Goal: Contribute content: Contribute content

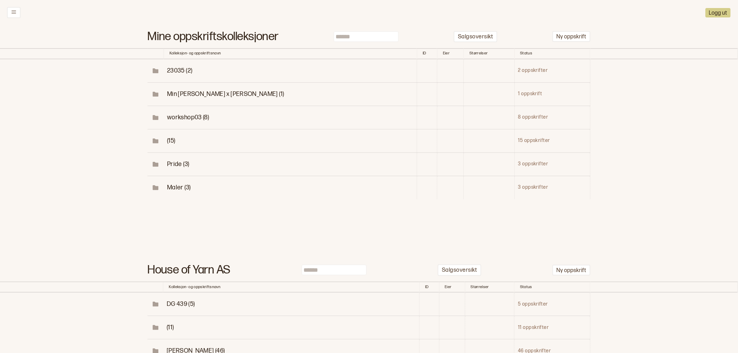
click at [357, 36] on input at bounding box center [366, 36] width 65 height 10
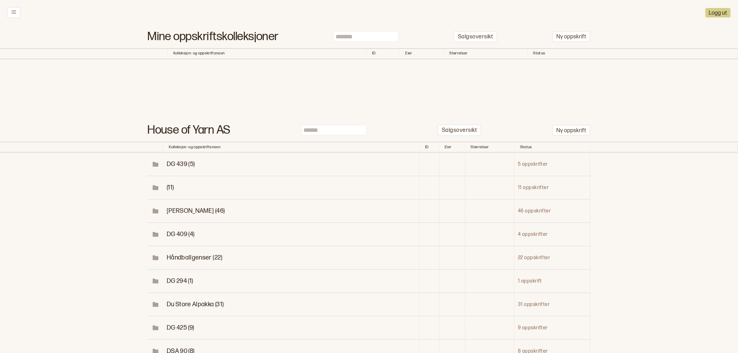
type input "*******"
click at [13, 13] on icon at bounding box center [13, 11] width 5 height 5
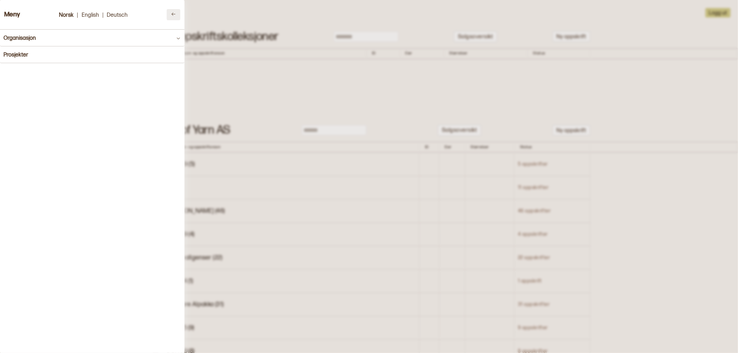
click at [171, 15] on icon at bounding box center [173, 14] width 5 height 5
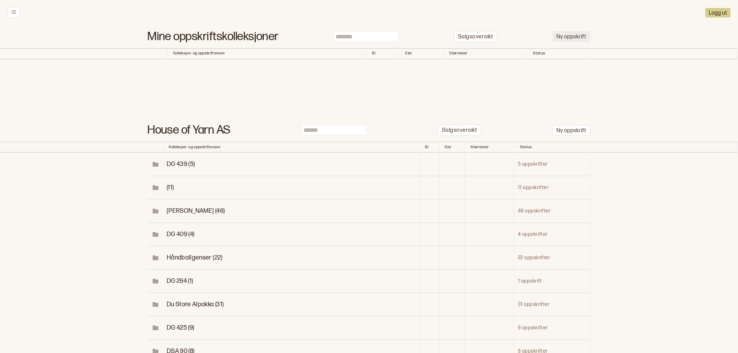
click at [574, 34] on button "Ny oppskrift" at bounding box center [572, 36] width 38 height 11
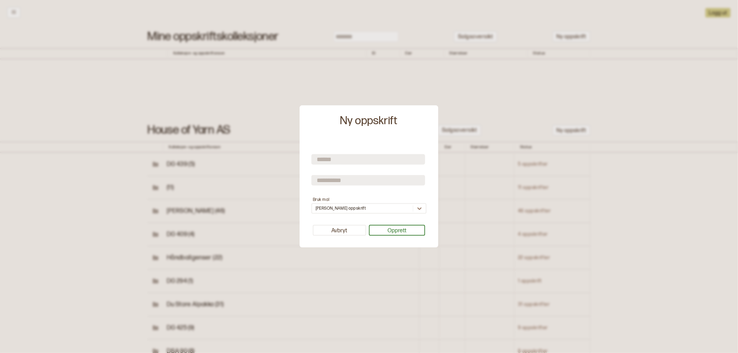
click at [344, 157] on input "text" at bounding box center [369, 159] width 114 height 10
type input "*******"
click at [344, 183] on input "text" at bounding box center [369, 180] width 114 height 10
click at [387, 234] on button "Opprett" at bounding box center [397, 230] width 57 height 11
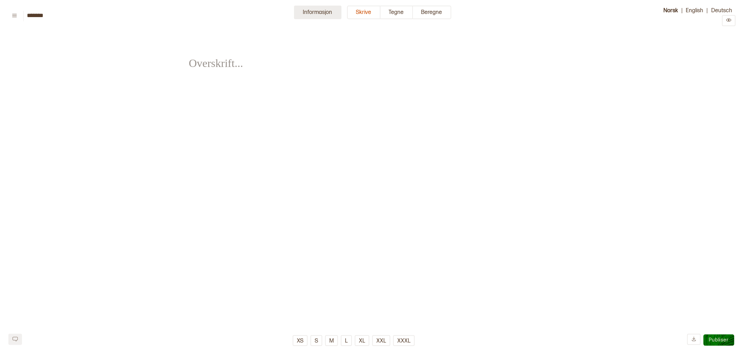
click at [329, 12] on button "Informasjon" at bounding box center [317, 13] width 47 height 14
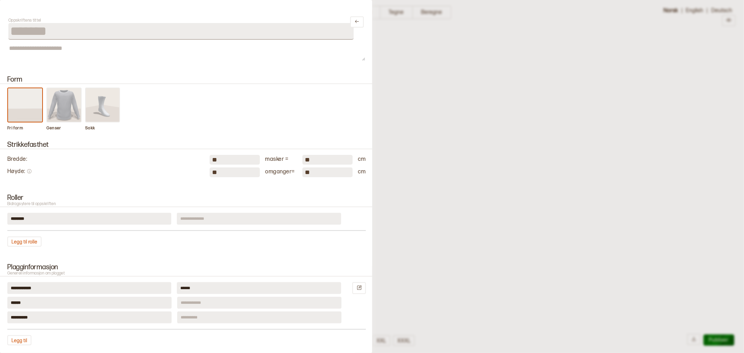
click at [63, 109] on img at bounding box center [64, 104] width 34 height 33
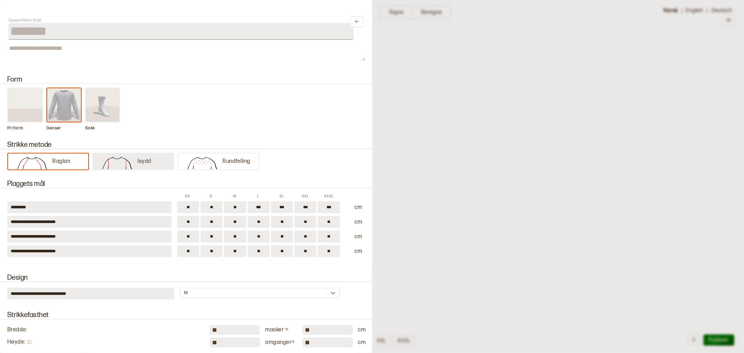
click at [126, 156] on img at bounding box center [117, 162] width 41 height 14
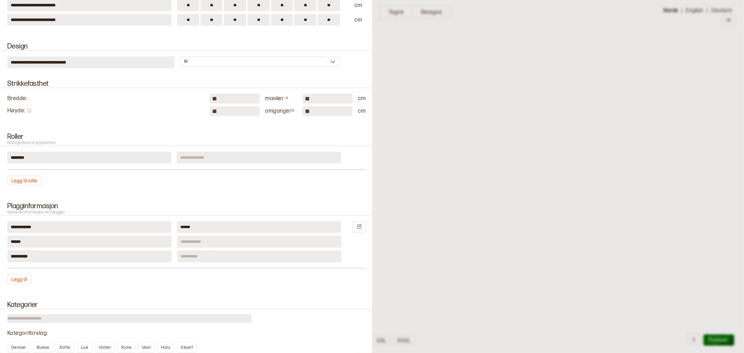
scroll to position [232, 0]
click at [210, 93] on input "**" at bounding box center [235, 98] width 50 height 10
type input "**"
drag, startPoint x: 216, startPoint y: 107, endPoint x: 203, endPoint y: 109, distance: 13.0
click at [203, 109] on div "Høyde : ** omganger = ** cm" at bounding box center [186, 110] width 359 height 10
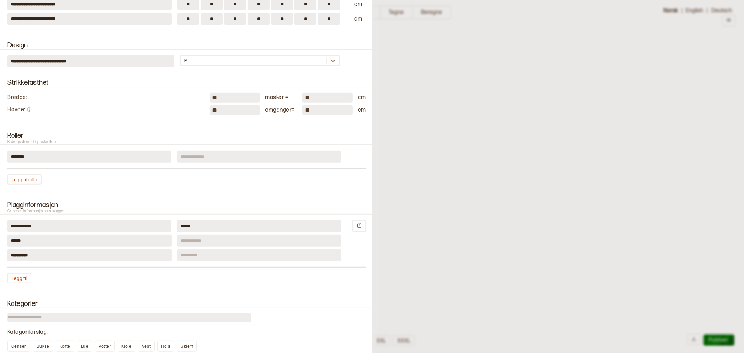
type input "**"
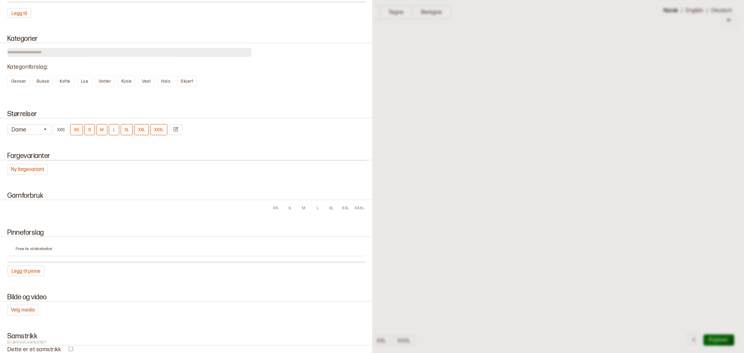
scroll to position [504, 0]
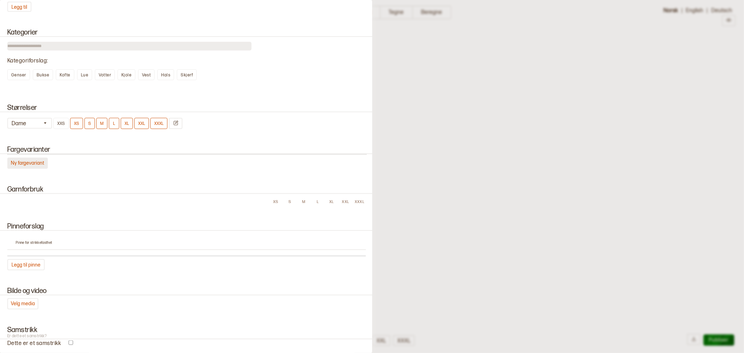
click at [32, 158] on button "Ny fargevariant" at bounding box center [27, 163] width 40 height 11
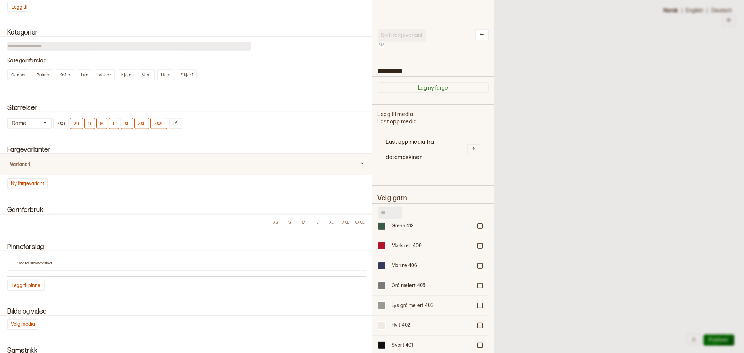
scroll to position [388, 0]
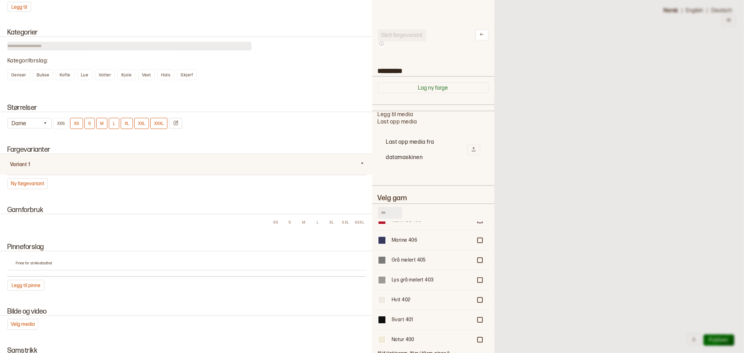
click at [387, 211] on input "text" at bounding box center [390, 213] width 24 height 12
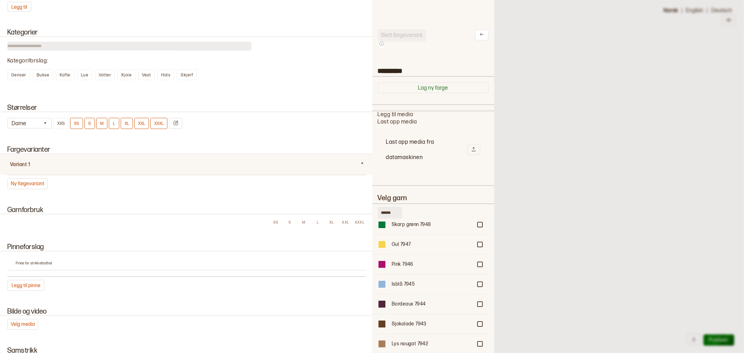
scroll to position [271, 0]
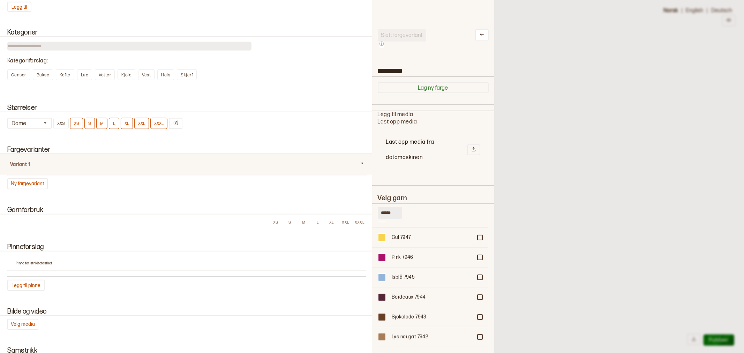
drag, startPoint x: 394, startPoint y: 210, endPoint x: 360, endPoint y: 207, distance: 34.0
click at [361, 208] on div "**********" at bounding box center [372, 176] width 744 height 353
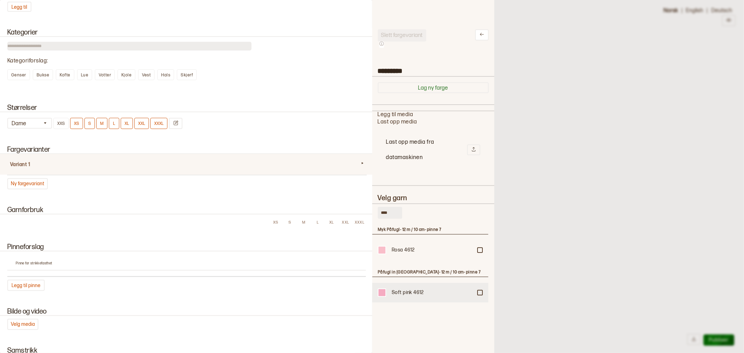
click at [479, 252] on div at bounding box center [480, 250] width 4 height 4
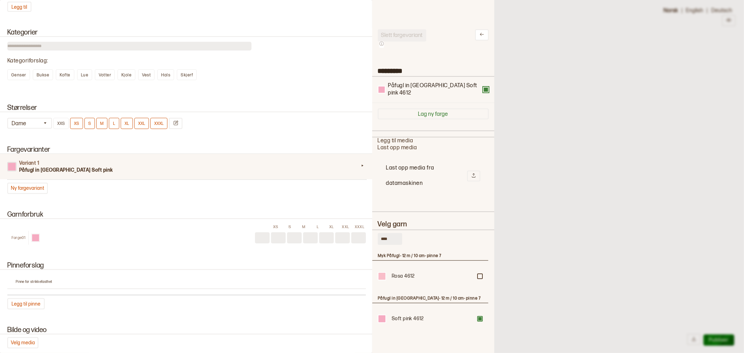
drag, startPoint x: 392, startPoint y: 231, endPoint x: 359, endPoint y: 231, distance: 33.8
click at [359, 231] on div "**********" at bounding box center [372, 176] width 744 height 353
click at [480, 278] on div at bounding box center [480, 276] width 4 height 4
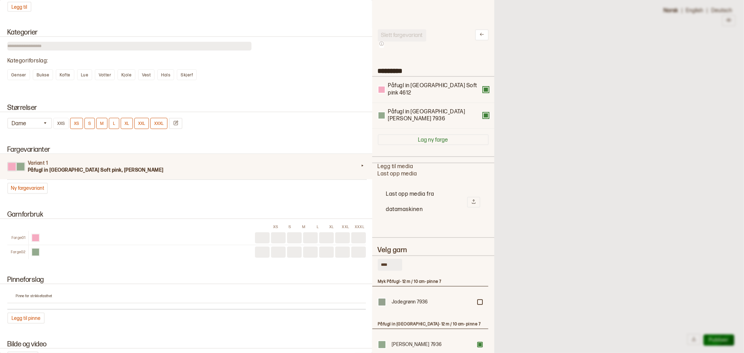
drag, startPoint x: 389, startPoint y: 251, endPoint x: 354, endPoint y: 246, distance: 35.6
click at [354, 246] on div "**********" at bounding box center [372, 176] width 744 height 353
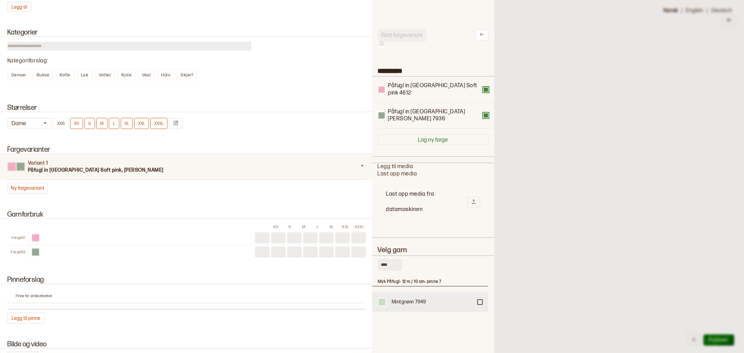
click at [479, 300] on div at bounding box center [480, 302] width 4 height 4
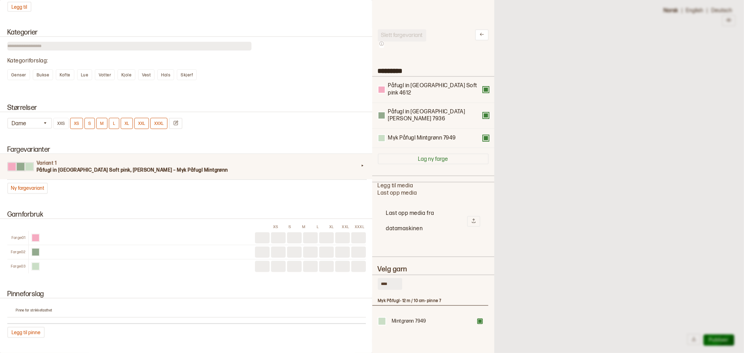
drag, startPoint x: 390, startPoint y: 267, endPoint x: 357, endPoint y: 264, distance: 33.2
click at [361, 265] on div "**********" at bounding box center [372, 176] width 744 height 353
click at [479, 312] on div "Fuksia 7952" at bounding box center [430, 322] width 116 height 20
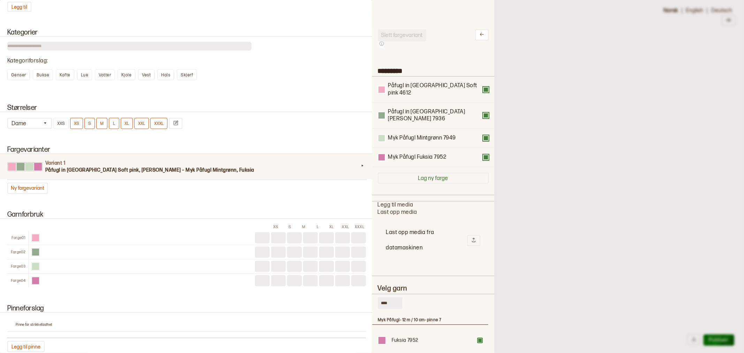
drag, startPoint x: 392, startPoint y: 288, endPoint x: 386, endPoint y: 288, distance: 6.6
click at [386, 297] on input "****" at bounding box center [390, 303] width 24 height 12
click at [478, 338] on div at bounding box center [480, 340] width 4 height 4
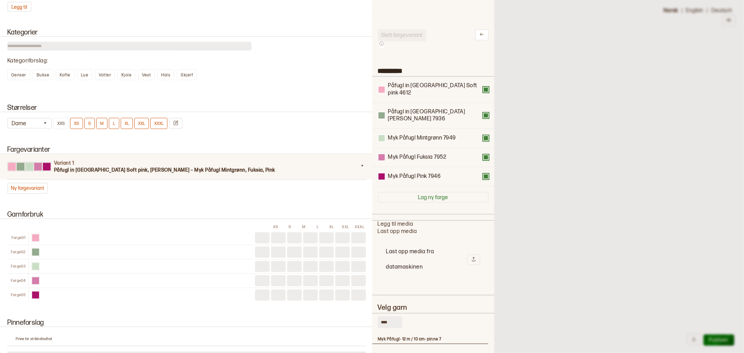
drag, startPoint x: 394, startPoint y: 312, endPoint x: 359, endPoint y: 306, distance: 36.1
click at [359, 306] on div "**********" at bounding box center [372, 176] width 744 height 353
click at [478, 353] on div at bounding box center [480, 360] width 4 height 4
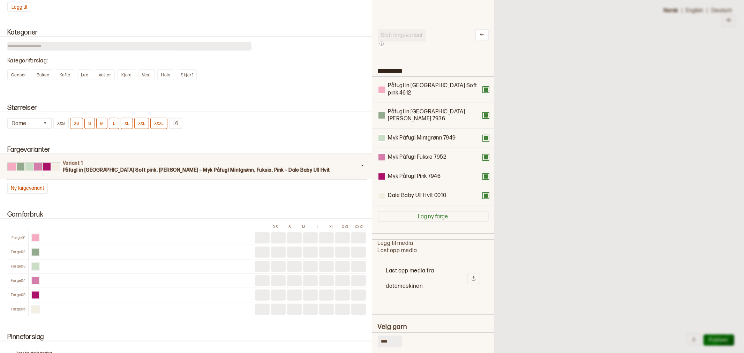
drag, startPoint x: 391, startPoint y: 327, endPoint x: 357, endPoint y: 327, distance: 34.5
click at [357, 327] on div "**********" at bounding box center [372, 176] width 744 height 353
type input "****"
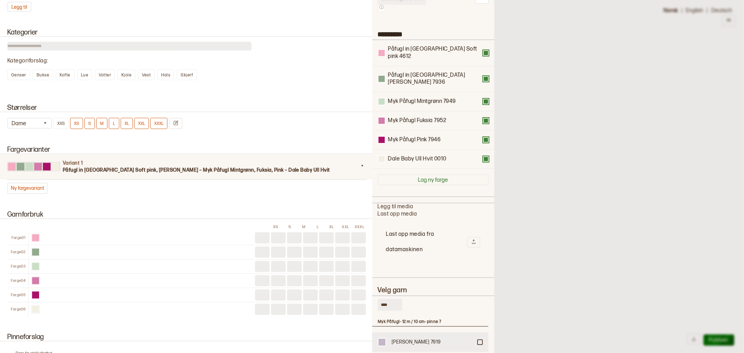
scroll to position [77, 0]
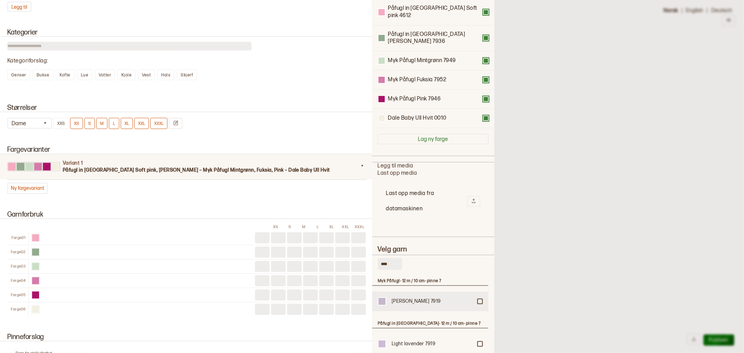
click at [480, 299] on div at bounding box center [480, 301] width 4 height 4
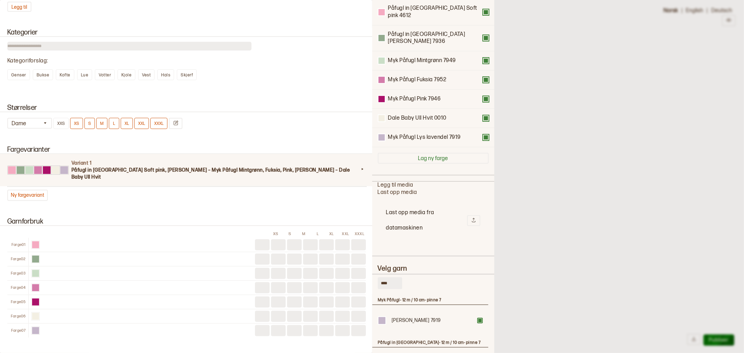
scroll to position [96, 0]
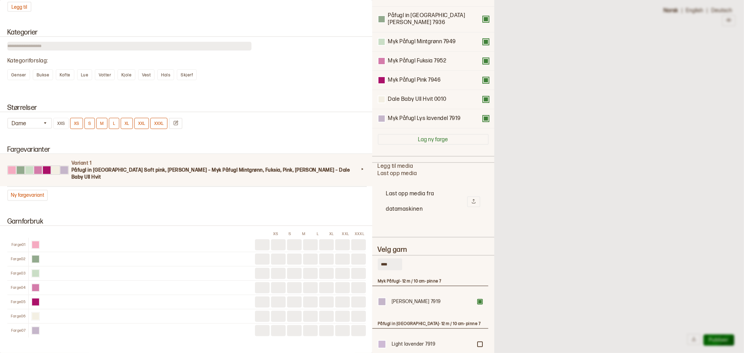
click at [543, 102] on div at bounding box center [372, 176] width 744 height 353
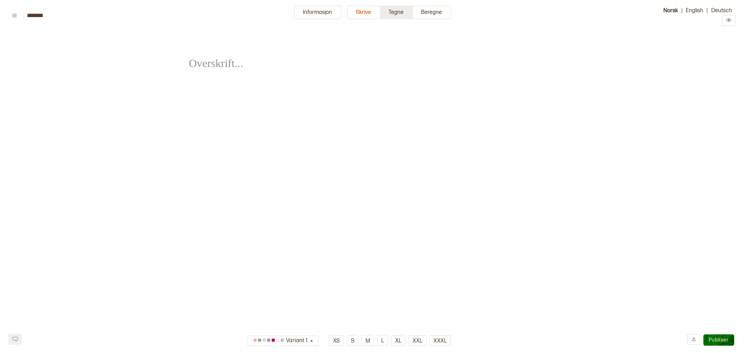
click at [398, 15] on button "Tegne" at bounding box center [397, 13] width 32 height 14
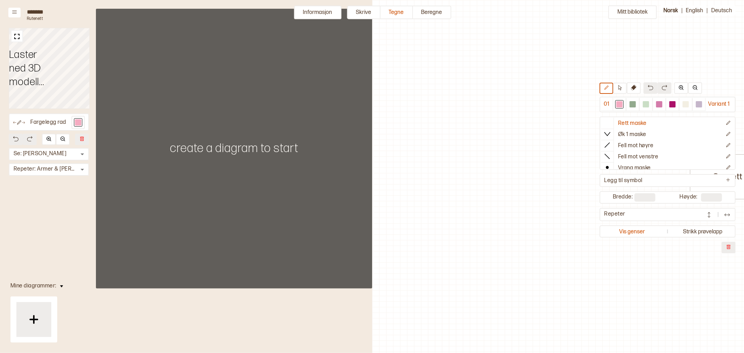
scroll to position [2, 263]
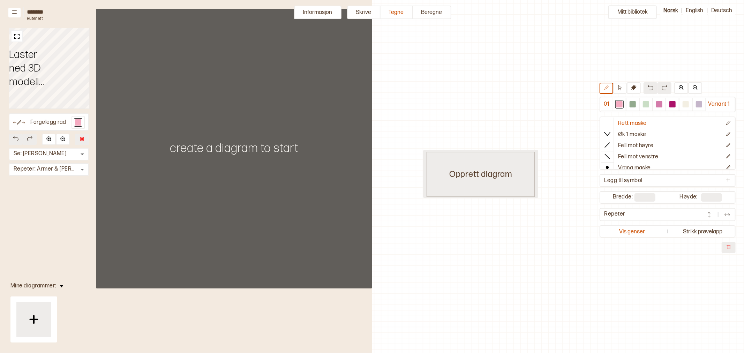
click at [471, 177] on div "Opprett diagram" at bounding box center [481, 174] width 108 height 45
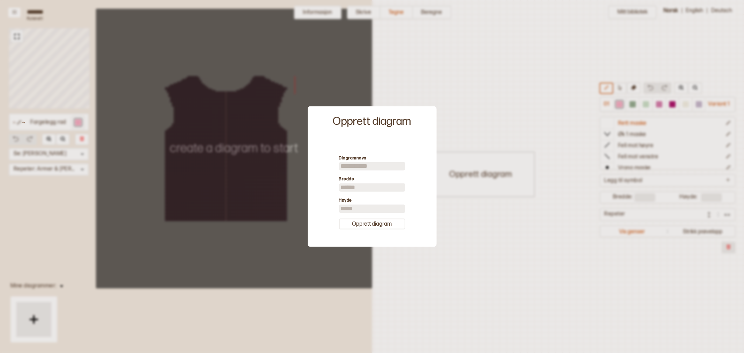
click at [357, 164] on input at bounding box center [372, 166] width 66 height 8
type input "*"
drag, startPoint x: 352, startPoint y: 186, endPoint x: 312, endPoint y: 186, distance: 40.8
click at [312, 186] on div "Diagramnavn * Bredde ** Høyde ** Opprett diagram" at bounding box center [372, 192] width 122 height 102
type input "*"
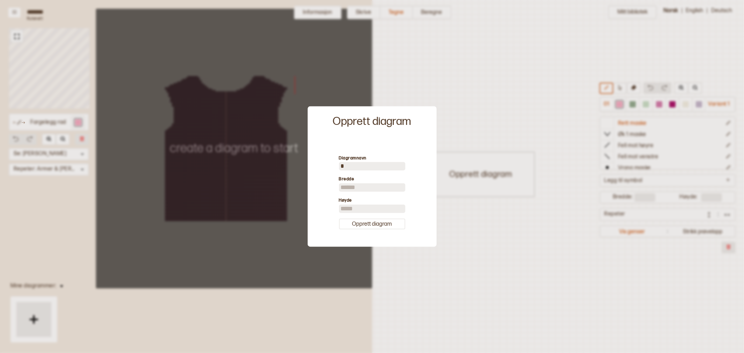
drag, startPoint x: 346, startPoint y: 211, endPoint x: 329, endPoint y: 211, distance: 17.1
click at [329, 211] on div "Diagramnavn * Bredde * Høyde ** Opprett diagram" at bounding box center [372, 192] width 122 height 102
type input "**"
click at [369, 225] on button "Opprett diagram" at bounding box center [372, 223] width 66 height 11
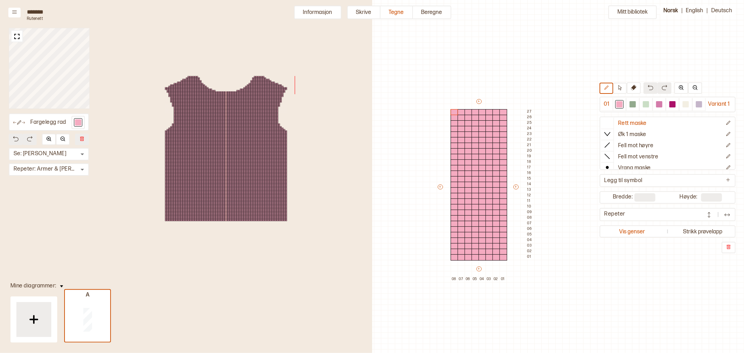
type input "*"
type input "**"
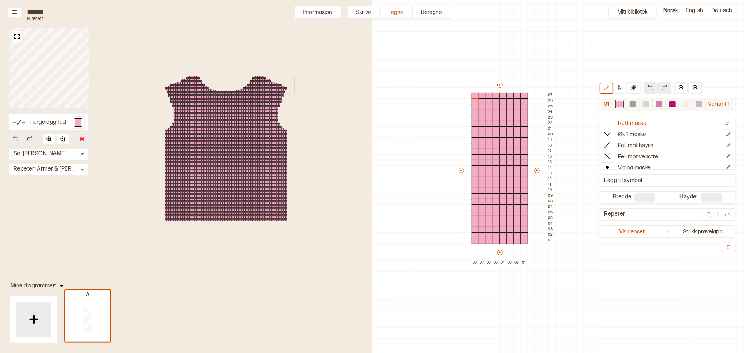
click at [633, 106] on div at bounding box center [633, 104] width 6 height 6
drag, startPoint x: 520, startPoint y: 213, endPoint x: 511, endPoint y: 215, distance: 8.8
click at [511, 215] on div "+ + + + 08 07 06 05 04 03 02 01 27 26 25 24 23 22 21 20 19 18 17 16 15 14 13 12…" at bounding box center [507, 174] width 98 height 184
drag, startPoint x: 510, startPoint y: 208, endPoint x: 503, endPoint y: 208, distance: 7.0
click at [503, 208] on div "+ + + + 08 07 06 05 04 03 02 01 27 26 25 24 23 22 21 20 19 18 17 16 15 14 13 12…" at bounding box center [507, 174] width 98 height 184
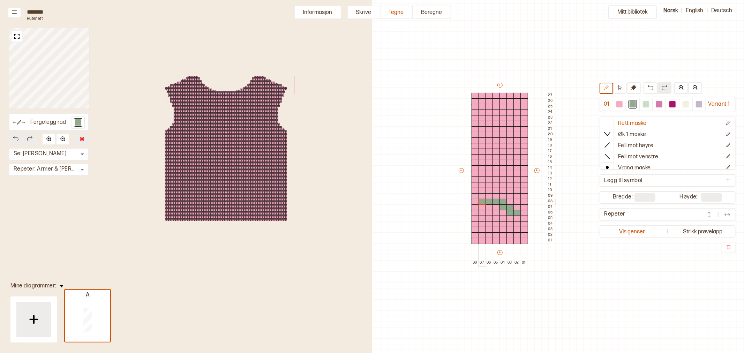
drag, startPoint x: 503, startPoint y: 202, endPoint x: 484, endPoint y: 202, distance: 18.8
click at [484, 202] on div "+ + + + 08 07 06 05 04 03 02 01 27 26 25 24 23 22 21 20 19 18 17 16 15 14 13 12…" at bounding box center [507, 174] width 98 height 184
click at [645, 102] on div at bounding box center [646, 104] width 6 height 6
drag, startPoint x: 496, startPoint y: 195, endPoint x: 503, endPoint y: 195, distance: 6.3
click at [503, 195] on div "+ + + + 08 07 06 05 04 03 02 01 27 26 25 24 23 22 21 20 19 18 17 16 15 14 13 12…" at bounding box center [507, 174] width 98 height 184
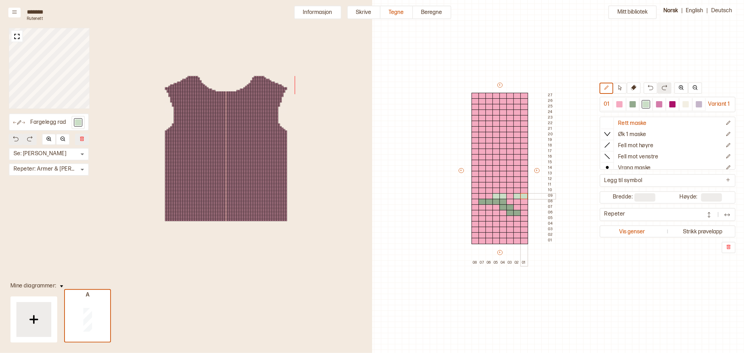
drag, startPoint x: 517, startPoint y: 196, endPoint x: 524, endPoint y: 196, distance: 6.6
click at [524, 196] on div "+ + + + 08 07 06 05 04 03 02 01 27 26 25 24 23 22 21 20 19 18 17 16 15 14 13 12…" at bounding box center [507, 174] width 98 height 184
click at [524, 190] on div at bounding box center [525, 191] width 8 height 6
click at [495, 191] on div at bounding box center [497, 191] width 8 height 6
click at [472, 191] on div at bounding box center [476, 191] width 8 height 6
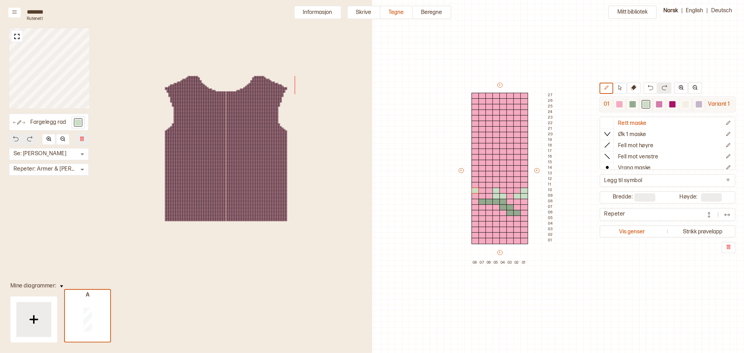
click at [660, 106] on div at bounding box center [659, 104] width 6 height 6
click at [659, 103] on div at bounding box center [659, 104] width 6 height 6
drag, startPoint x: 495, startPoint y: 184, endPoint x: 502, endPoint y: 184, distance: 7.0
click at [502, 184] on div "+ + + + 08 07 06 05 04 03 02 01 27 26 25 24 23 22 21 20 19 18 17 16 15 14 13 12…" at bounding box center [507, 174] width 98 height 184
drag, startPoint x: 501, startPoint y: 179, endPoint x: 483, endPoint y: 179, distance: 18.8
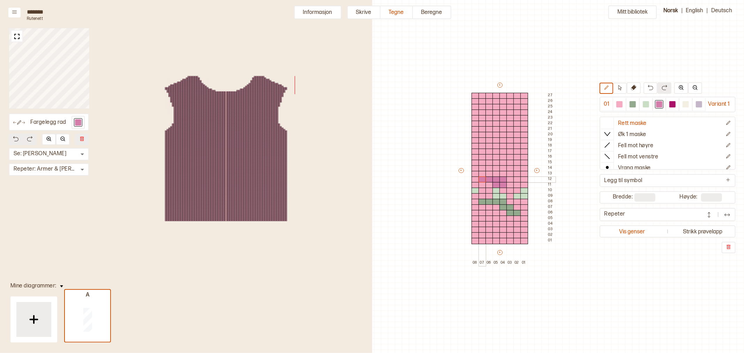
click at [483, 179] on div "+ + + + 08 07 06 05 04 03 02 01 27 26 25 24 23 22 21 20 19 18 17 16 15 14 13 12…" at bounding box center [507, 174] width 98 height 184
click at [481, 173] on div at bounding box center [483, 174] width 8 height 6
drag, startPoint x: 504, startPoint y: 174, endPoint x: 503, endPoint y: 168, distance: 6.4
click at [503, 168] on div "+ + + + 08 07 06 05 04 03 02 01 27 26 25 24 23 22 21 20 19 18 17 16 15 14 13 12…" at bounding box center [507, 174] width 98 height 184
drag, startPoint x: 496, startPoint y: 163, endPoint x: 488, endPoint y: 162, distance: 7.4
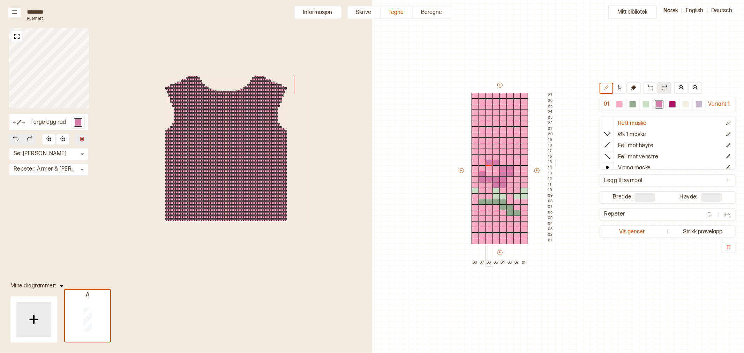
click at [488, 162] on div "+ + + + 08 07 06 05 04 03 02 01 27 26 25 24 23 22 21 20 19 18 17 16 15 14 13 12…" at bounding box center [507, 174] width 98 height 184
click at [673, 102] on div at bounding box center [673, 104] width 6 height 6
drag, startPoint x: 490, startPoint y: 168, endPoint x: 490, endPoint y: 172, distance: 3.8
click at [490, 172] on div "+ + + + 08 07 06 05 04 03 02 01 27 26 25 24 23 22 21 20 19 18 17 16 15 14 13 12…" at bounding box center [507, 174] width 98 height 184
click at [687, 104] on div at bounding box center [686, 104] width 6 height 6
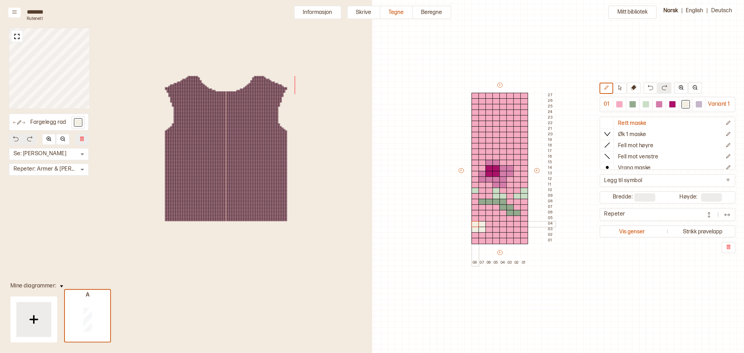
drag, startPoint x: 475, startPoint y: 230, endPoint x: 476, endPoint y: 225, distance: 4.7
click at [476, 225] on div "+ + + + 08 07 06 05 04 03 02 01 27 26 25 24 23 22 21 20 19 18 17 16 15 14 13 12…" at bounding box center [507, 174] width 98 height 184
drag, startPoint x: 492, startPoint y: 239, endPoint x: 494, endPoint y: 235, distance: 3.8
click at [494, 235] on div "+ + + + 08 07 06 05 04 03 02 01 27 26 25 24 23 22 21 20 19 18 17 16 15 14 13 12…" at bounding box center [507, 174] width 98 height 184
drag, startPoint x: 504, startPoint y: 230, endPoint x: 519, endPoint y: 234, distance: 15.0
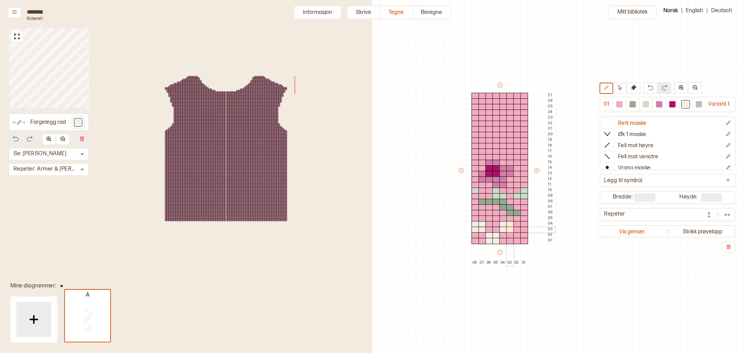
click at [508, 228] on div "+ + + + 08 07 06 05 04 03 02 01 27 26 25 24 23 22 21 20 19 18 17 16 15 14 13 12…" at bounding box center [507, 174] width 98 height 184
drag, startPoint x: 517, startPoint y: 234, endPoint x: 523, endPoint y: 234, distance: 6.0
click at [523, 234] on div "+ + + + 08 07 06 05 04 03 02 01 27 26 25 24 23 22 21 20 19 18 17 16 15 14 13 12…" at bounding box center [507, 174] width 98 height 184
click at [322, 9] on button "Informasjon" at bounding box center [317, 13] width 47 height 14
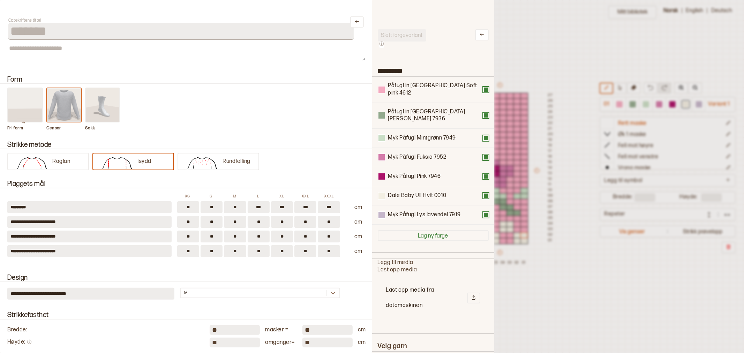
scroll to position [6, 6]
click at [383, 193] on div at bounding box center [382, 196] width 6 height 6
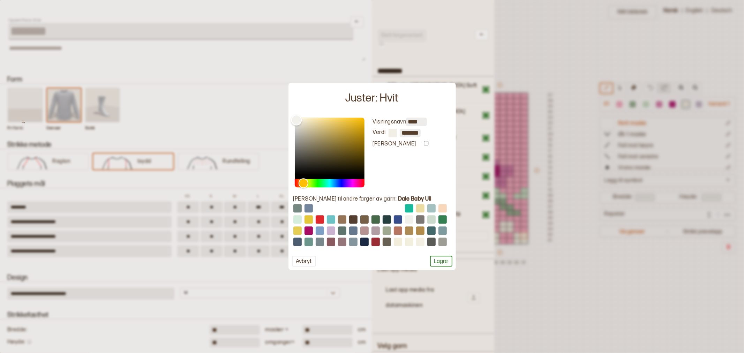
type input "*******"
drag, startPoint x: 298, startPoint y: 121, endPoint x: 281, endPoint y: 112, distance: 19.7
click at [281, 112] on body "**********" at bounding box center [372, 176] width 744 height 353
click at [435, 260] on button "Lagre" at bounding box center [441, 261] width 22 height 11
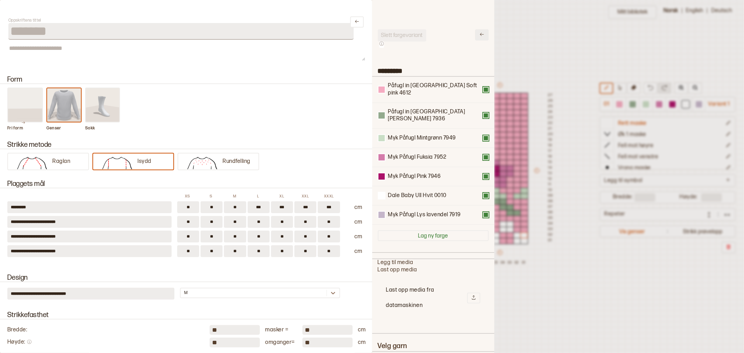
click at [479, 32] on icon at bounding box center [481, 34] width 5 height 5
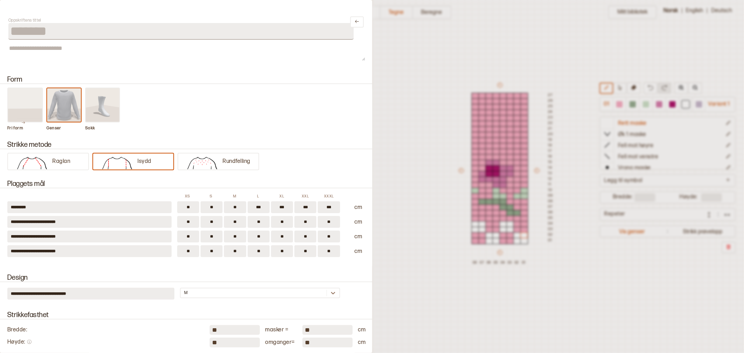
click at [574, 231] on div at bounding box center [372, 176] width 744 height 353
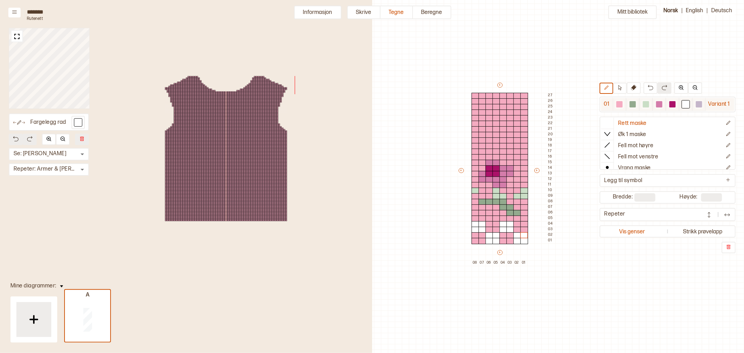
click at [700, 102] on div at bounding box center [699, 104] width 6 height 6
drag, startPoint x: 488, startPoint y: 235, endPoint x: 501, endPoint y: 236, distance: 12.9
click at [496, 235] on div "+ + + + 08 07 06 05 04 03 02 01 27 26 25 24 23 22 21 20 19 18 17 16 15 14 13 12…" at bounding box center [507, 174] width 98 height 184
drag, startPoint x: 518, startPoint y: 235, endPoint x: 523, endPoint y: 236, distance: 5.0
click at [523, 236] on div "+ + + + 08 07 06 05 04 03 02 01 27 26 25 24 23 22 21 20 19 18 17 16 15 14 13 12…" at bounding box center [507, 174] width 98 height 184
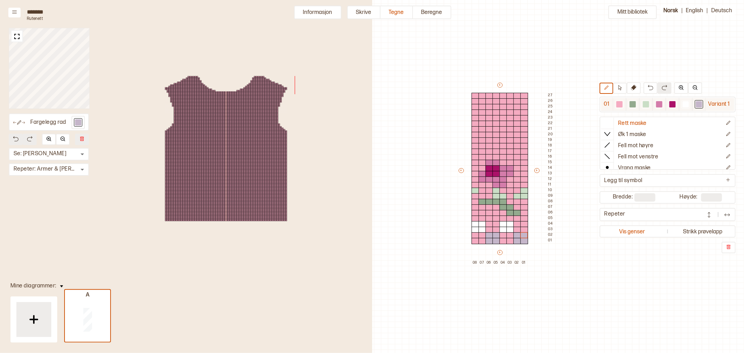
click at [631, 103] on div at bounding box center [633, 104] width 6 height 6
click at [479, 150] on div "+ + + + 08 07 06 05 04 03 02 01 27 26 25 24 23 22 21 20 19 18 17 16 15 14 13 12…" at bounding box center [507, 174] width 98 height 184
drag, startPoint x: 481, startPoint y: 145, endPoint x: 486, endPoint y: 145, distance: 4.5
click at [486, 145] on div "+ + + + 08 07 06 05 04 03 02 01 27 26 25 24 23 22 21 20 19 18 17 16 15 14 13 12…" at bounding box center [507, 174] width 98 height 184
drag, startPoint x: 490, startPoint y: 138, endPoint x: 509, endPoint y: 140, distance: 18.6
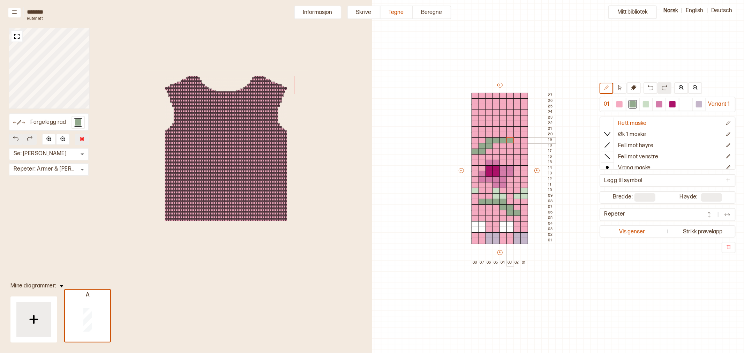
click at [509, 140] on div "+ + + + 08 07 06 05 04 03 02 01 27 26 25 24 23 22 21 20 19 18 17 16 15 14 13 12…" at bounding box center [507, 174] width 98 height 184
click at [646, 106] on div at bounding box center [646, 104] width 6 height 6
click at [497, 134] on div at bounding box center [497, 135] width 8 height 6
drag, startPoint x: 483, startPoint y: 134, endPoint x: 476, endPoint y: 134, distance: 7.3
click at [476, 134] on div "+ + + + 08 07 06 05 04 03 02 01 27 26 25 24 23 22 21 20 19 18 17 16 15 14 13 12…" at bounding box center [507, 174] width 98 height 184
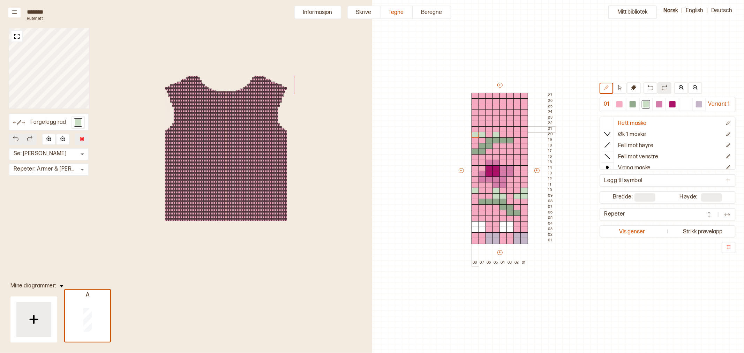
click at [476, 129] on div at bounding box center [476, 129] width 8 height 6
click at [504, 129] on div at bounding box center [504, 129] width 8 height 6
click at [523, 128] on div at bounding box center [525, 129] width 8 height 6
click at [658, 105] on div at bounding box center [659, 104] width 6 height 6
drag, startPoint x: 503, startPoint y: 124, endPoint x: 495, endPoint y: 124, distance: 8.1
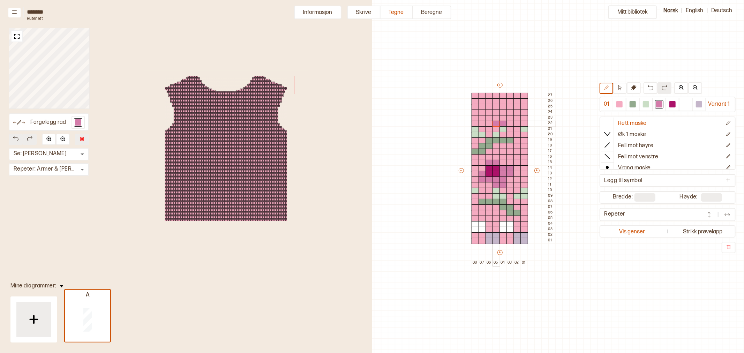
click at [495, 124] on div "+ + + + 08 07 06 05 04 03 02 01 27 26 25 24 23 22 21 20 19 18 17 16 15 14 13 12…" at bounding box center [507, 174] width 98 height 184
drag, startPoint x: 497, startPoint y: 118, endPoint x: 516, endPoint y: 117, distance: 19.6
click at [516, 117] on div "+ + + + 08 07 06 05 04 03 02 01 27 26 25 24 23 22 21 20 19 18 17 16 15 14 13 12…" at bounding box center [507, 174] width 98 height 184
click at [515, 111] on div at bounding box center [518, 113] width 8 height 6
drag, startPoint x: 495, startPoint y: 112, endPoint x: 494, endPoint y: 104, distance: 8.1
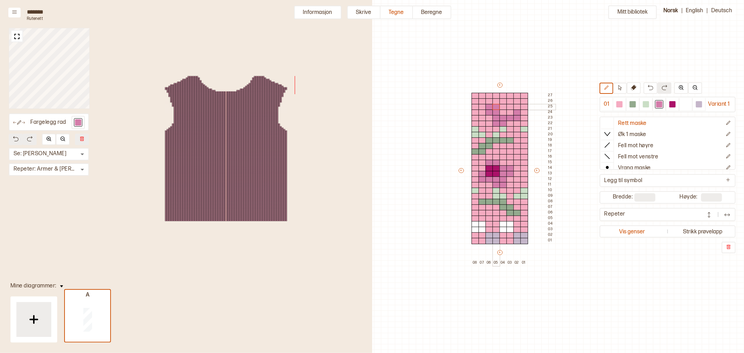
click at [494, 104] on div "+ + + + 08 07 06 05 04 03 02 01 27 26 25 24 23 22 21 20 19 18 17 16 15 14 13 12…" at bounding box center [507, 174] width 98 height 184
click at [510, 102] on div "+ + + + 08 07 06 05 04 03 02 01 27 26 25 24 23 22 21 20 19 18 17 16 15 14 13 12…" at bounding box center [507, 174] width 98 height 184
click at [671, 103] on div at bounding box center [673, 104] width 6 height 6
drag, startPoint x: 505, startPoint y: 107, endPoint x: 510, endPoint y: 106, distance: 5.0
click at [510, 106] on div "+ + + + 08 07 06 05 04 03 02 01 27 26 25 24 23 22 21 20 19 18 17 16 15 14 13 12…" at bounding box center [507, 174] width 98 height 184
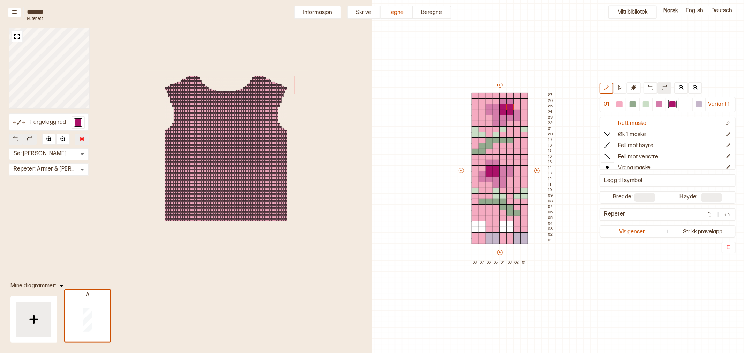
click at [414, 91] on div "Mitt bibliotek 01 Variant 1 Rett maske Øk 1 maske Fell mot høyre Fell mot venst…" at bounding box center [502, 334] width 744 height 706
click at [620, 84] on button at bounding box center [620, 88] width 14 height 11
click at [472, 241] on div at bounding box center [476, 241] width 8 height 6
click at [437, 242] on div "Mitt bibliotek 01 Variant 1 Rett maske Øk 1 maske Fell mot høyre Fell mot venst…" at bounding box center [502, 334] width 744 height 706
click at [327, 12] on button "Informasjon" at bounding box center [317, 13] width 47 height 14
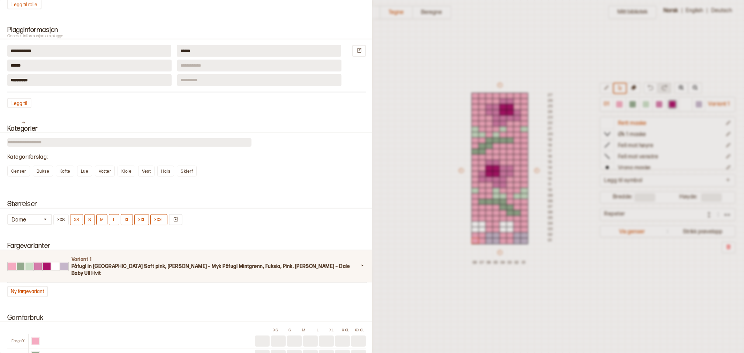
scroll to position [426, 0]
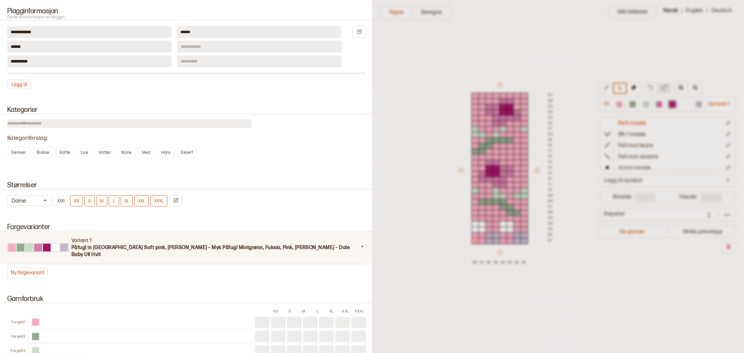
click at [110, 244] on h3 "Påfugl in Paris Soft pink, Jade green – Myk Påfugl Mintgrønn, Fuksia, Pink, Lys…" at bounding box center [215, 251] width 287 height 14
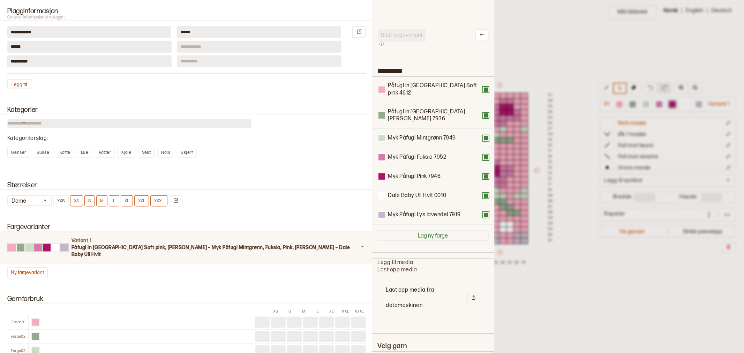
scroll to position [203, 110]
click at [384, 87] on div at bounding box center [382, 90] width 6 height 6
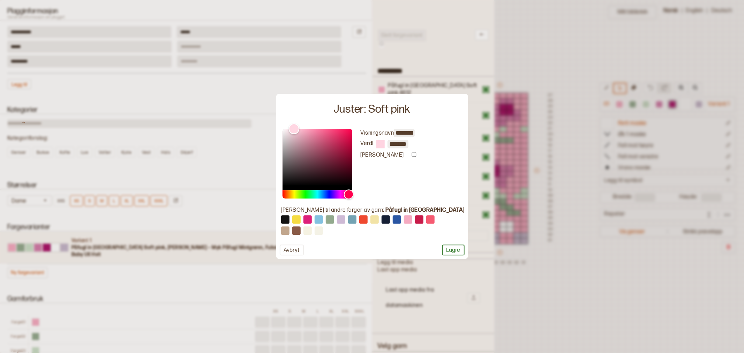
type input "*******"
drag, startPoint x: 314, startPoint y: 131, endPoint x: 306, endPoint y: 126, distance: 9.7
click at [299, 126] on div "Color" at bounding box center [293, 128] width 11 height 11
click at [442, 252] on button "Lagre" at bounding box center [453, 250] width 22 height 11
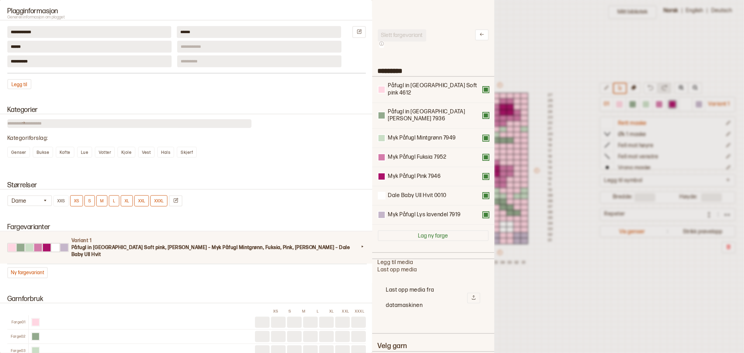
click at [571, 70] on div at bounding box center [372, 176] width 744 height 353
click at [571, 70] on div "Mitt bibliotek 01 Variant 1 Rett maske Øk 1 maske Fell mot høyre Fell mot venst…" at bounding box center [502, 334] width 744 height 706
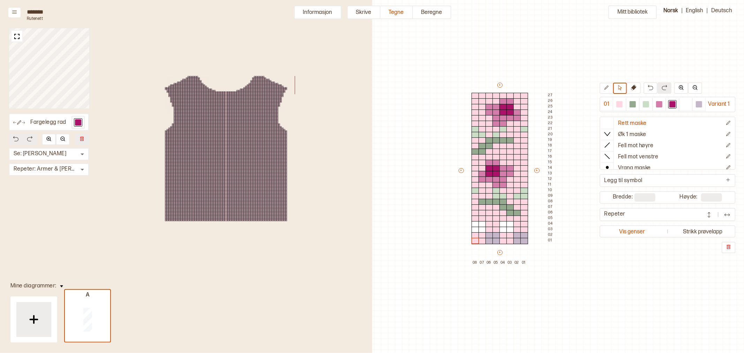
click at [323, 14] on button "Informasjon" at bounding box center [317, 13] width 47 height 14
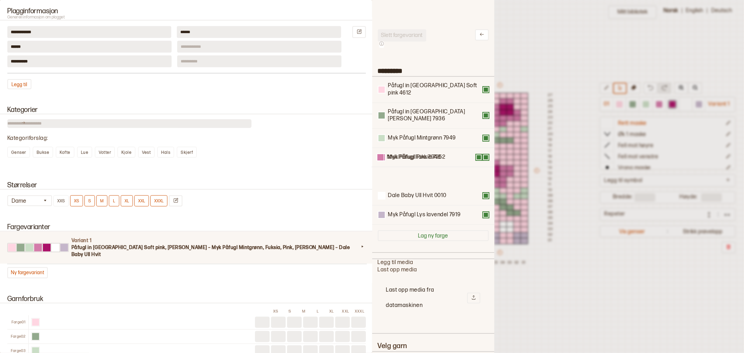
drag, startPoint x: 417, startPoint y: 144, endPoint x: 416, endPoint y: 161, distance: 17.1
click at [416, 161] on div "Påfugl in Paris Soft pink 4612 Påfugl in Paris Jade green 7936 Myk Påfugl Mintg…" at bounding box center [433, 151] width 111 height 148
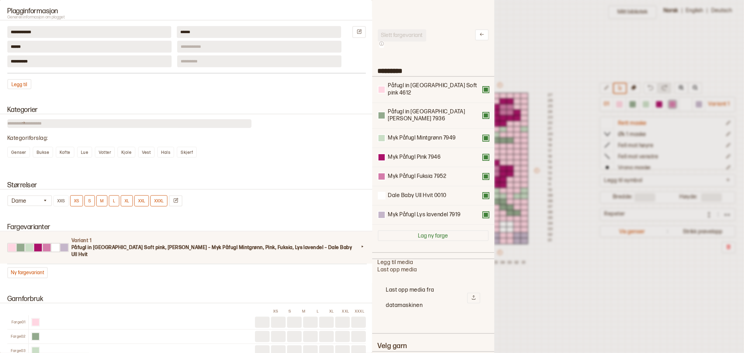
click at [546, 60] on div at bounding box center [372, 176] width 744 height 353
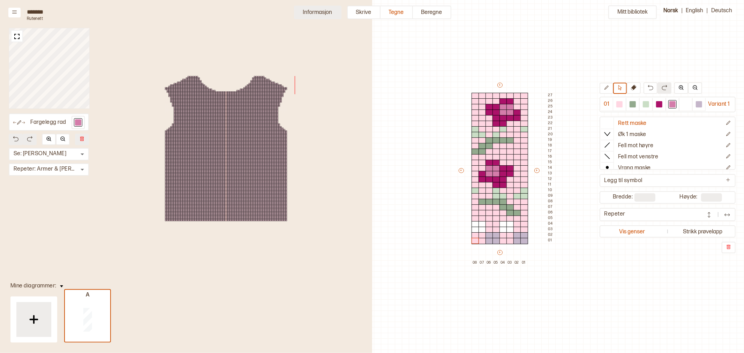
click at [336, 13] on button "Informasjon" at bounding box center [317, 13] width 47 height 14
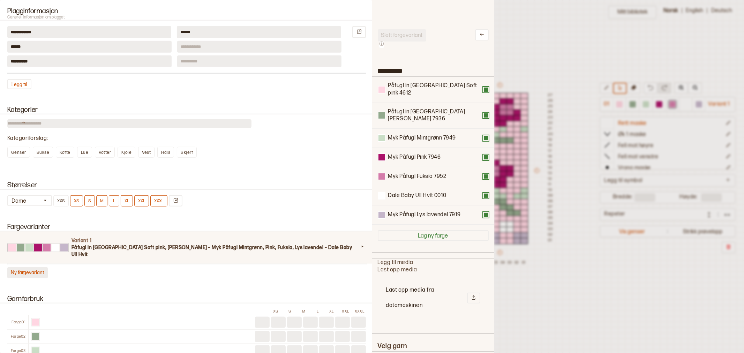
click at [32, 267] on button "Ny fargevariant" at bounding box center [27, 272] width 40 height 11
type input "*********"
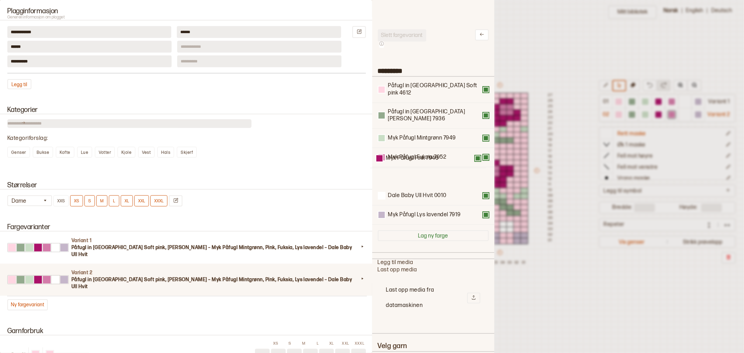
drag, startPoint x: 422, startPoint y: 145, endPoint x: 420, endPoint y: 164, distance: 18.6
click at [420, 164] on div "Påfugl in Paris Soft pink 4612 Påfugl in Paris Jade green 7936 Myk Påfugl Mintg…" at bounding box center [433, 151] width 111 height 148
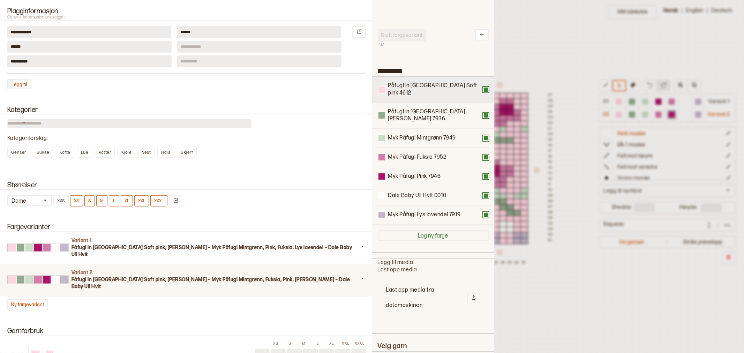
click at [483, 87] on button at bounding box center [486, 90] width 6 height 6
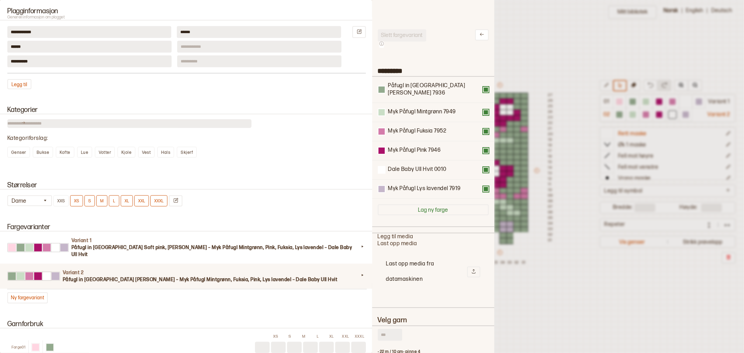
click at [483, 87] on button at bounding box center [486, 90] width 6 height 6
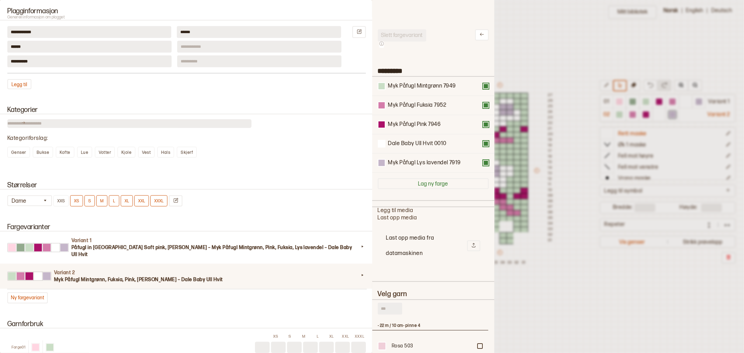
click at [483, 85] on button at bounding box center [486, 86] width 6 height 6
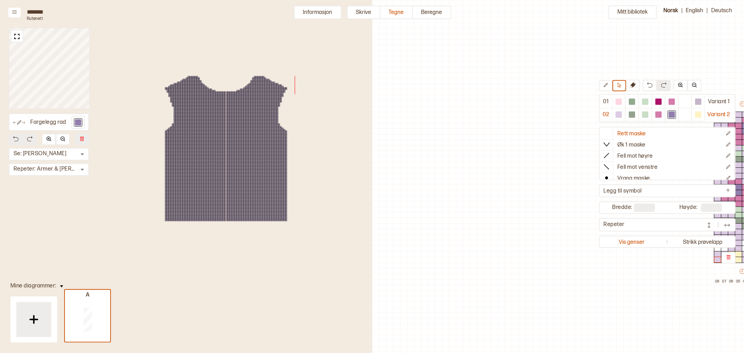
scroll to position [19, 242]
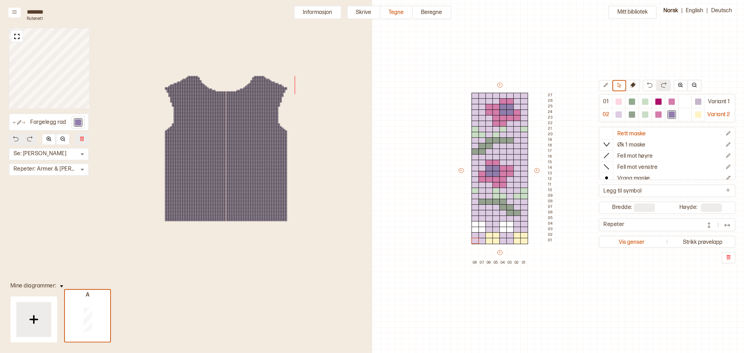
click at [320, 3] on div "Fargelegg rad Se: Fremre Torso * ​ Repeter: Armer & Torso * ​" at bounding box center [186, 148] width 372 height 297
click at [322, 9] on button "Informasjon" at bounding box center [317, 13] width 47 height 14
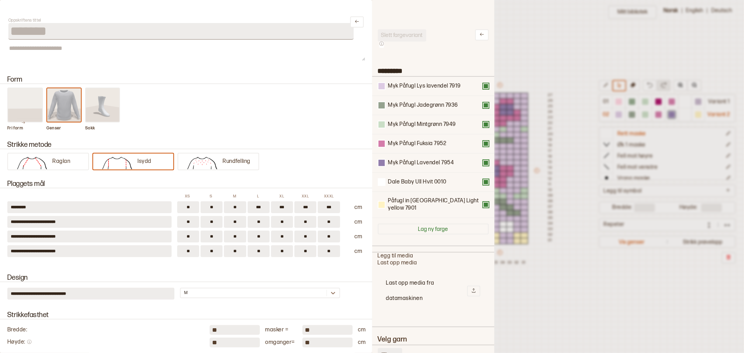
type input "*********"
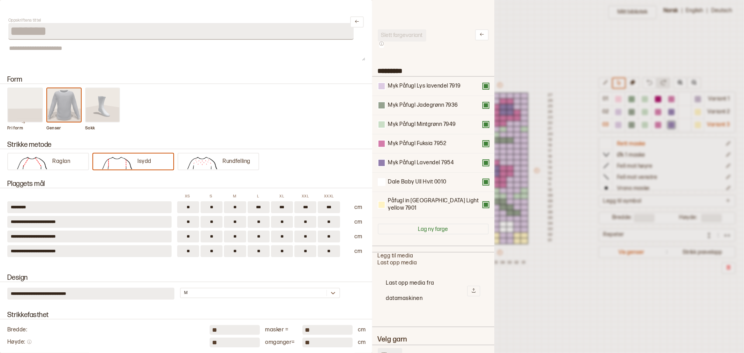
drag, startPoint x: 395, startPoint y: 344, endPoint x: 374, endPoint y: 344, distance: 20.6
click at [374, 344] on div "Slett fargevariant ********* Myk Påfugl Lys lavendel 7919 Myk Påfugl Jadegrønn …" at bounding box center [433, 176] width 122 height 353
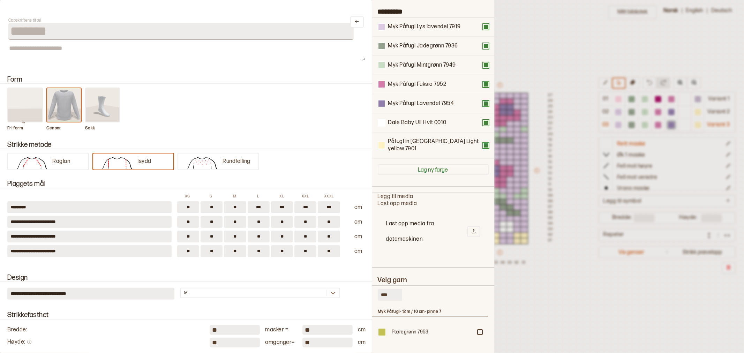
scroll to position [77, 0]
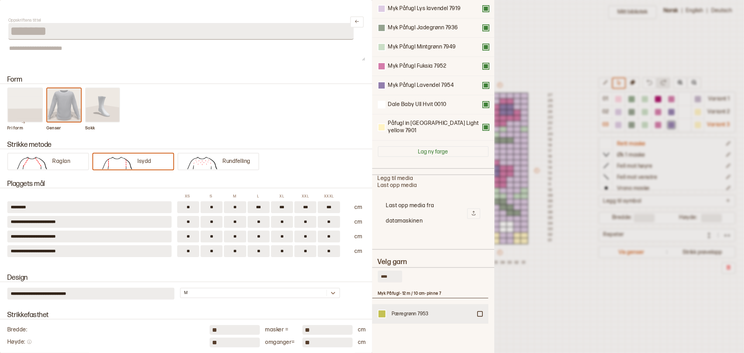
click at [480, 312] on div at bounding box center [480, 314] width 4 height 4
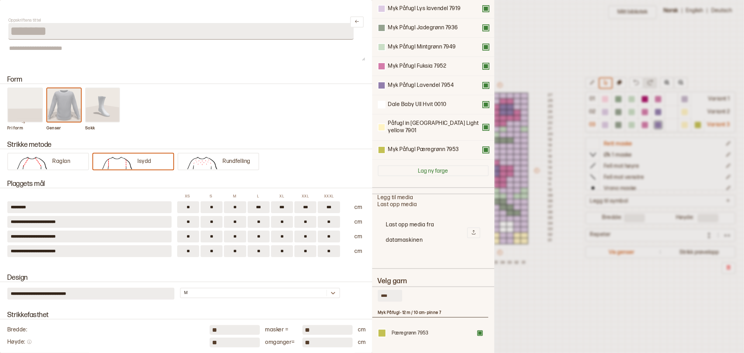
scroll to position [97, 0]
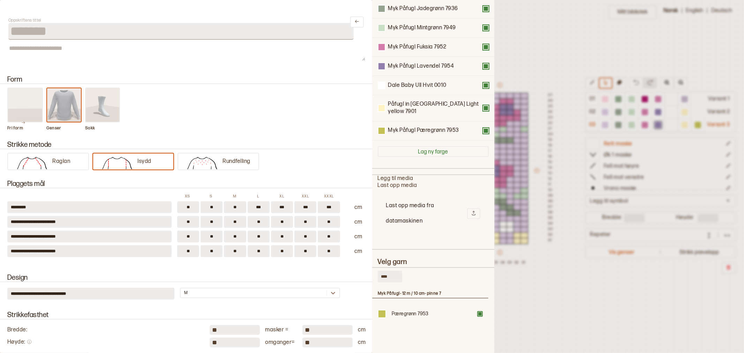
click at [358, 270] on div "**********" at bounding box center [372, 176] width 744 height 353
type input "****"
click at [479, 312] on div at bounding box center [480, 314] width 4 height 4
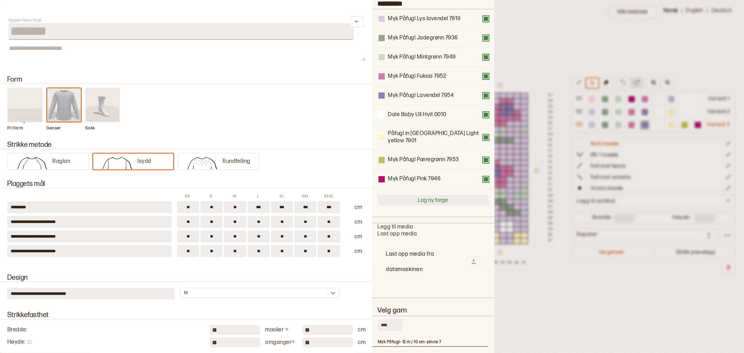
scroll to position [0, 0]
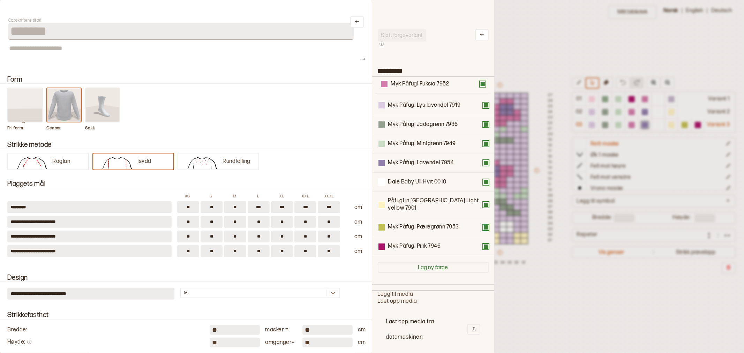
drag, startPoint x: 412, startPoint y: 144, endPoint x: 416, endPoint y: 82, distance: 62.9
click at [416, 82] on div "Myk Påfugl Lys lavendel 7919 Myk Påfugl Jadegrønn 7936 Myk Påfugl Mintgrønn 794…" at bounding box center [433, 167] width 111 height 180
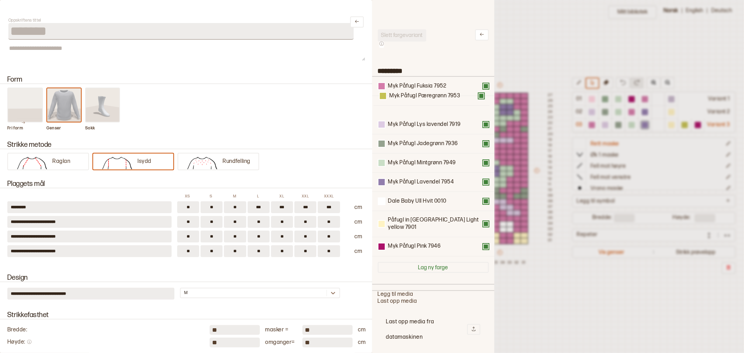
drag, startPoint x: 403, startPoint y: 223, endPoint x: 405, endPoint y: 97, distance: 126.3
click at [405, 97] on div "Myk Påfugl Fuksia 7952 Myk Påfugl Lys lavendel 7919 Myk Påfugl Jadegrønn 7936 M…" at bounding box center [433, 167] width 111 height 180
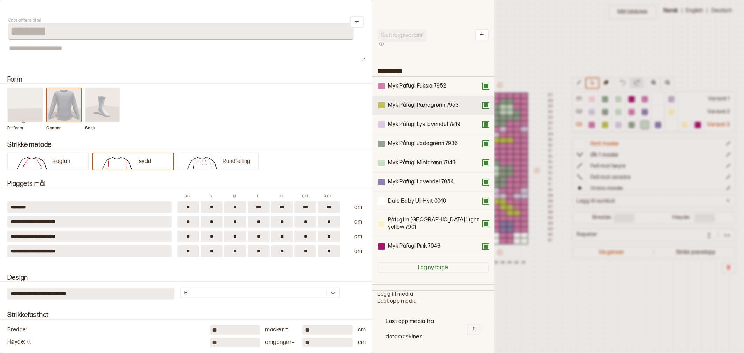
click at [381, 104] on div at bounding box center [382, 105] width 6 height 6
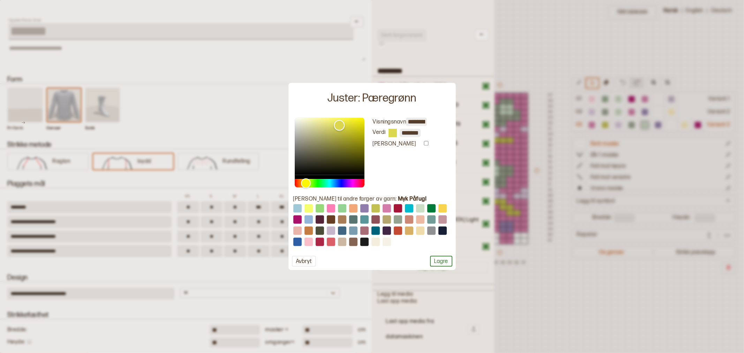
type input "*******"
drag, startPoint x: 333, startPoint y: 130, endPoint x: 340, endPoint y: 126, distance: 8.1
click at [340, 126] on div "Color" at bounding box center [340, 125] width 11 height 11
click at [440, 256] on button "Lagre" at bounding box center [441, 261] width 22 height 11
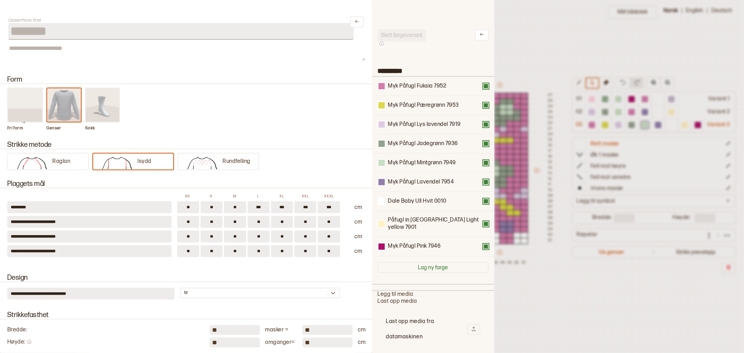
click at [524, 56] on div at bounding box center [372, 176] width 744 height 353
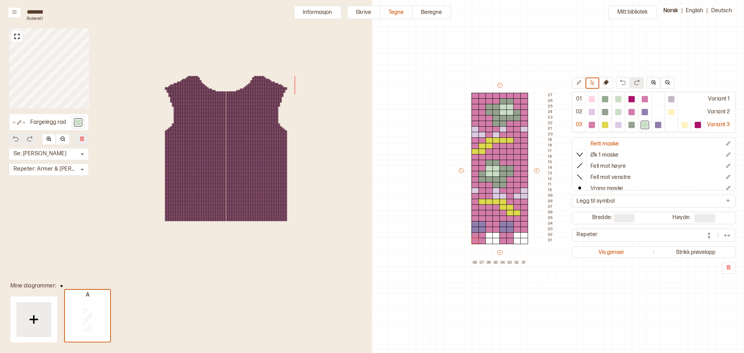
click at [318, 4] on div "Fargelegg rad Se: Fremre Torso * ​ Repeter: Armer & Torso * ​" at bounding box center [186, 148] width 372 height 297
click at [319, 13] on button "Informasjon" at bounding box center [317, 13] width 47 height 14
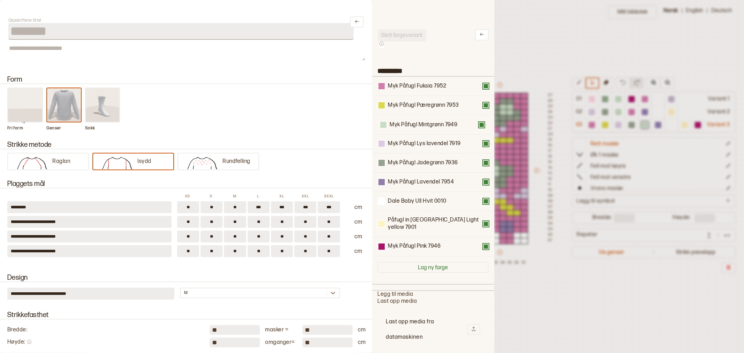
drag, startPoint x: 416, startPoint y: 163, endPoint x: 417, endPoint y: 122, distance: 40.5
click at [417, 122] on div "Myk Påfugl Fuksia 7952 Myk Påfugl Pæregrønn 7953 Myk Påfugl Lys lavendel 7919 M…" at bounding box center [433, 167] width 111 height 180
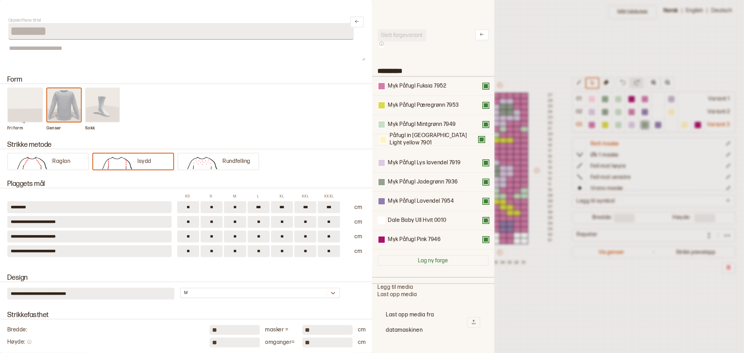
drag, startPoint x: 404, startPoint y: 219, endPoint x: 406, endPoint y: 132, distance: 87.6
click at [406, 132] on div "Myk Påfugl Fuksia 7952 Myk Påfugl Pæregrønn 7953 Myk Påfugl Mintgrønn 7949 Myk …" at bounding box center [433, 163] width 111 height 173
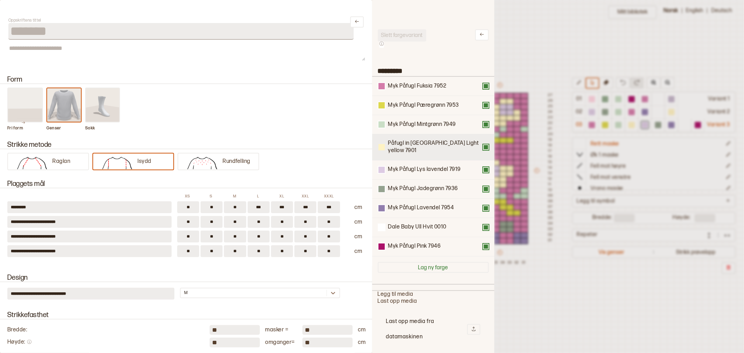
click at [384, 144] on div at bounding box center [382, 147] width 6 height 6
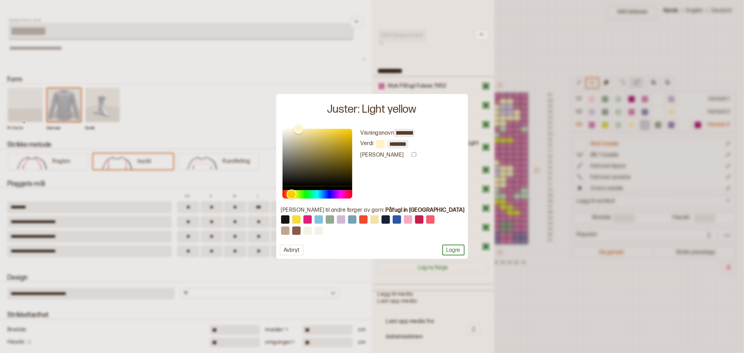
click at [300, 220] on button at bounding box center [296, 220] width 8 height 8
type input "******"
type input "*******"
drag, startPoint x: 333, startPoint y: 130, endPoint x: 306, endPoint y: 118, distance: 29.7
click at [306, 118] on div "Juster: Light yellow Visningsnavn ****** Verdi ******* Bevar garndata Endre til…" at bounding box center [372, 176] width 192 height 165
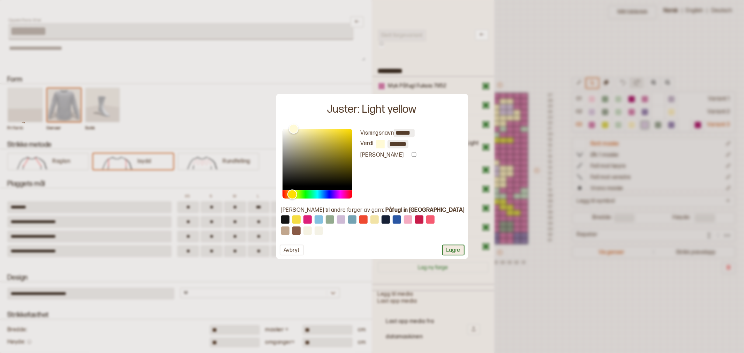
click at [444, 248] on button "Lagre" at bounding box center [453, 250] width 22 height 11
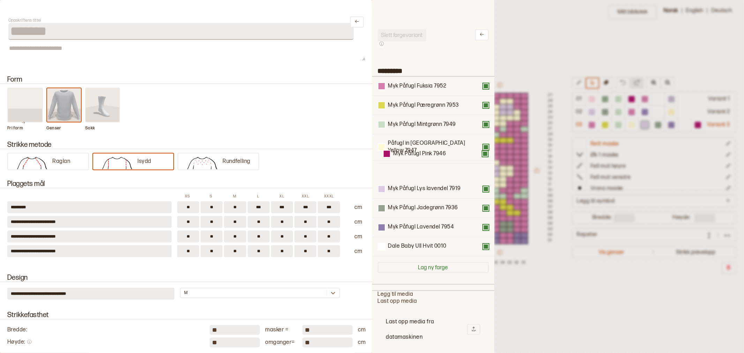
drag, startPoint x: 419, startPoint y: 242, endPoint x: 424, endPoint y: 152, distance: 89.5
click at [424, 152] on div "Myk Påfugl Fuksia 7952 Myk Påfugl Pæregrønn 7953 Myk Påfugl Mintgrønn 7949 Påfu…" at bounding box center [433, 167] width 111 height 180
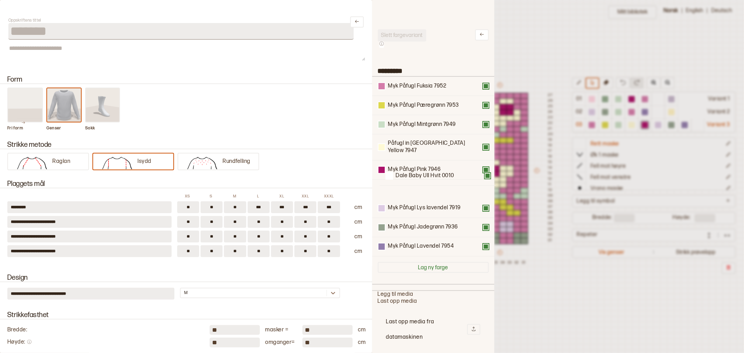
drag, startPoint x: 405, startPoint y: 241, endPoint x: 413, endPoint y: 176, distance: 66.0
click at [413, 176] on div "Myk Påfugl Fuksia 7952 Myk Påfugl Pæregrønn 7953 Myk Påfugl Mintgrønn 7949 Påfu…" at bounding box center [433, 167] width 111 height 180
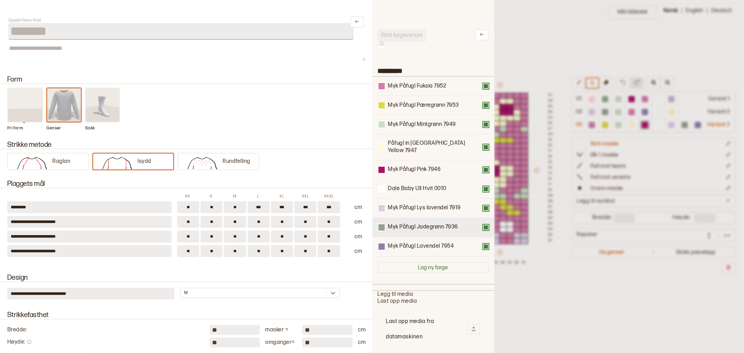
click at [483, 225] on button at bounding box center [486, 228] width 6 height 6
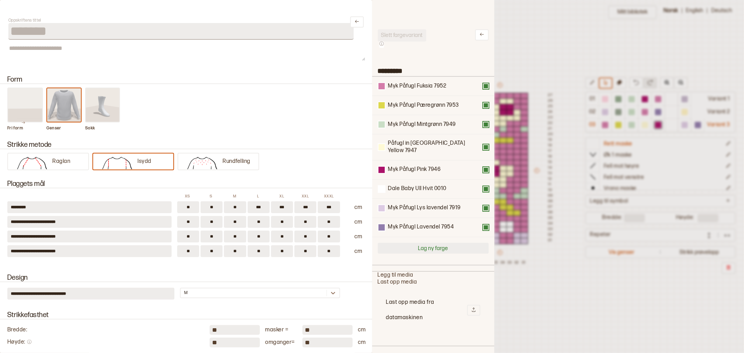
click at [483, 225] on button at bounding box center [486, 228] width 6 height 6
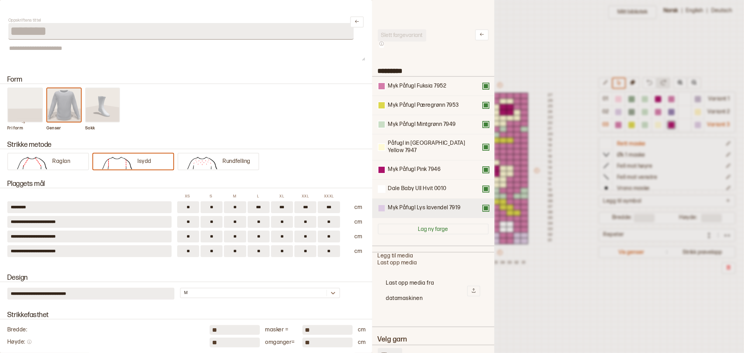
click at [382, 205] on div at bounding box center [382, 208] width 6 height 6
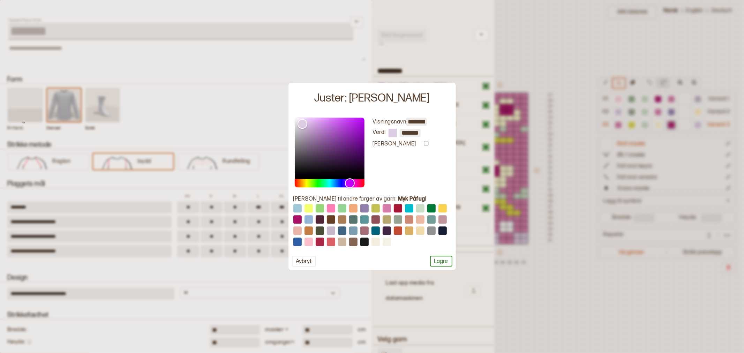
click at [309, 210] on button at bounding box center [309, 208] width 8 height 8
type input "********"
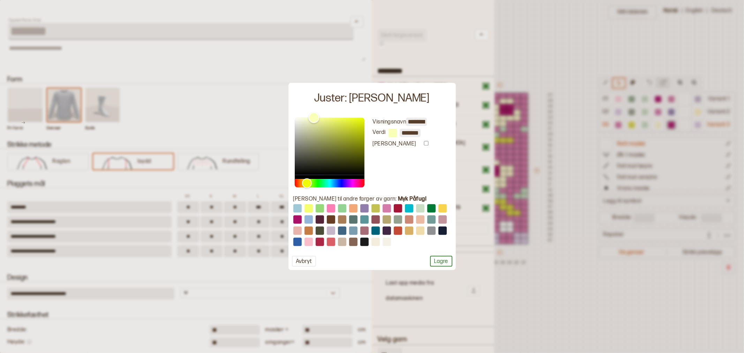
drag, startPoint x: 325, startPoint y: 115, endPoint x: 313, endPoint y: 112, distance: 12.5
click at [313, 110] on div "Juster: Lys lavendel Visningsnavn ******** Verdi ******* Bevar garndata Endre t…" at bounding box center [372, 176] width 167 height 187
type input "*******"
click at [306, 182] on div "Hue" at bounding box center [306, 183] width 11 height 11
click at [437, 260] on button "Lagre" at bounding box center [441, 261] width 22 height 11
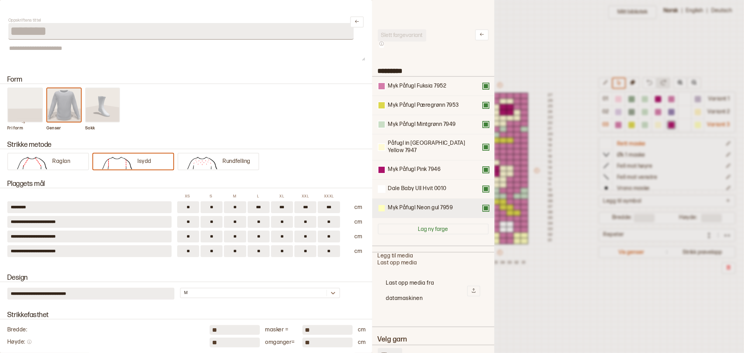
click at [382, 205] on div at bounding box center [382, 208] width 6 height 6
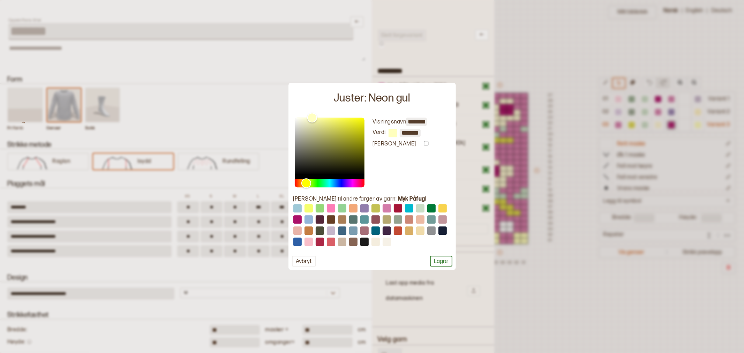
click at [410, 132] on input "*******" at bounding box center [410, 133] width 21 height 8
click at [440, 264] on button "Lagre" at bounding box center [441, 261] width 22 height 11
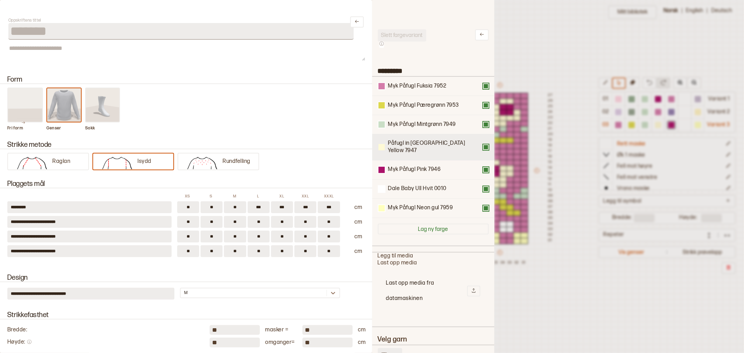
click at [382, 144] on div at bounding box center [382, 147] width 6 height 6
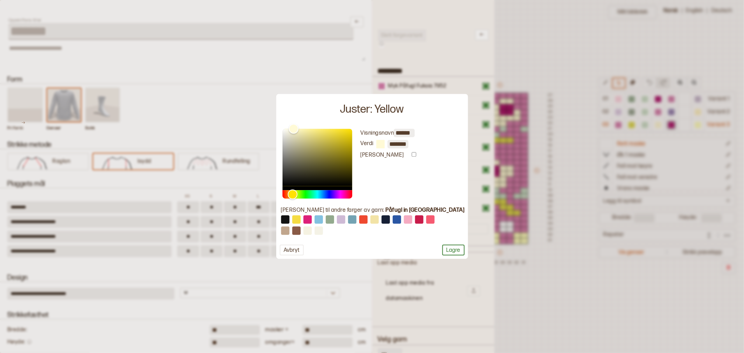
click at [409, 145] on input "*******" at bounding box center [398, 144] width 21 height 8
paste input "text"
type input "*******"
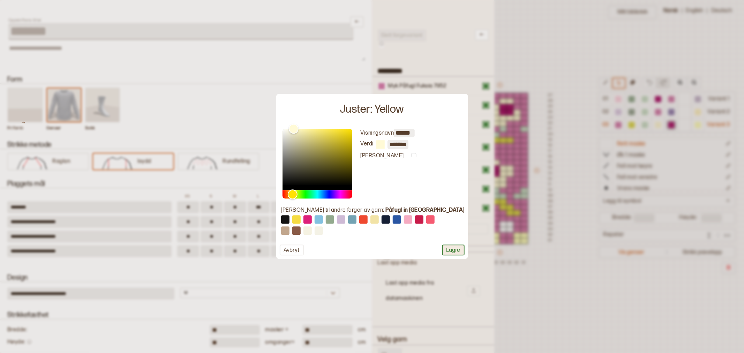
click at [442, 252] on button "Lagre" at bounding box center [453, 250] width 22 height 11
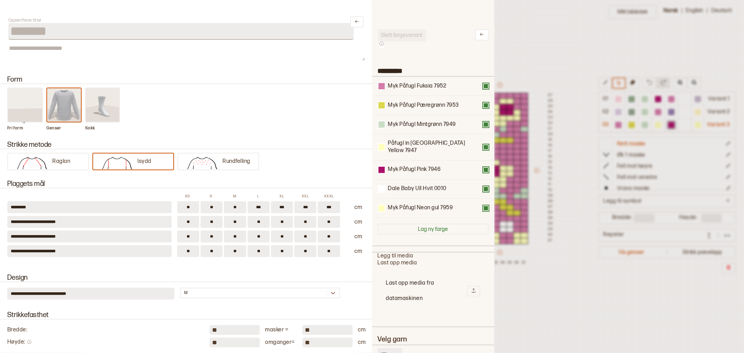
click at [540, 314] on div at bounding box center [372, 176] width 744 height 353
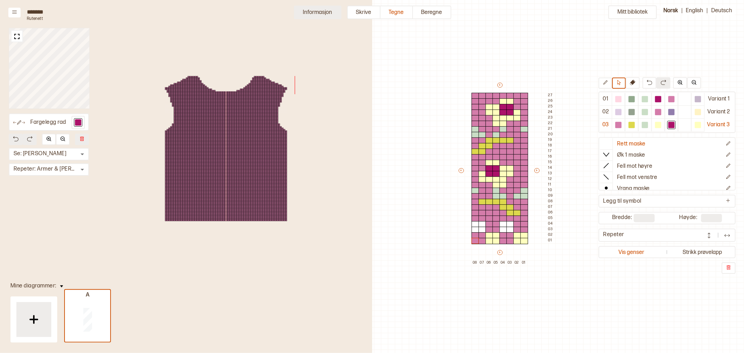
click at [308, 16] on button "Informasjon" at bounding box center [317, 13] width 47 height 14
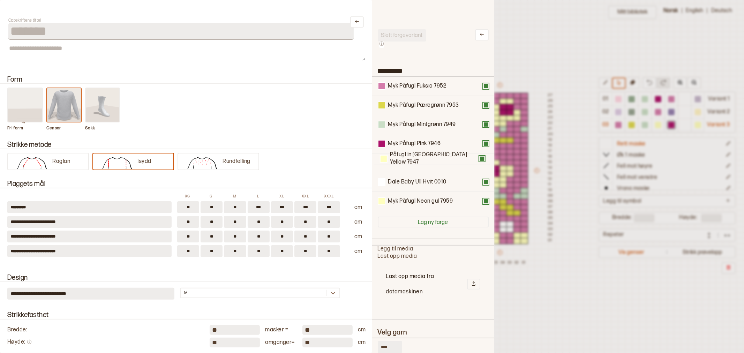
drag, startPoint x: 409, startPoint y: 147, endPoint x: 412, endPoint y: 161, distance: 14.3
click at [412, 161] on div "Myk Påfugl Fuksia 7952 Myk Påfugl Pæregrønn 7953 Myk Påfugl Mintgrønn 7949 Påfu…" at bounding box center [433, 144] width 111 height 134
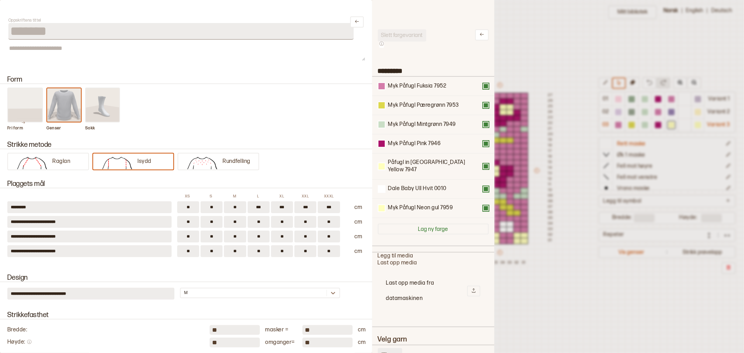
click at [563, 286] on div at bounding box center [372, 176] width 744 height 353
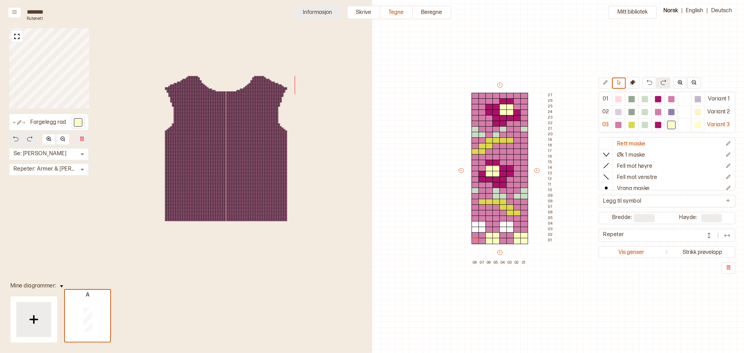
click at [331, 14] on button "Informasjon" at bounding box center [317, 13] width 47 height 14
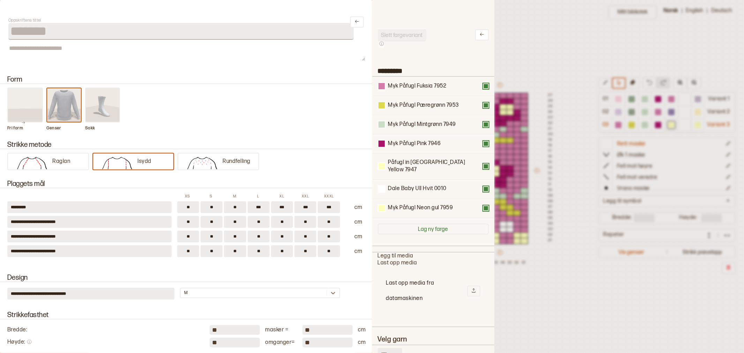
scroll to position [194, 0]
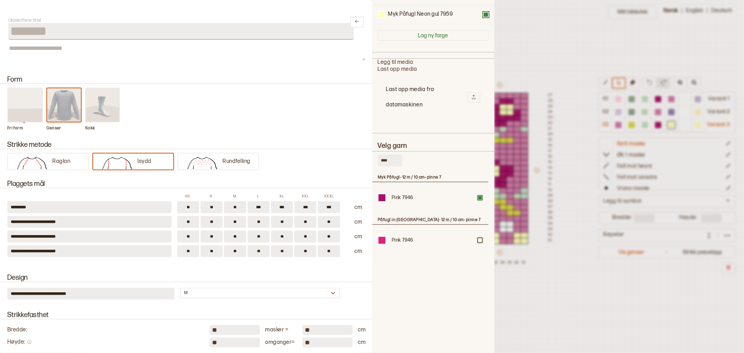
drag, startPoint x: 398, startPoint y: 155, endPoint x: 364, endPoint y: 155, distance: 33.8
click at [364, 155] on div "**********" at bounding box center [372, 176] width 744 height 353
click at [481, 196] on div at bounding box center [480, 198] width 4 height 4
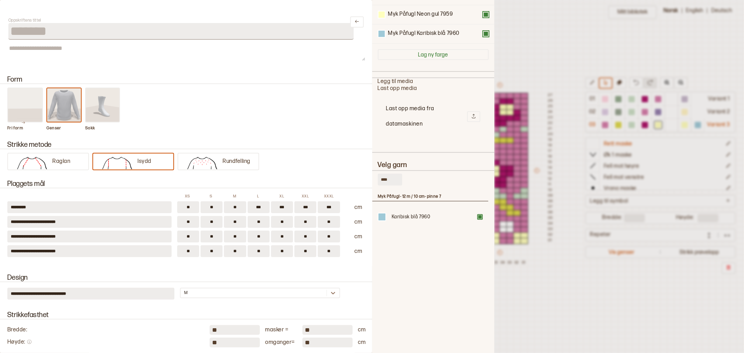
click at [381, 174] on input "****" at bounding box center [390, 180] width 24 height 12
click at [383, 174] on input "****" at bounding box center [390, 180] width 24 height 12
click at [391, 174] on input "****" at bounding box center [390, 180] width 24 height 12
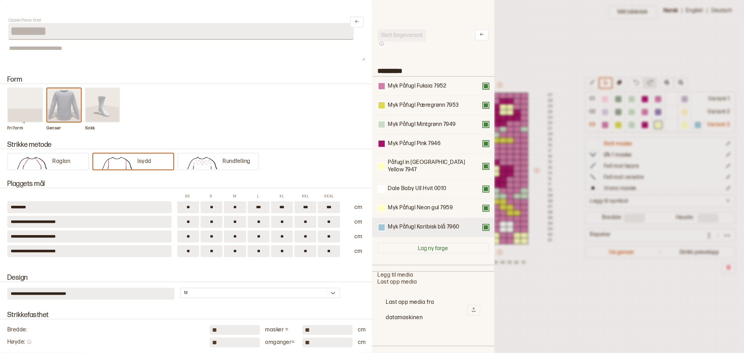
scroll to position [232, 0]
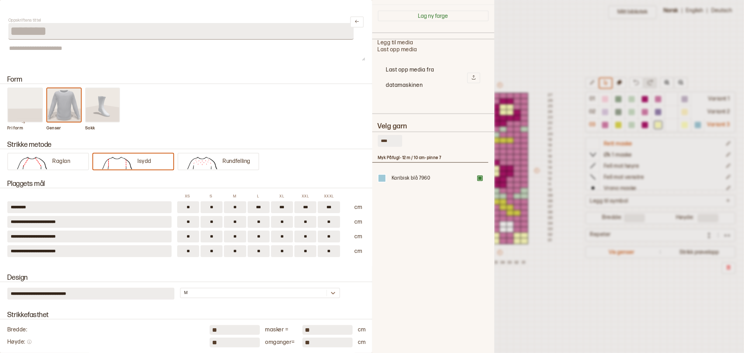
click at [388, 135] on input "****" at bounding box center [390, 141] width 24 height 12
click at [480, 176] on div at bounding box center [480, 178] width 4 height 4
click at [386, 135] on input "****" at bounding box center [390, 141] width 24 height 12
click at [382, 135] on input "****" at bounding box center [390, 141] width 24 height 12
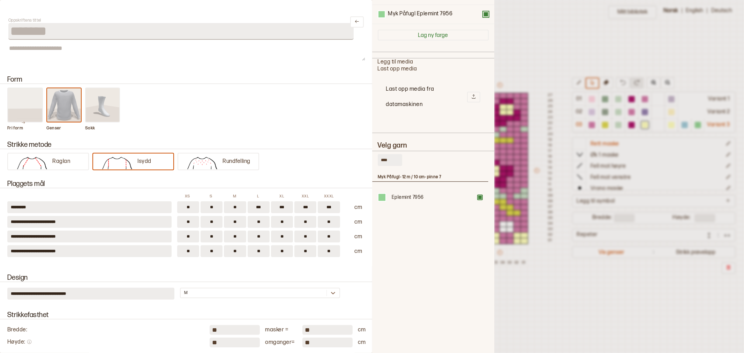
scroll to position [254, 0]
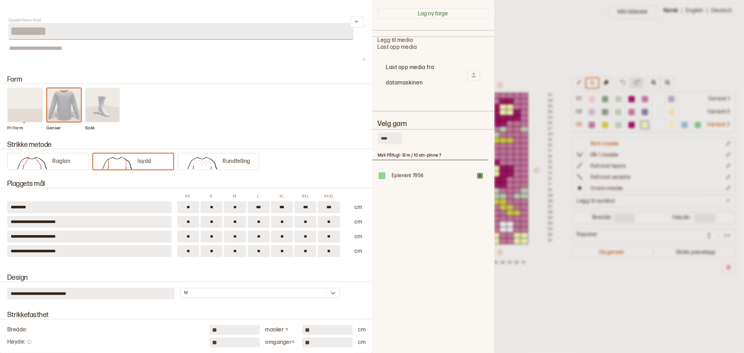
click at [382, 130] on div "**** Myk Påfugl - 12 m / 10 cm - pinne 7 Eplemint 7956" at bounding box center [433, 243] width 111 height 227
click at [385, 133] on input "****" at bounding box center [390, 139] width 24 height 12
click at [384, 133] on input "****" at bounding box center [390, 139] width 24 height 12
click at [383, 133] on input "****" at bounding box center [390, 139] width 24 height 12
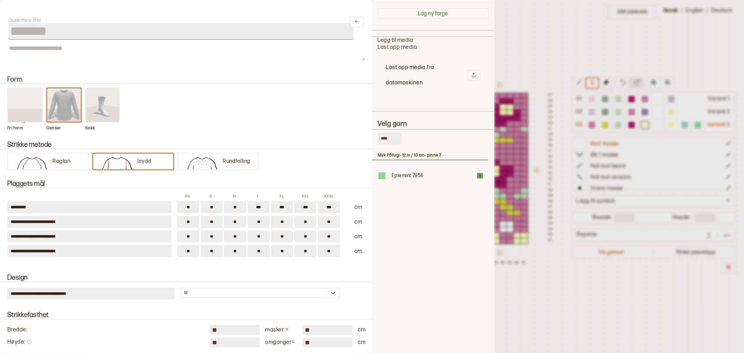
click at [386, 133] on input "****" at bounding box center [390, 139] width 24 height 12
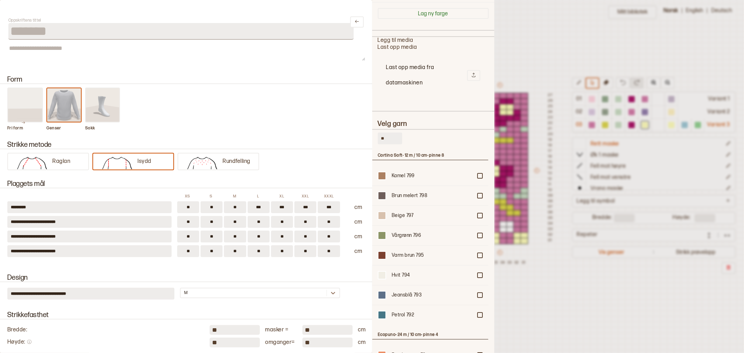
type input "*"
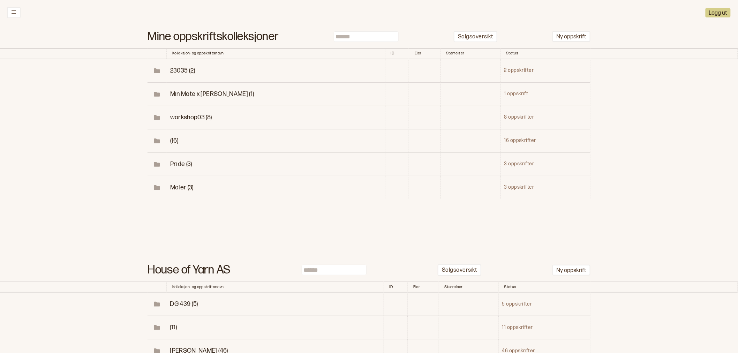
click at [383, 31] on input at bounding box center [366, 36] width 65 height 10
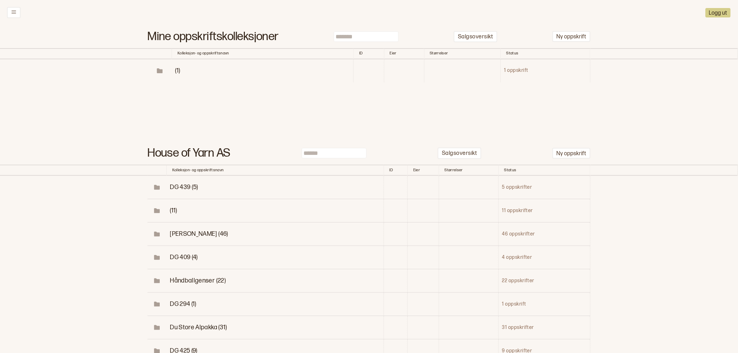
type input "*******"
click at [179, 69] on span "(1)" at bounding box center [177, 70] width 5 height 7
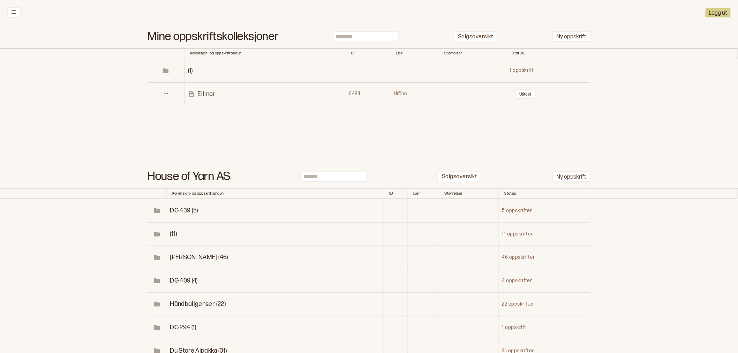
click at [210, 93] on p "Ellinor" at bounding box center [207, 94] width 18 height 8
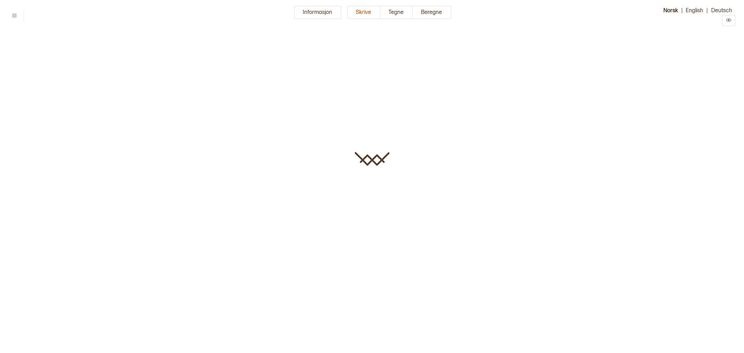
type input "*******"
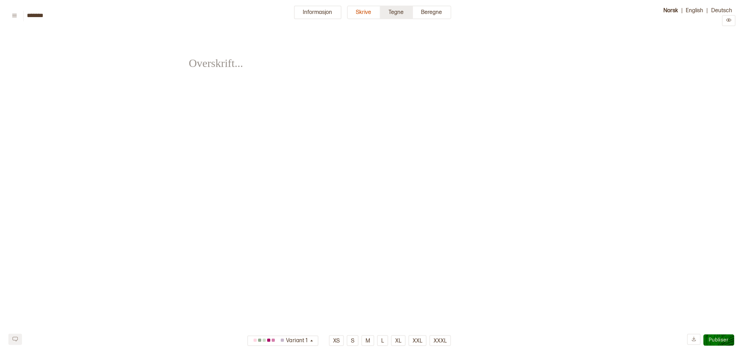
click at [400, 9] on button "Tegne" at bounding box center [397, 13] width 32 height 14
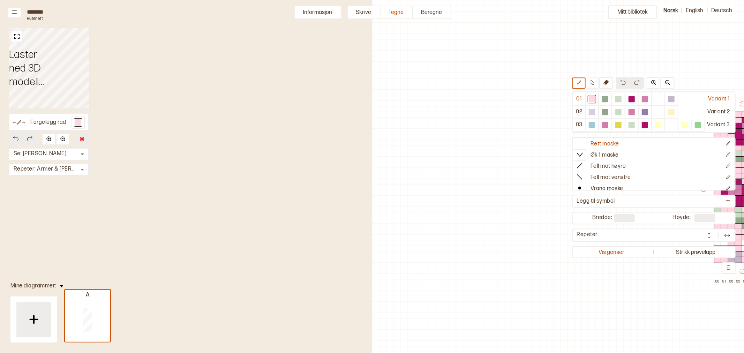
click at [317, 12] on button "Informasjon" at bounding box center [317, 13] width 47 height 14
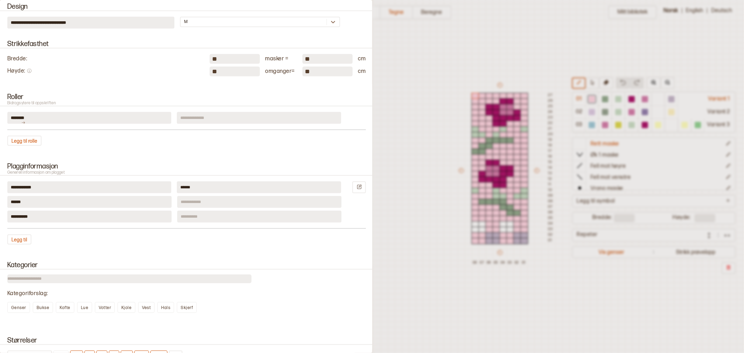
scroll to position [659, 0]
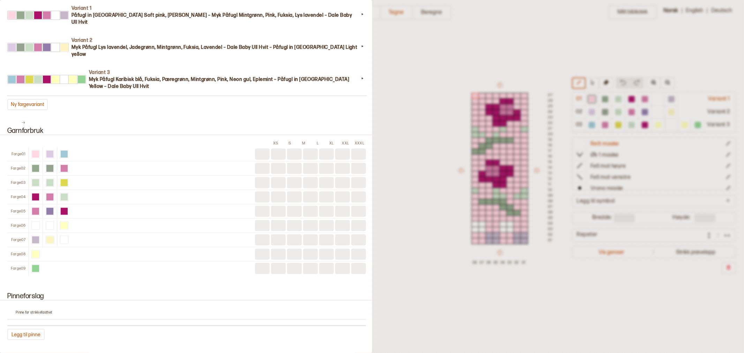
click at [41, 219] on div at bounding box center [35, 226] width 14 height 14
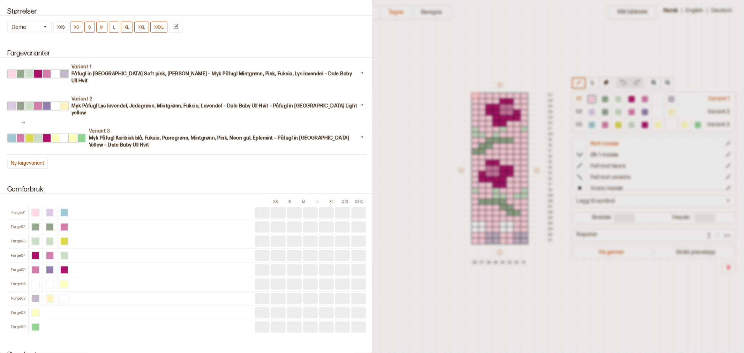
scroll to position [543, 0]
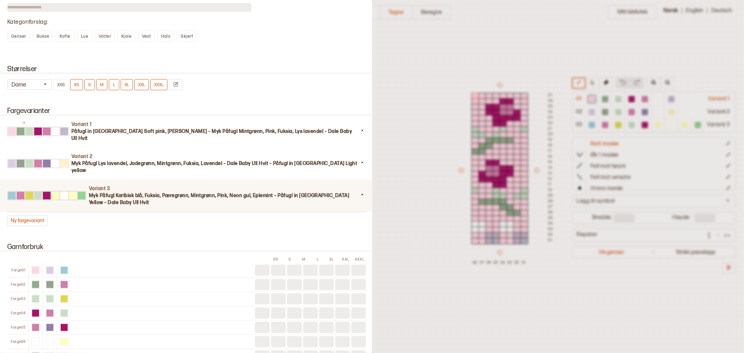
click at [189, 192] on h3 "Myk Påfugl Karibisk blå, Fuksia, Pæregrønn, Mintgrønn, Pink, Neon gul, Eplemint…" at bounding box center [224, 199] width 270 height 14
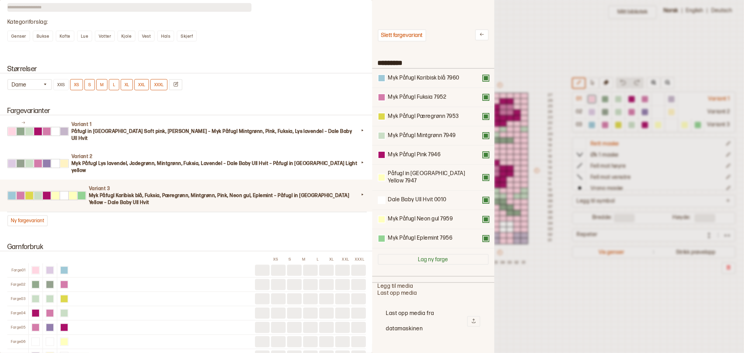
scroll to position [203, 110]
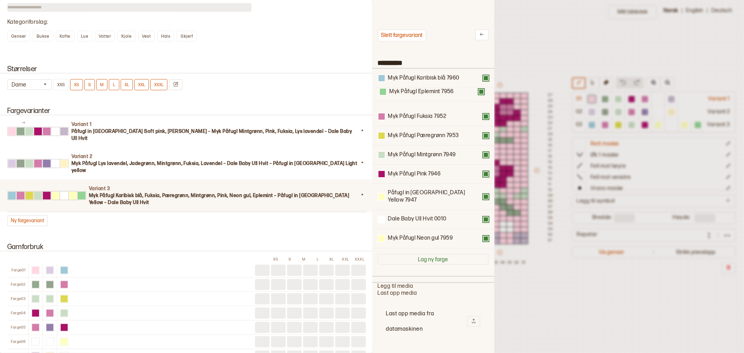
drag, startPoint x: 406, startPoint y: 232, endPoint x: 407, endPoint y: 89, distance: 143.7
click at [407, 89] on div "Myk Påfugl Karibisk blå 7960 Myk Påfugl Fuksia 7952 Myk Påfugl Pæregrønn 7953 M…" at bounding box center [433, 159] width 111 height 180
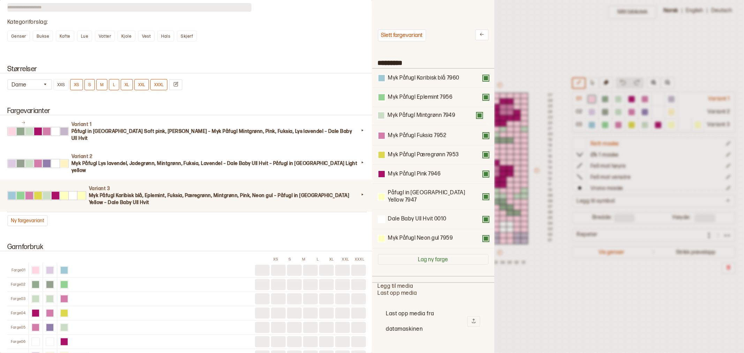
drag, startPoint x: 410, startPoint y: 158, endPoint x: 410, endPoint y: 115, distance: 43.3
click at [410, 115] on div "Myk Påfugl Karibisk blå 7960 Myk Påfugl Eplemint 7956 Myk Påfugl Fuksia 7952 My…" at bounding box center [433, 159] width 111 height 180
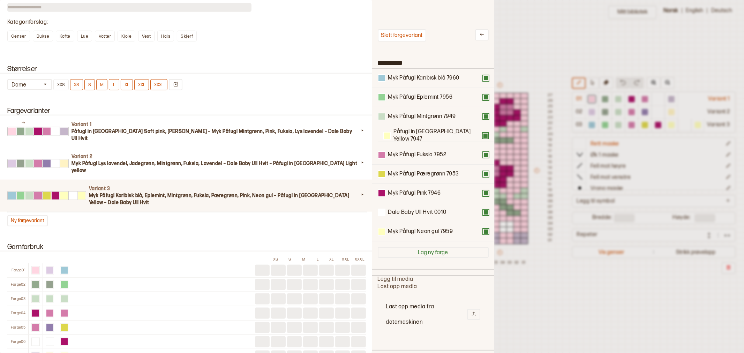
drag, startPoint x: 409, startPoint y: 190, endPoint x: 416, endPoint y: 124, distance: 66.6
click at [416, 124] on div "Myk Påfugl Karibisk blå 7960 Myk Påfugl Eplemint 7956 Myk Påfugl Mintgrønn 7949…" at bounding box center [433, 155] width 111 height 173
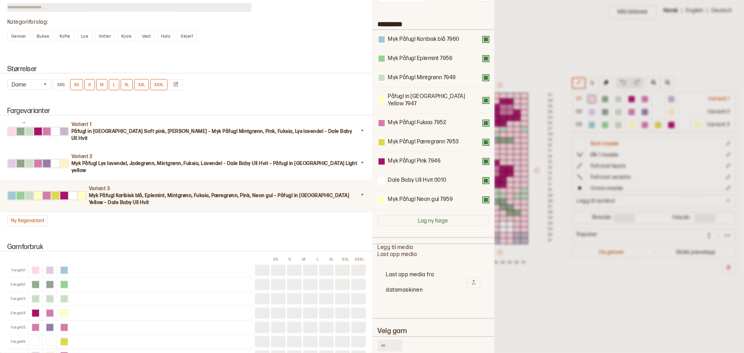
scroll to position [77, 0]
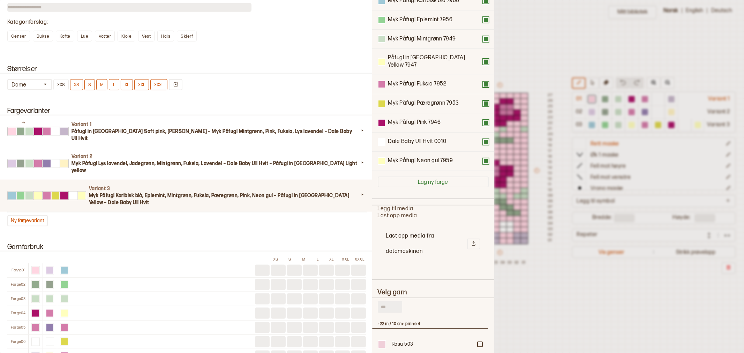
click at [388, 301] on input "text" at bounding box center [390, 307] width 24 height 12
click at [480, 342] on div at bounding box center [480, 344] width 4 height 4
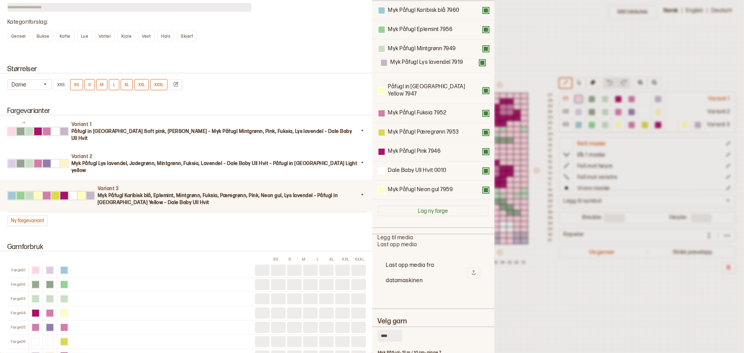
scroll to position [55, 0]
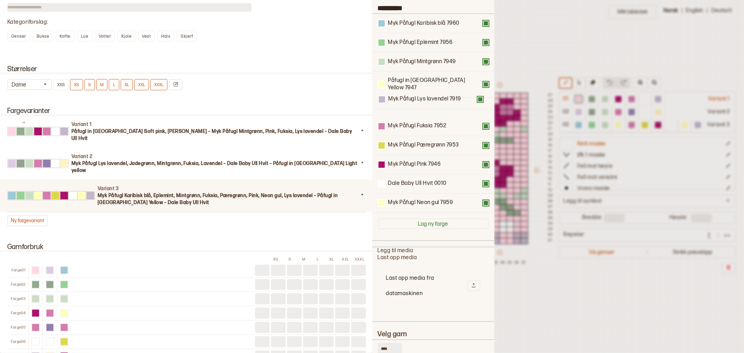
drag, startPoint x: 403, startPoint y: 155, endPoint x: 403, endPoint y: 96, distance: 59.0
click at [403, 96] on div "Myk Påfugl Karibisk blå 7960 Myk Påfugl Eplemint 7956 Myk Påfugl Mintgrønn 7949…" at bounding box center [433, 113] width 111 height 199
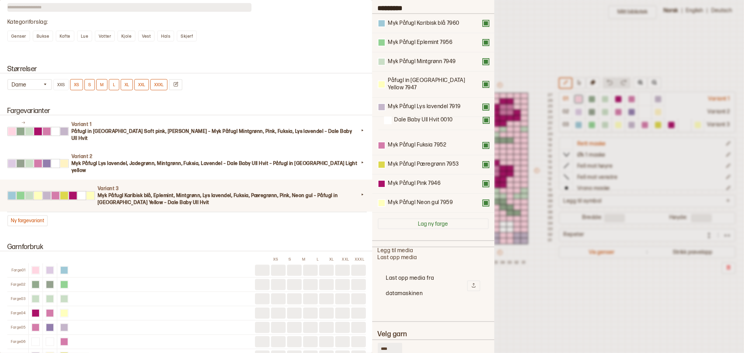
drag, startPoint x: 403, startPoint y: 177, endPoint x: 409, endPoint y: 119, distance: 58.6
click at [409, 119] on div "Myk Påfugl Karibisk blå 7960 Myk Påfugl Eplemint 7956 Myk Påfugl Mintgrønn 7949…" at bounding box center [433, 113] width 111 height 199
click at [385, 343] on input "****" at bounding box center [390, 349] width 24 height 12
type input "****"
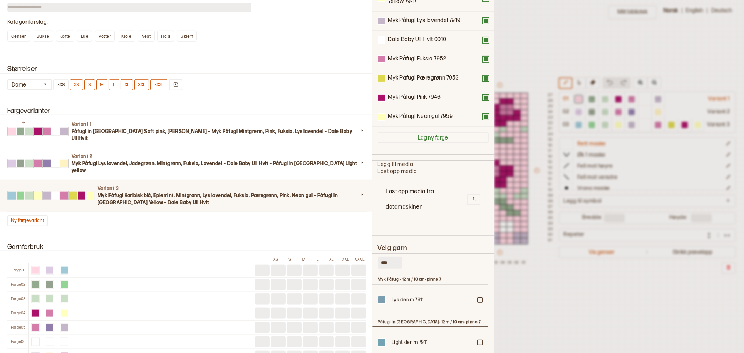
scroll to position [171, 0]
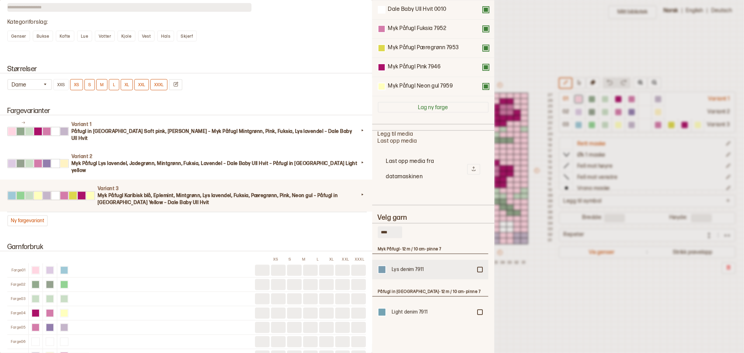
click at [480, 268] on div at bounding box center [480, 270] width 4 height 4
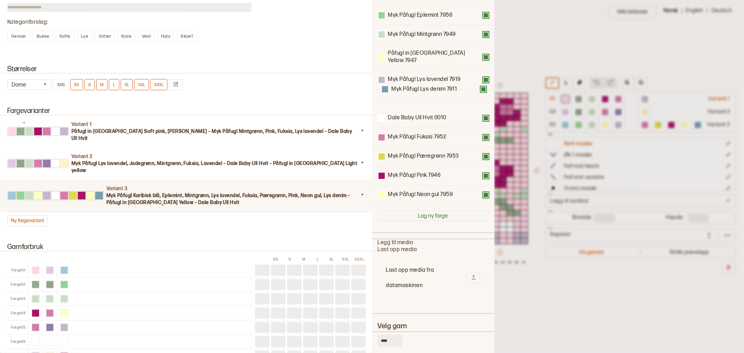
scroll to position [81, 0]
drag, startPoint x: 406, startPoint y: 157, endPoint x: 411, endPoint y: 93, distance: 64.4
click at [411, 93] on div "Myk Påfugl Karibisk blå 7960 Myk Påfugl Eplemint 7956 Myk Påfugl Mintgrønn 7949…" at bounding box center [433, 97] width 111 height 218
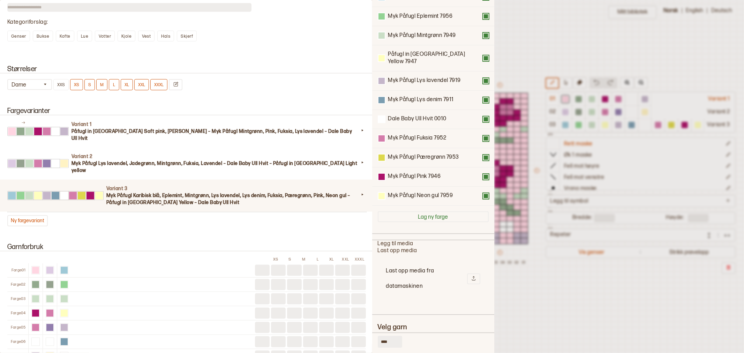
click at [544, 45] on div at bounding box center [372, 176] width 744 height 353
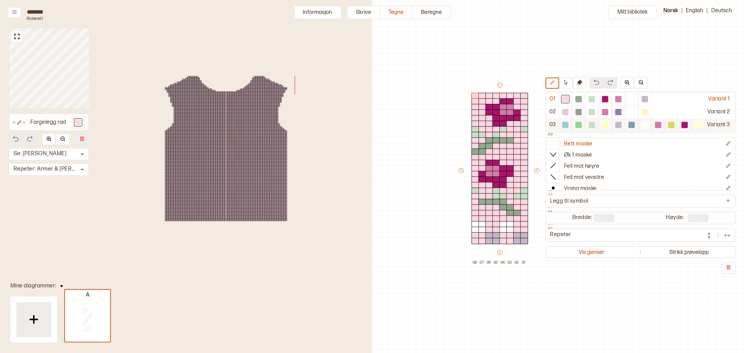
click at [599, 124] on div at bounding box center [605, 125] width 13 height 13
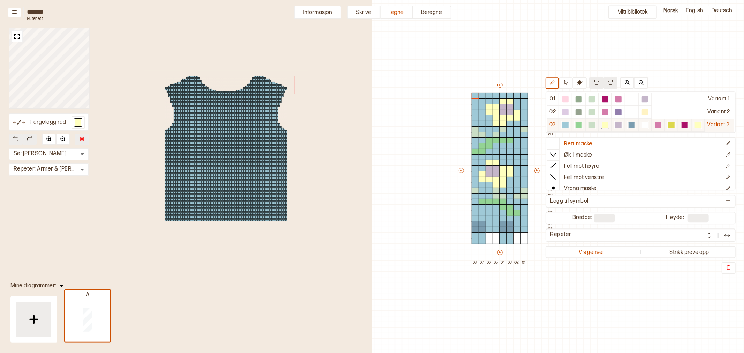
click at [564, 125] on div at bounding box center [565, 125] width 6 height 6
click at [326, 14] on button "Informasjon" at bounding box center [317, 13] width 47 height 14
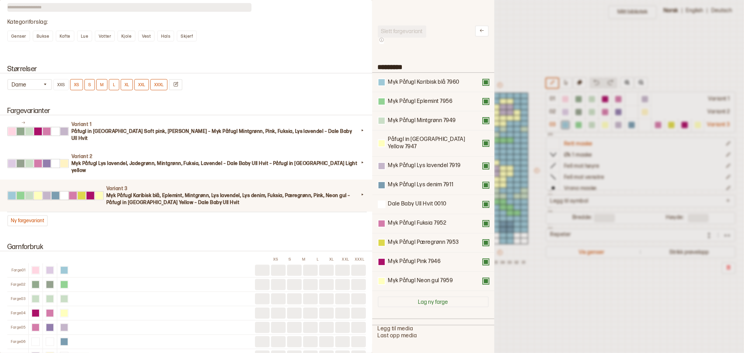
scroll to position [3, 0]
click at [382, 83] on div at bounding box center [382, 83] width 6 height 6
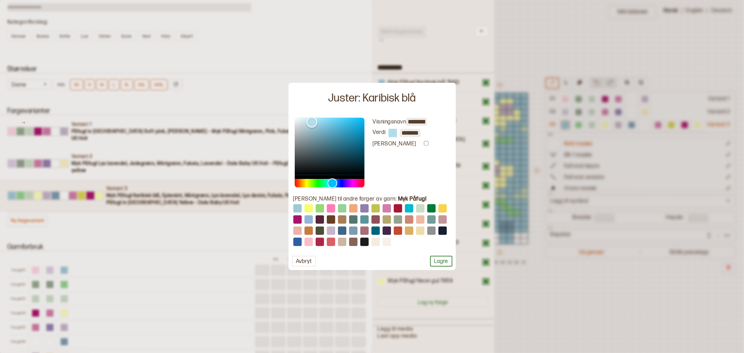
type input "*******"
drag, startPoint x: 314, startPoint y: 126, endPoint x: 312, endPoint y: 122, distance: 4.3
click at [312, 122] on div "Color" at bounding box center [311, 122] width 11 height 11
click at [435, 261] on button "Lagre" at bounding box center [441, 261] width 22 height 11
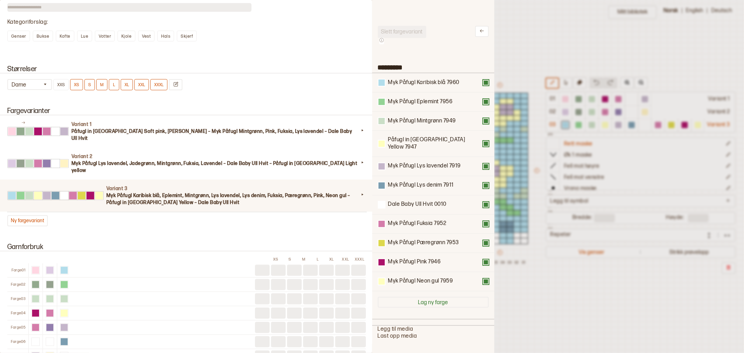
click at [521, 20] on div at bounding box center [372, 176] width 744 height 353
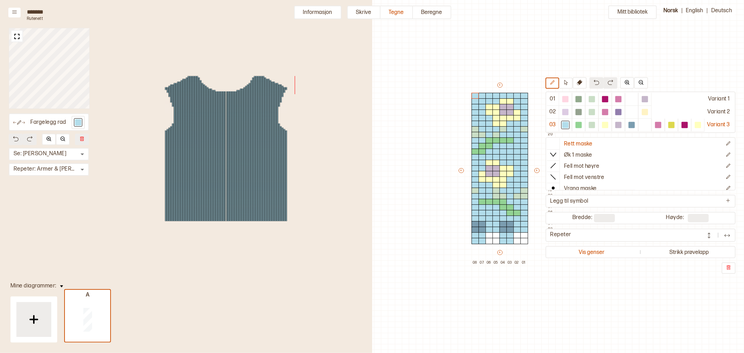
click at [321, 13] on button "Informasjon" at bounding box center [317, 13] width 47 height 14
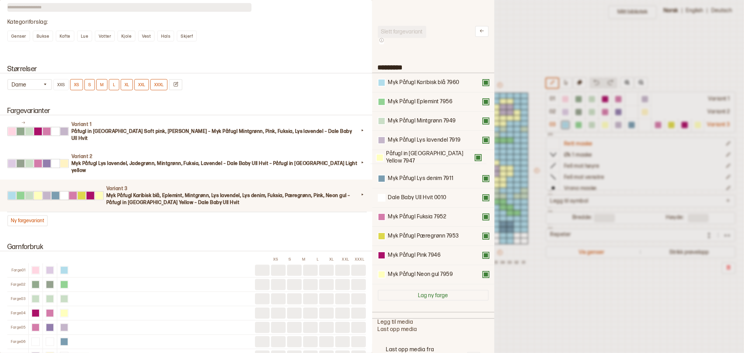
drag, startPoint x: 424, startPoint y: 145, endPoint x: 421, endPoint y: 163, distance: 17.6
click at [421, 163] on div "Myk Påfugl Karibisk blå 7960 Myk Påfugl Eplemint 7956 Myk Påfugl Mintgrønn 7949…" at bounding box center [433, 178] width 111 height 211
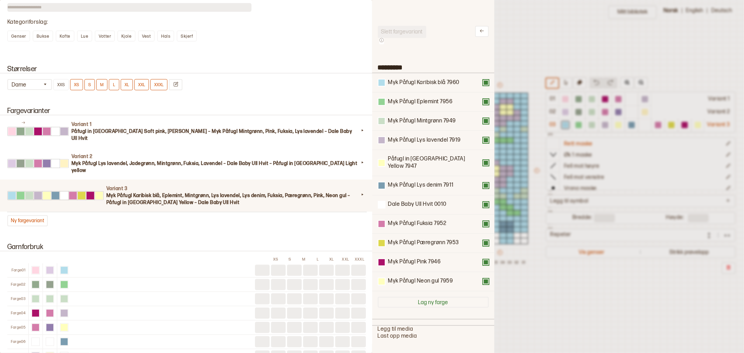
click at [582, 41] on div at bounding box center [372, 176] width 744 height 353
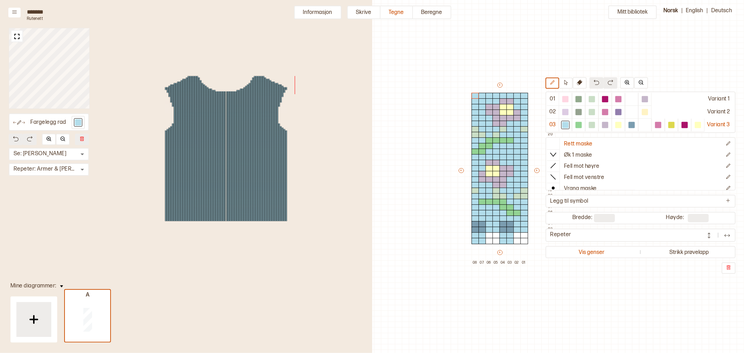
click at [472, 30] on div "Mitt bibliotek 01 Variant 1 02 Variant 2 03 Variant 3 Rett maske Øk 1 maske Fel…" at bounding box center [502, 334] width 744 height 706
click at [327, 13] on button "Informasjon" at bounding box center [317, 13] width 47 height 14
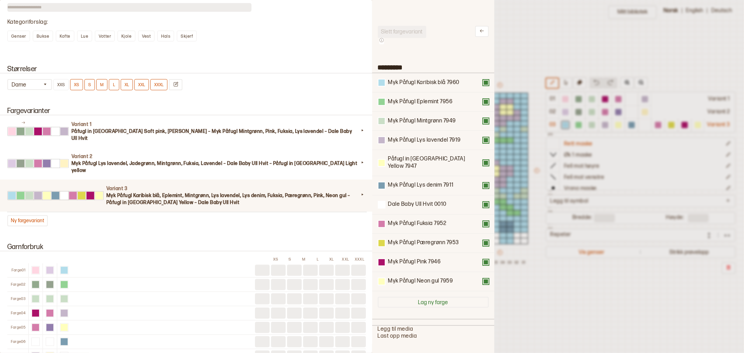
click at [182, 192] on h3 "Myk Påfugl Karibisk blå, Eplemint, Mintgrønn, Lys lavendel, Lys denim, Fuksia, …" at bounding box center [232, 199] width 253 height 14
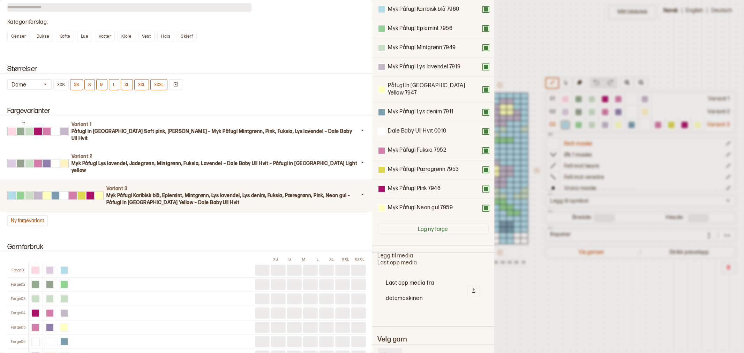
scroll to position [81, 0]
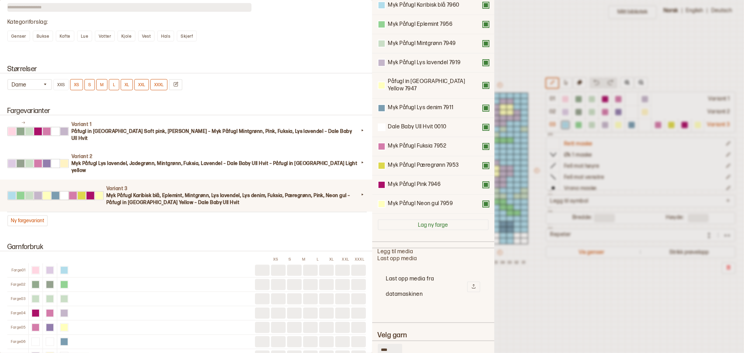
drag, startPoint x: 392, startPoint y: 340, endPoint x: 367, endPoint y: 339, distance: 25.1
click at [367, 339] on div "**********" at bounding box center [372, 176] width 744 height 353
click at [380, 344] on input "****" at bounding box center [390, 350] width 24 height 12
drag, startPoint x: 391, startPoint y: 341, endPoint x: 368, endPoint y: 342, distance: 23.0
click at [374, 341] on div "Slett fargevariant ********* Myk Påfugl Karibisk blå 7960 Myk Påfugl Eplemint 7…" at bounding box center [433, 176] width 122 height 353
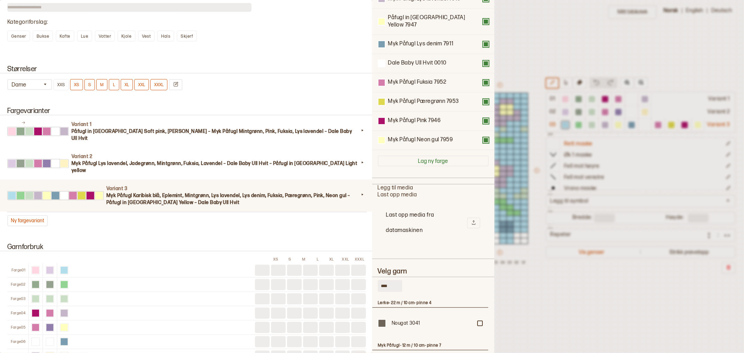
scroll to position [158, 0]
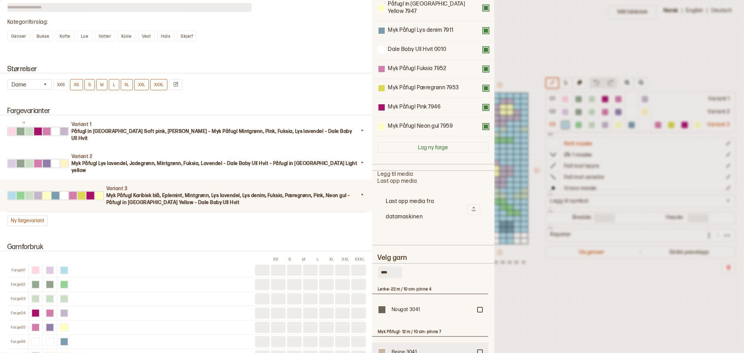
click at [479, 312] on div at bounding box center [480, 310] width 4 height 4
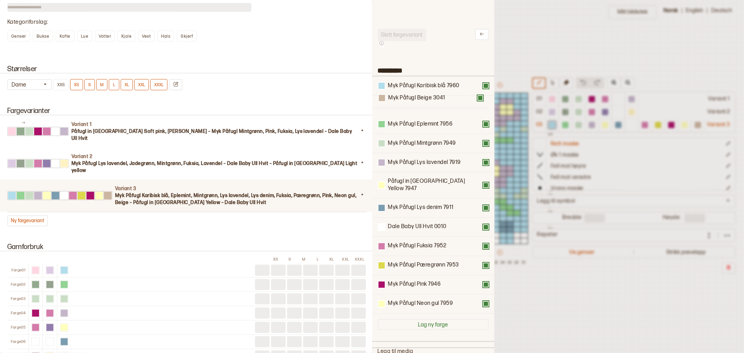
scroll to position [0, 0]
drag, startPoint x: 413, startPoint y: 297, endPoint x: 412, endPoint y: 80, distance: 217.0
click at [412, 80] on div "Myk Påfugl Karibisk blå 7960 Myk Påfugl Eplemint 7956 Myk Påfugl Mintgrønn 7949…" at bounding box center [433, 195] width 111 height 237
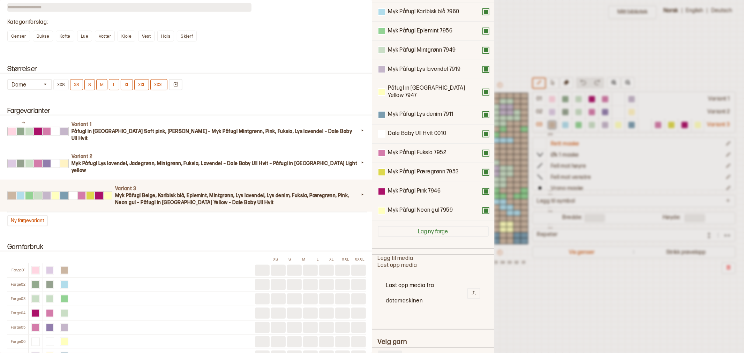
scroll to position [116, 0]
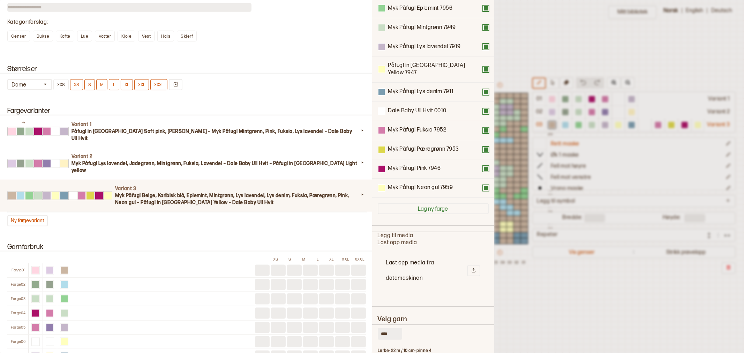
drag, startPoint x: 394, startPoint y: 326, endPoint x: 374, endPoint y: 325, distance: 19.5
click at [374, 325] on div "Slett fargevariant ********* Myk Påfugl Beige 3041 Myk Påfugl Karibisk blå 7960…" at bounding box center [433, 176] width 122 height 353
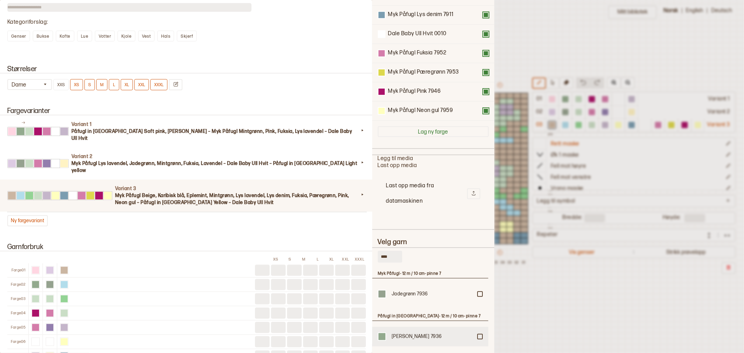
scroll to position [194, 0]
click at [481, 292] on div at bounding box center [480, 294] width 4 height 4
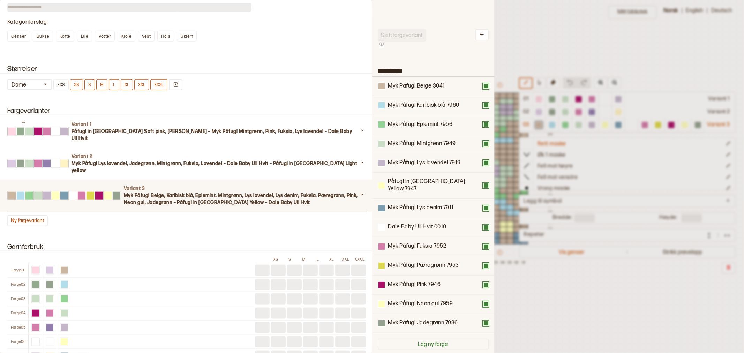
scroll to position [1, 0]
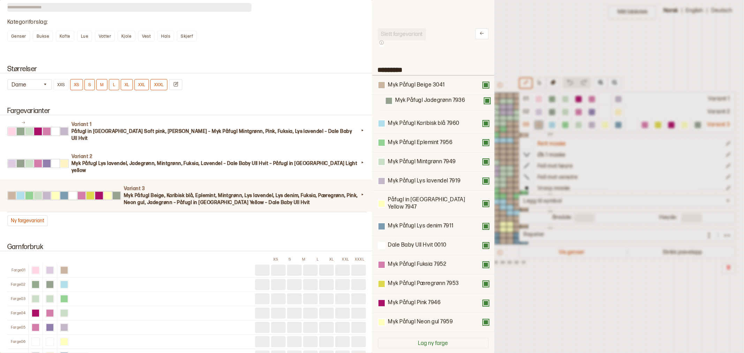
drag, startPoint x: 398, startPoint y: 319, endPoint x: 405, endPoint y: 100, distance: 218.2
click at [405, 100] on div "Myk Påfugl Beige 3041 Myk Påfugl Karibisk blå 7960 Myk Påfugl Eplemint 7956 Myk…" at bounding box center [433, 204] width 111 height 256
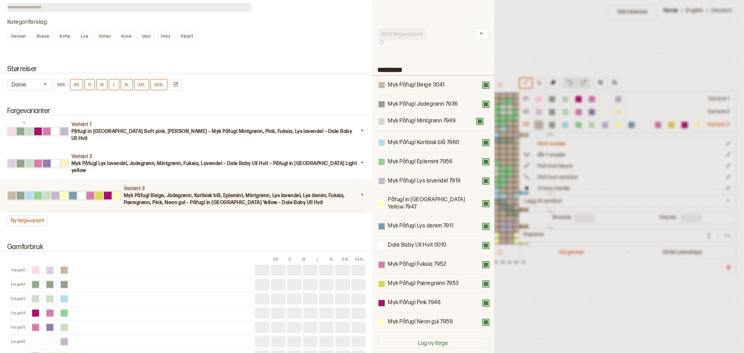
drag, startPoint x: 407, startPoint y: 161, endPoint x: 407, endPoint y: 118, distance: 43.6
click at [407, 118] on div "Myk Påfugl Beige 3041 Myk Påfugl Jadegrønn 7936 Myk Påfugl Karibisk blå 7960 My…" at bounding box center [433, 204] width 111 height 256
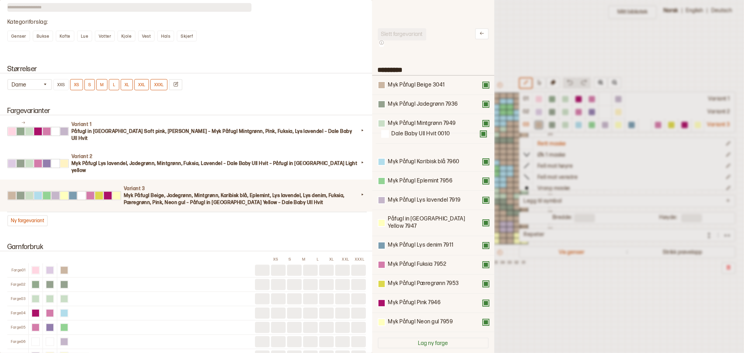
drag, startPoint x: 417, startPoint y: 240, endPoint x: 420, endPoint y: 133, distance: 106.5
click at [420, 133] on div "Myk Påfugl Beige 3041 Myk Påfugl Jadegrønn 7936 Myk Påfugl Mintgrønn 7949 Myk P…" at bounding box center [433, 204] width 111 height 256
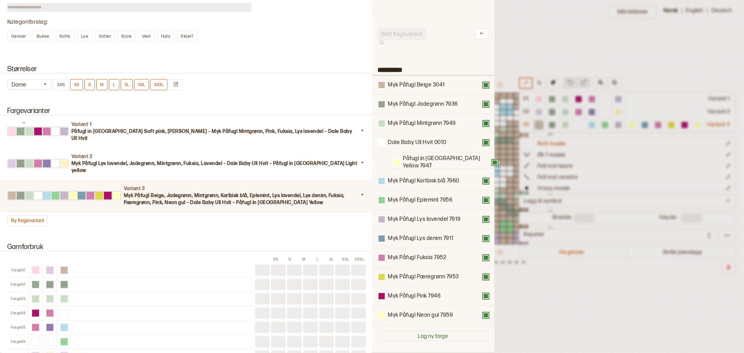
drag, startPoint x: 413, startPoint y: 217, endPoint x: 428, endPoint y: 155, distance: 63.5
click at [428, 155] on div "Myk Påfugl Beige 3041 Myk Påfugl Jadegrønn 7936 Myk Påfugl Mintgrønn 7949 Dale …" at bounding box center [433, 200] width 111 height 249
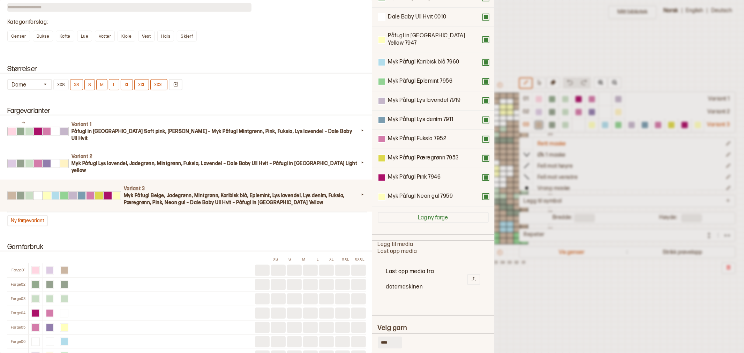
scroll to position [156, 0]
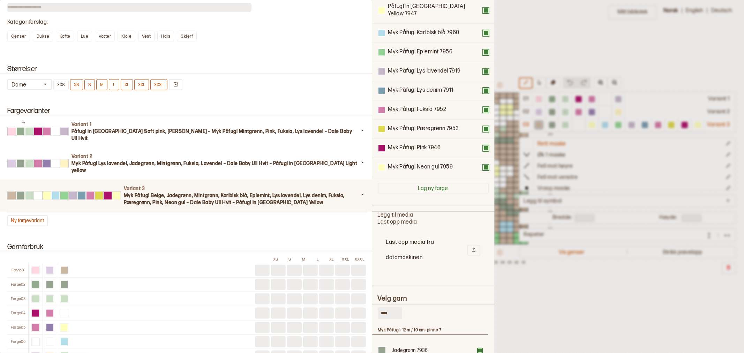
drag, startPoint x: 392, startPoint y: 304, endPoint x: 357, endPoint y: 305, distance: 34.9
click at [357, 305] on div "**********" at bounding box center [372, 176] width 744 height 353
click at [479, 349] on div at bounding box center [480, 351] width 4 height 4
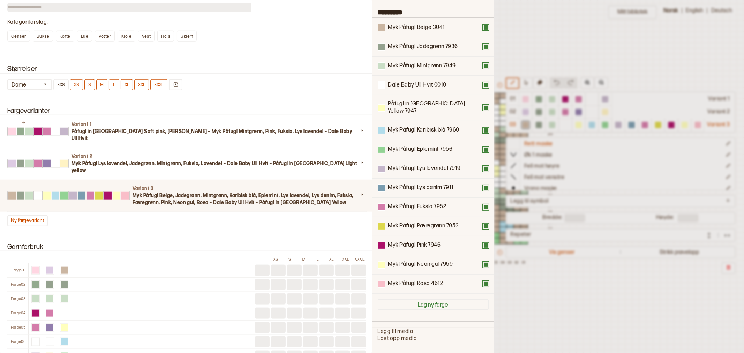
scroll to position [60, 0]
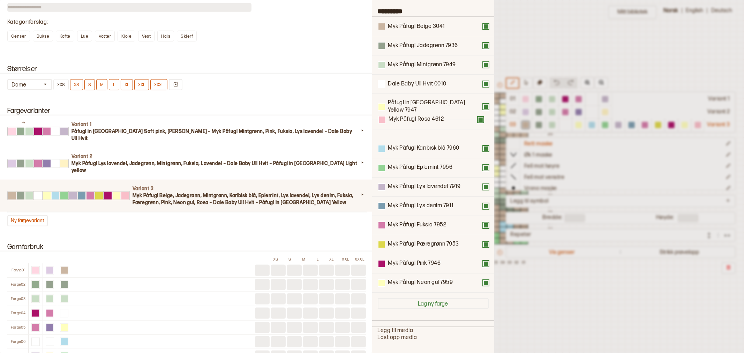
drag, startPoint x: 402, startPoint y: 276, endPoint x: 402, endPoint y: 117, distance: 159.1
click at [402, 117] on div "Myk Påfugl Beige 3041 Myk Påfugl Jadegrønn 7936 Myk Påfugl Mintgrønn 7949 Dale …" at bounding box center [433, 155] width 111 height 276
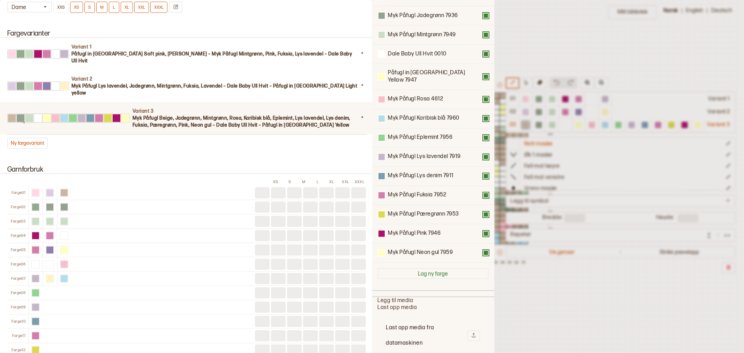
scroll to position [137, 0]
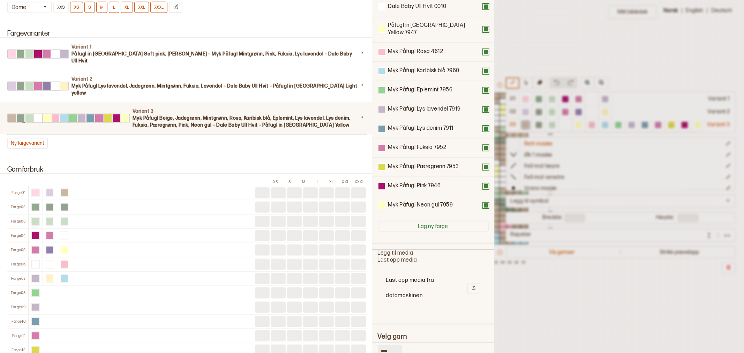
drag, startPoint x: 389, startPoint y: 342, endPoint x: 361, endPoint y: 341, distance: 27.9
click at [361, 341] on div "**********" at bounding box center [372, 176] width 744 height 353
type input "****"
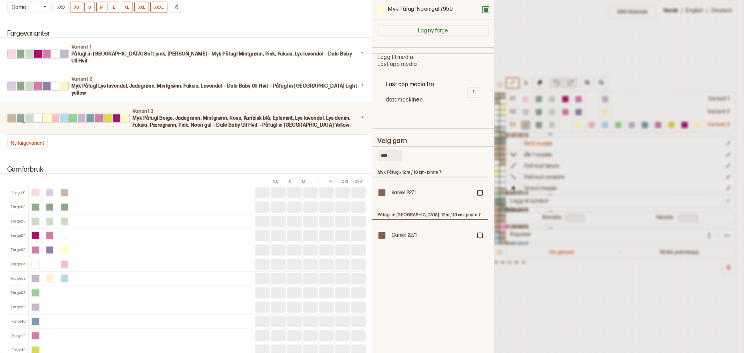
scroll to position [350, 0]
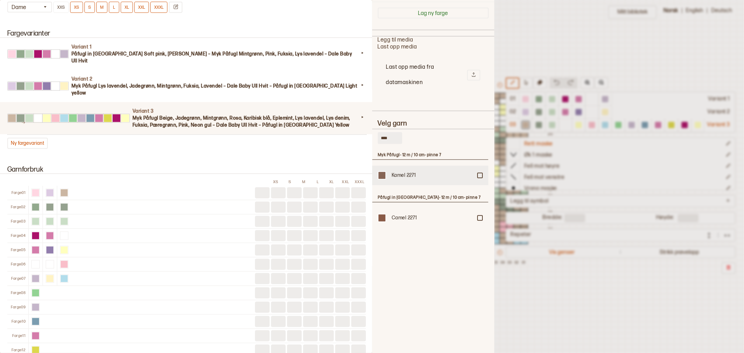
click at [480, 173] on div at bounding box center [480, 175] width 4 height 4
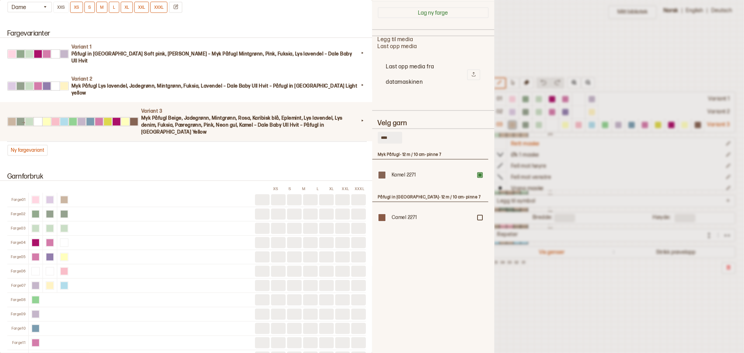
scroll to position [98, 0]
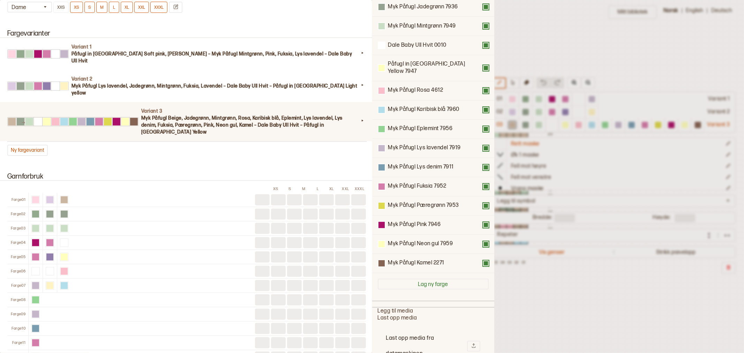
click at [539, 49] on div at bounding box center [372, 176] width 744 height 353
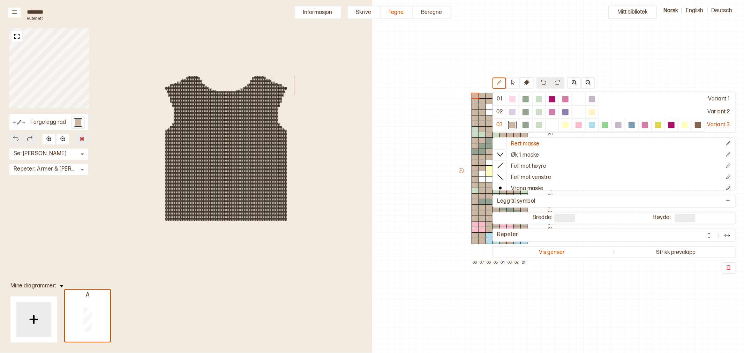
click at [465, 64] on div "Mitt bibliotek 01 Variant 1 02 Variant 2 03 Variant 3 Rett maske Øk 1 maske Fel…" at bounding box center [502, 334] width 744 height 706
click at [318, 11] on button "Informasjon" at bounding box center [317, 13] width 47 height 14
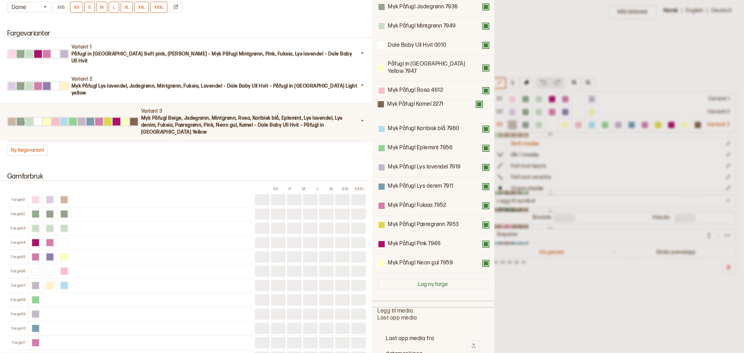
drag, startPoint x: 413, startPoint y: 257, endPoint x: 412, endPoint y: 104, distance: 153.5
click at [412, 104] on div "Myk Påfugl Beige 3041 Myk Påfugl Jadegrønn 7936 Myk Påfugl Mintgrønn 7949 Dale …" at bounding box center [433, 125] width 111 height 295
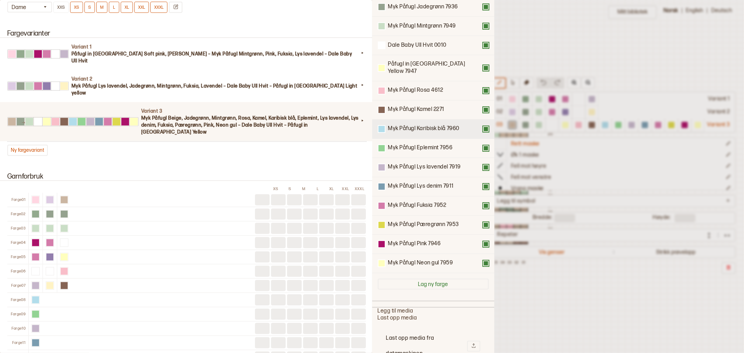
click at [483, 126] on button at bounding box center [486, 129] width 6 height 6
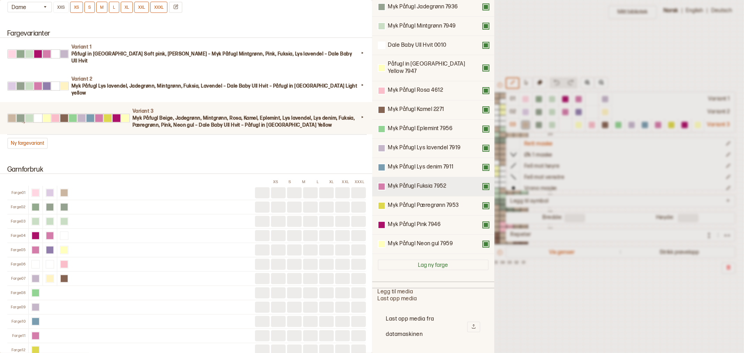
scroll to position [79, 0]
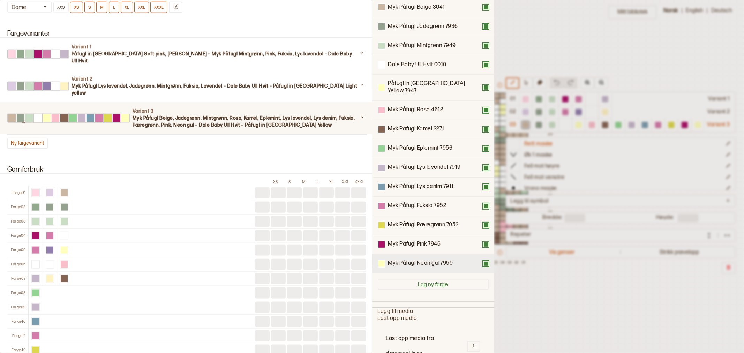
click at [483, 261] on button at bounding box center [486, 264] width 6 height 6
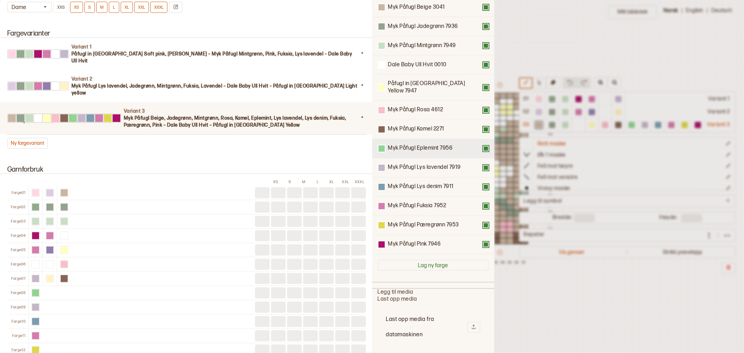
scroll to position [60, 0]
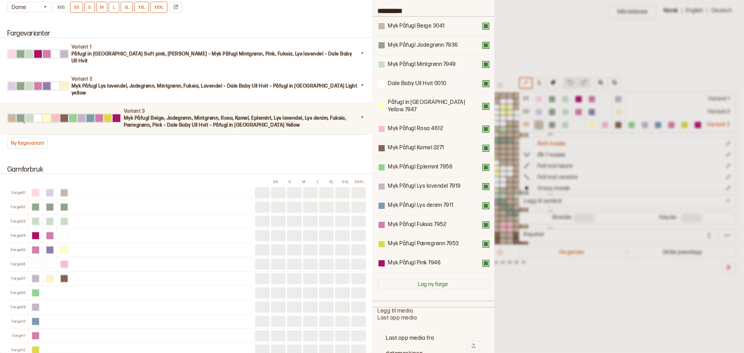
click at [580, 40] on div at bounding box center [372, 176] width 744 height 353
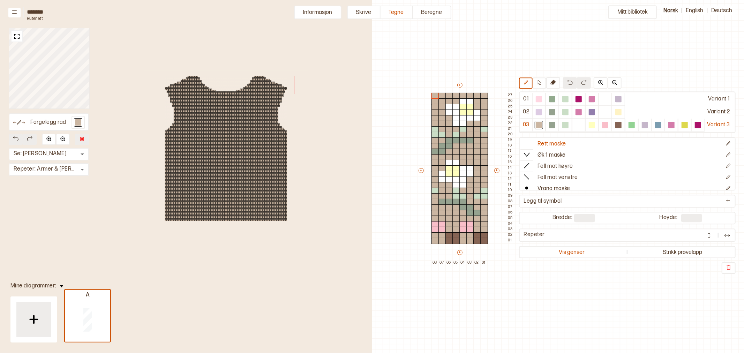
scroll to position [19, 298]
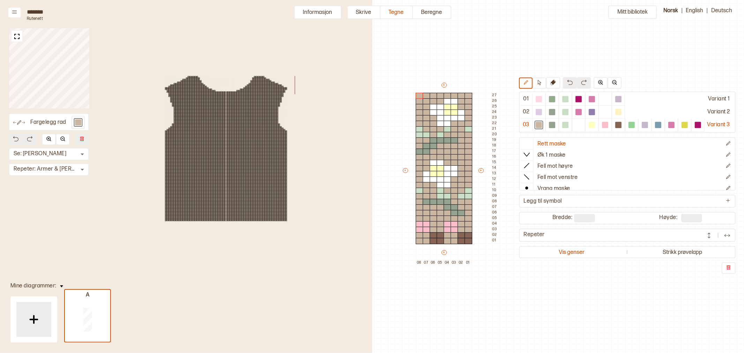
click at [318, 12] on button "Informasjon" at bounding box center [317, 13] width 47 height 14
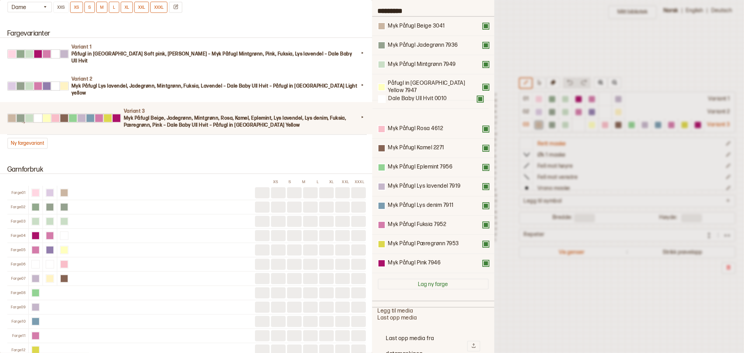
drag, startPoint x: 400, startPoint y: 87, endPoint x: 402, endPoint y: 107, distance: 19.6
click at [402, 107] on div "Myk Påfugl Beige 3041 Myk Påfugl Jadegrønn 7936 Myk Påfugl Mintgrønn 7949 Dale …" at bounding box center [433, 145] width 111 height 256
click at [524, 51] on div at bounding box center [372, 176] width 744 height 353
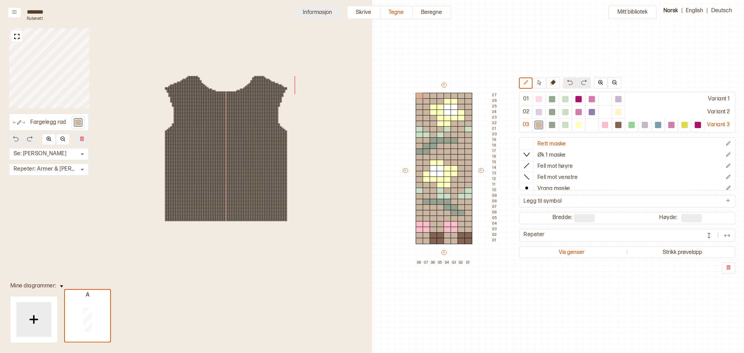
click at [320, 15] on button "Informasjon" at bounding box center [317, 13] width 47 height 14
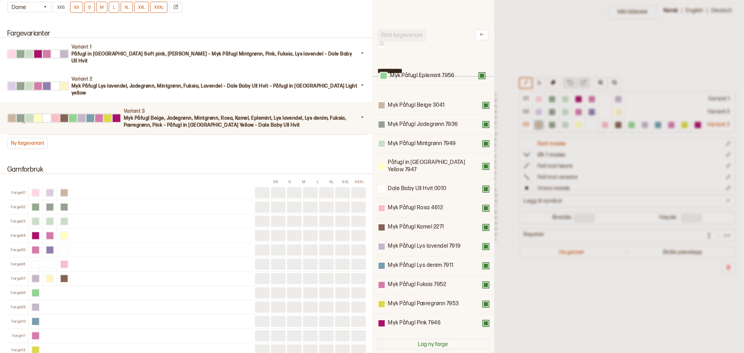
scroll to position [0, 0]
drag, startPoint x: 434, startPoint y: 163, endPoint x: 438, endPoint y: 100, distance: 62.2
click at [438, 100] on div "Myk Påfugl Beige 3041 Myk Påfugl Jadegrønn 7936 Myk Påfugl Mintgrønn 7949 Påfug…" at bounding box center [433, 205] width 111 height 256
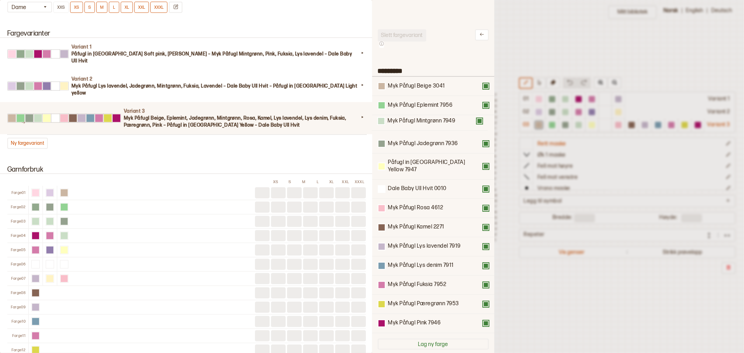
drag, startPoint x: 407, startPoint y: 145, endPoint x: 407, endPoint y: 120, distance: 25.1
click at [407, 120] on div "Myk Påfugl Beige 3041 Myk Påfugl Eplemint 7956 Myk Påfugl Jadegrønn 7936 Myk På…" at bounding box center [433, 205] width 111 height 256
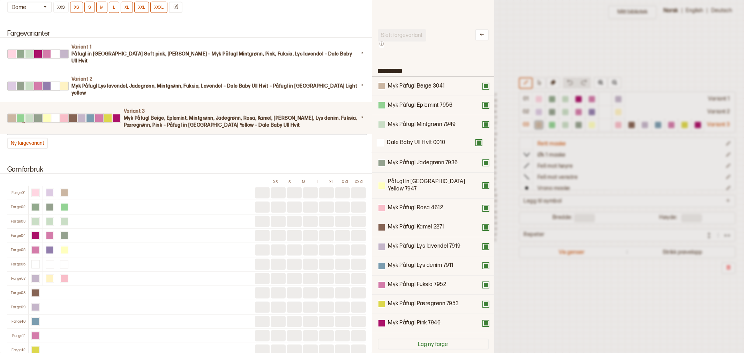
drag, startPoint x: 409, startPoint y: 182, endPoint x: 407, endPoint y: 140, distance: 41.9
click at [407, 140] on div "Myk Påfugl Beige 3041 Myk Påfugl Eplemint 7956 Myk Påfugl Mintgrønn 7949 Myk På…" at bounding box center [433, 205] width 111 height 256
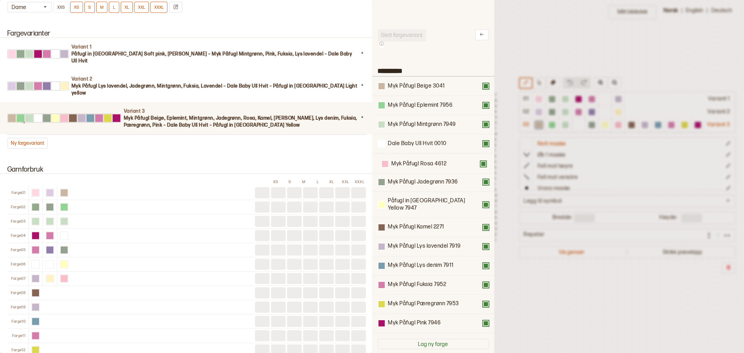
drag, startPoint x: 409, startPoint y: 201, endPoint x: 413, endPoint y: 162, distance: 38.6
click at [413, 162] on div "Myk Påfugl Beige 3041 Myk Påfugl Eplemint 7956 Myk Påfugl Mintgrønn 7949 Dale B…" at bounding box center [433, 205] width 111 height 256
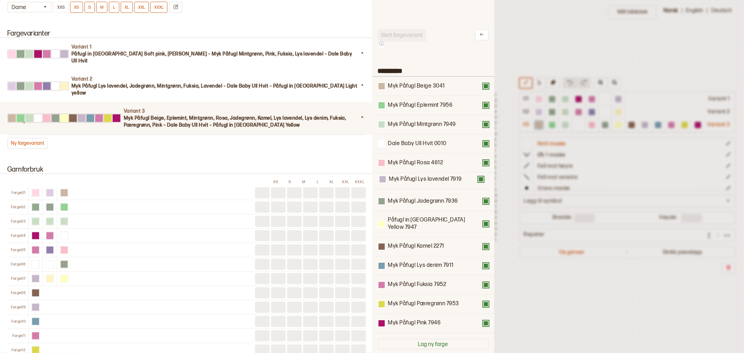
drag, startPoint x: 407, startPoint y: 241, endPoint x: 409, endPoint y: 178, distance: 63.5
click at [409, 178] on div "Myk Påfugl Beige 3041 Myk Påfugl Eplemint 7956 Myk Påfugl Mintgrønn 7949 Dale B…" at bounding box center [433, 205] width 111 height 256
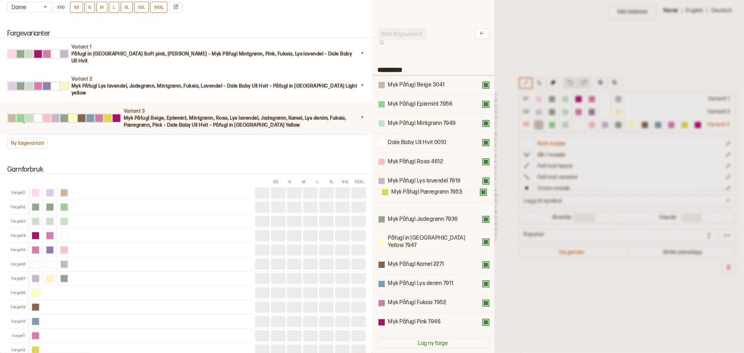
drag, startPoint x: 399, startPoint y: 298, endPoint x: 402, endPoint y: 193, distance: 104.3
click at [402, 193] on div "Myk Påfugl Beige 3041 Myk Påfugl Eplemint 7956 Myk Påfugl Mintgrønn 7949 Dale B…" at bounding box center [433, 204] width 111 height 256
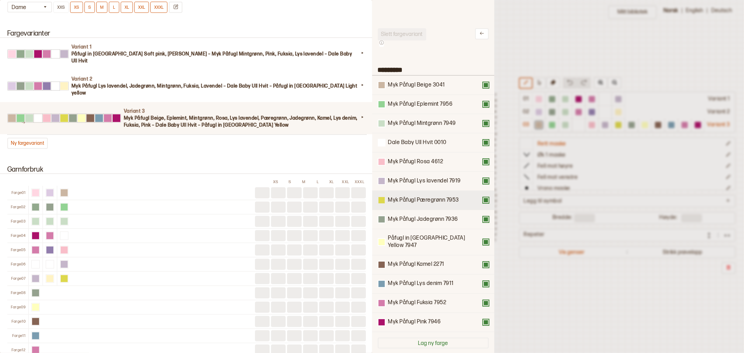
click at [382, 198] on div at bounding box center [382, 200] width 6 height 6
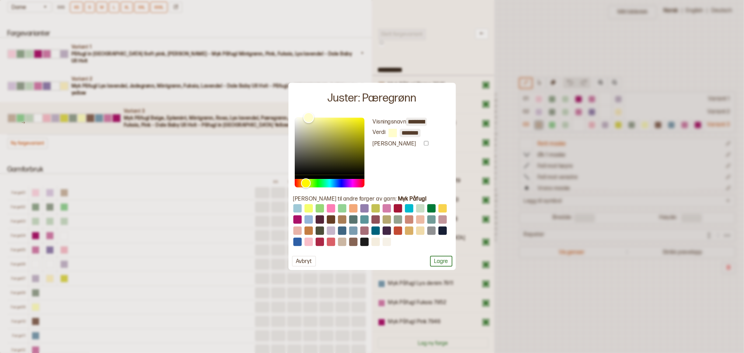
type input "*******"
drag, startPoint x: 341, startPoint y: 125, endPoint x: 306, endPoint y: 105, distance: 40.6
click at [306, 105] on div "Juster: Pæregrønn Visningsnavn ********* Verdi ******* [PERSON_NAME] til andre …" at bounding box center [372, 176] width 167 height 187
click at [437, 261] on button "Lagre" at bounding box center [441, 261] width 22 height 11
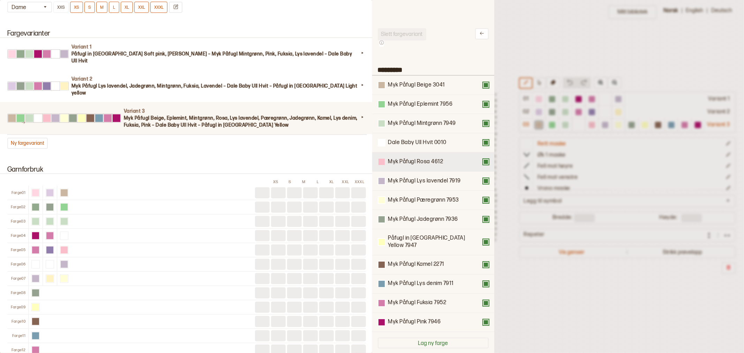
click at [384, 162] on div at bounding box center [382, 162] width 6 height 6
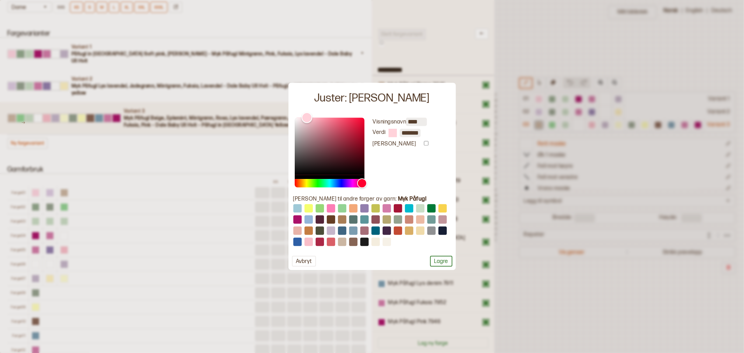
type input "*******"
drag, startPoint x: 311, startPoint y: 117, endPoint x: 306, endPoint y: 111, distance: 7.5
click at [306, 111] on div "Juster: [PERSON_NAME] **** [PERSON_NAME] ******* [PERSON_NAME] til andre farger…" at bounding box center [372, 176] width 167 height 187
click at [412, 134] on input "*******" at bounding box center [410, 133] width 21 height 8
click at [449, 263] on button "Lagre" at bounding box center [441, 261] width 22 height 11
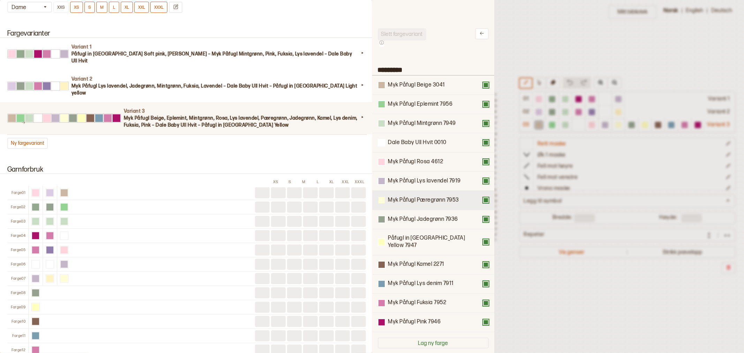
click at [382, 199] on div at bounding box center [382, 200] width 6 height 6
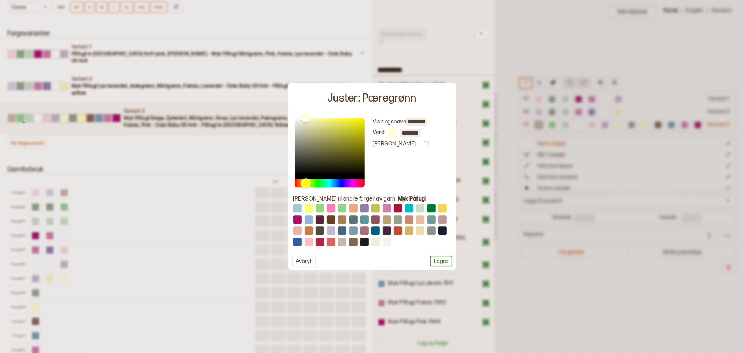
click at [413, 133] on input "*******" at bounding box center [410, 133] width 21 height 8
paste input "text"
type input "*******"
click at [445, 262] on button "Lagre" at bounding box center [441, 261] width 22 height 11
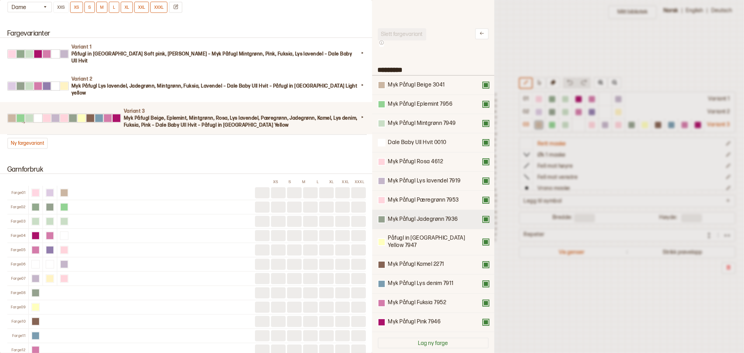
click at [483, 218] on button at bounding box center [486, 220] width 6 height 6
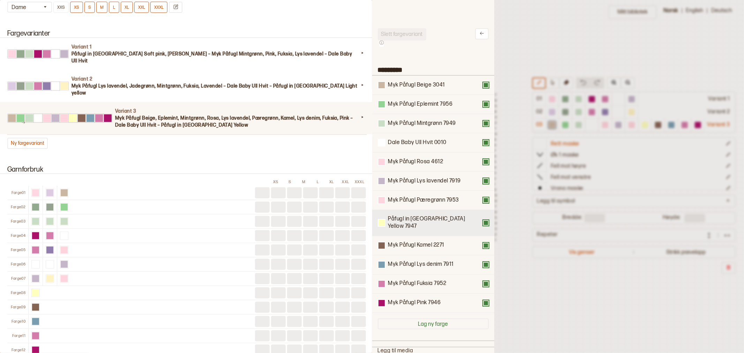
click at [483, 220] on button at bounding box center [486, 223] width 6 height 6
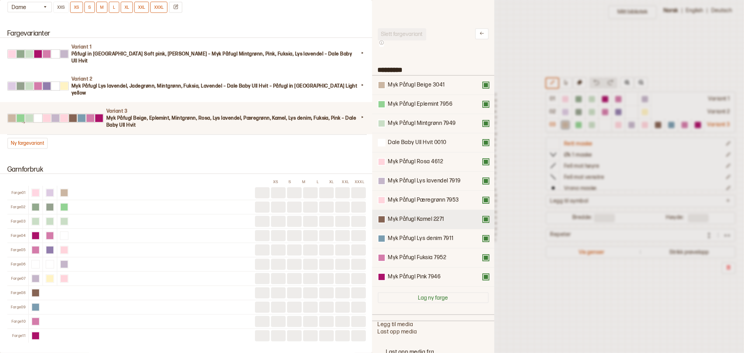
click at [483, 217] on button at bounding box center [486, 220] width 6 height 6
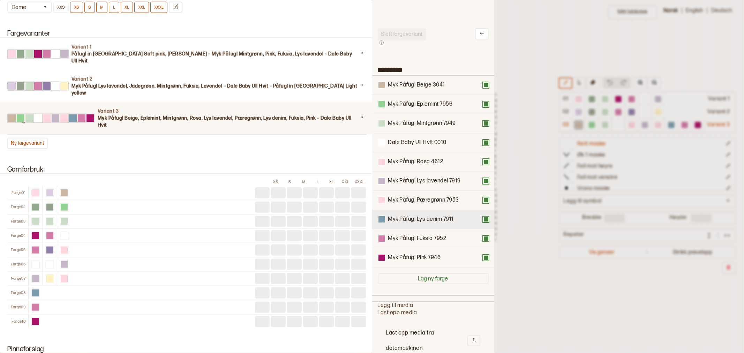
click at [483, 217] on button at bounding box center [486, 220] width 6 height 6
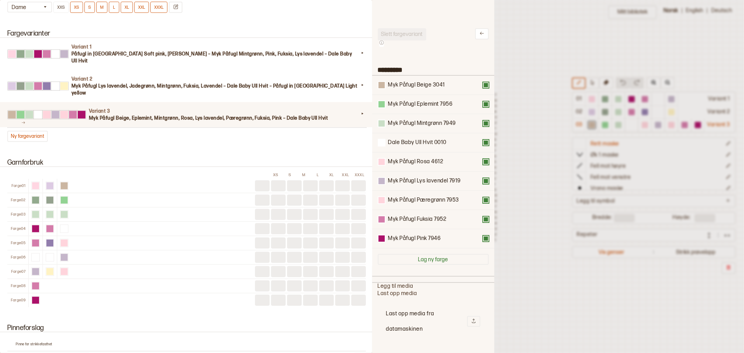
click at [479, 214] on div "Myk Påfugl Fuksia 7952" at bounding box center [433, 219] width 122 height 19
click at [483, 218] on button at bounding box center [486, 220] width 6 height 6
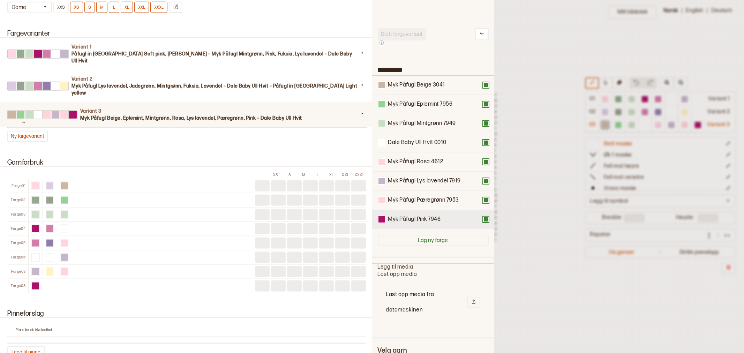
click at [483, 218] on button at bounding box center [486, 220] width 6 height 6
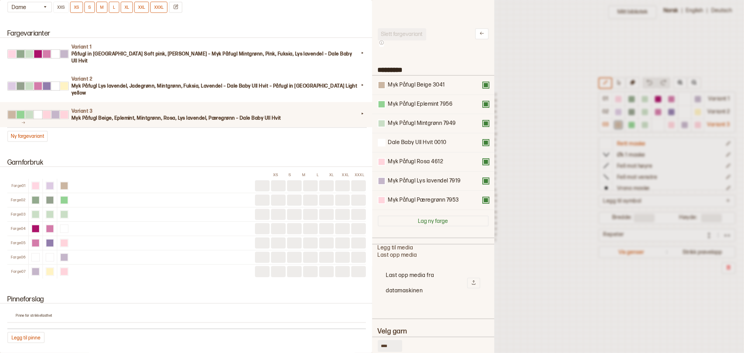
click at [538, 165] on div at bounding box center [372, 176] width 744 height 353
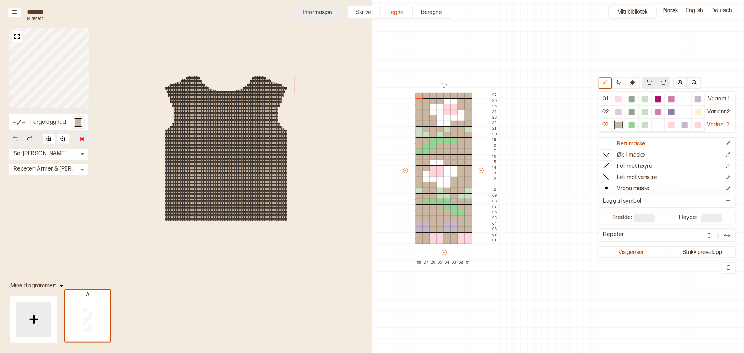
click at [328, 16] on button "Informasjon" at bounding box center [317, 13] width 47 height 14
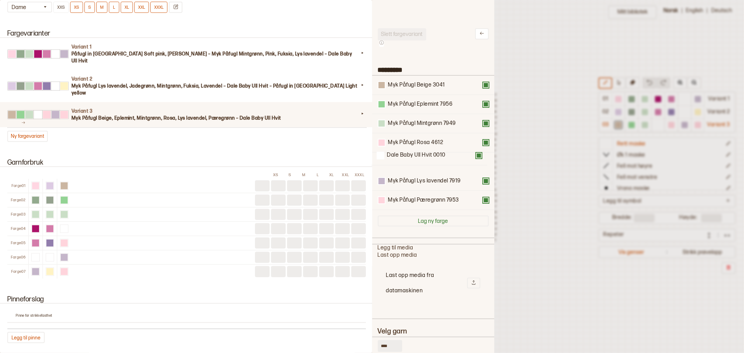
drag, startPoint x: 400, startPoint y: 144, endPoint x: 399, endPoint y: 161, distance: 16.8
click at [399, 161] on div "Myk Påfugl Beige 3041 Myk Påfugl Eplemint 7956 Myk Påfugl Mintgrønn 7949 Dale B…" at bounding box center [433, 143] width 111 height 134
click at [560, 114] on div at bounding box center [372, 176] width 744 height 353
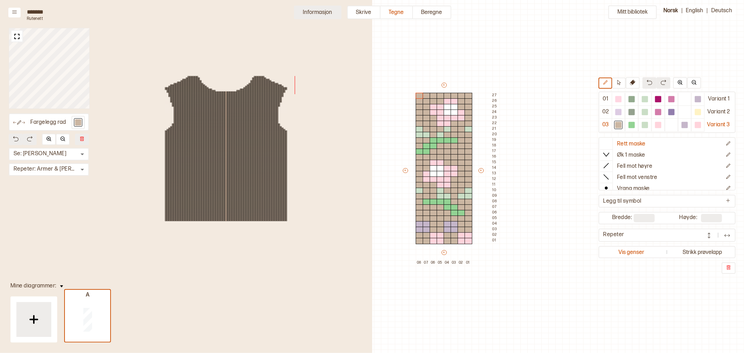
click at [320, 12] on button "Informasjon" at bounding box center [317, 13] width 47 height 14
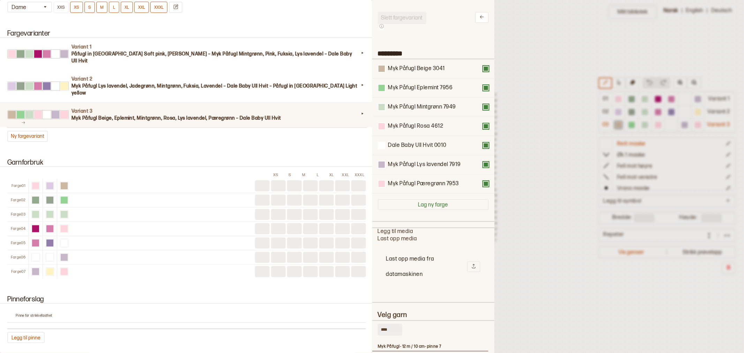
drag, startPoint x: 389, startPoint y: 346, endPoint x: 376, endPoint y: 346, distance: 13.3
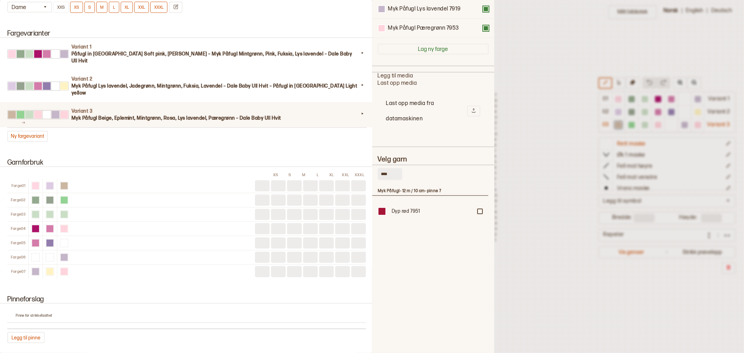
scroll to position [178, 0]
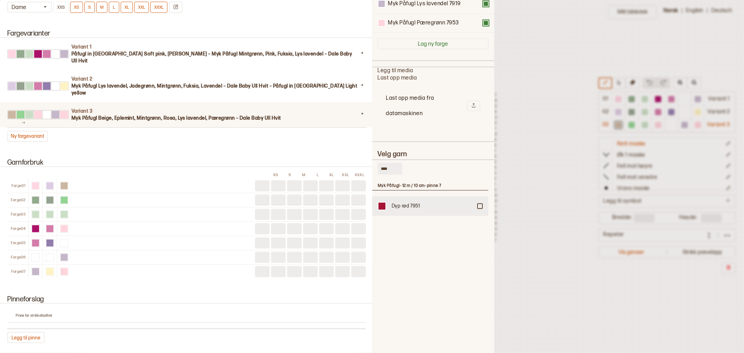
type input "****"
click at [478, 204] on div at bounding box center [480, 206] width 4 height 4
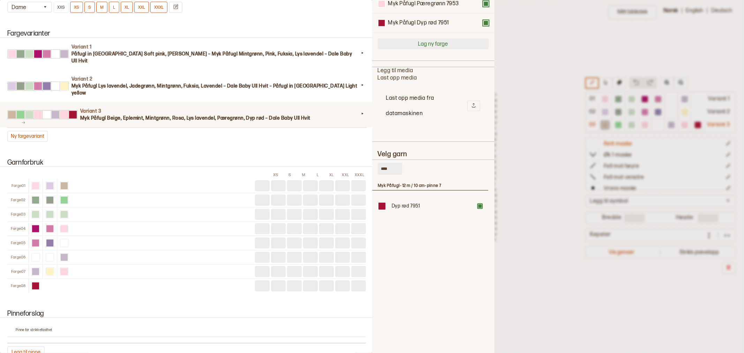
scroll to position [0, 0]
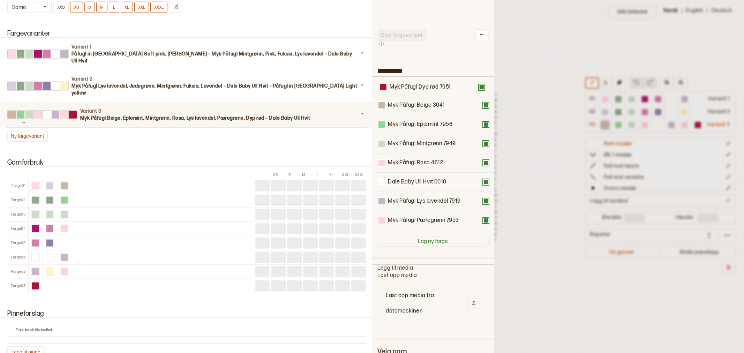
drag, startPoint x: 405, startPoint y: 221, endPoint x: 407, endPoint y: 87, distance: 134.7
click at [407, 87] on div "Myk Påfugl Beige 3041 Myk Påfugl Eplemint 7956 Myk Påfugl Mintgrønn 7949 Myk På…" at bounding box center [433, 154] width 111 height 154
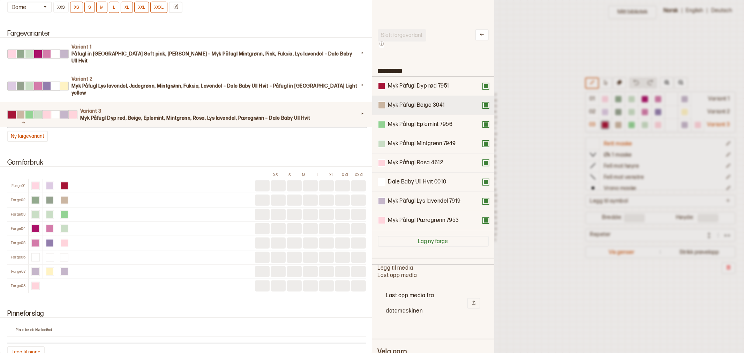
click at [478, 107] on div "Myk Påfugl Beige 3041" at bounding box center [433, 106] width 111 height 8
click at [483, 106] on button at bounding box center [486, 106] width 6 height 6
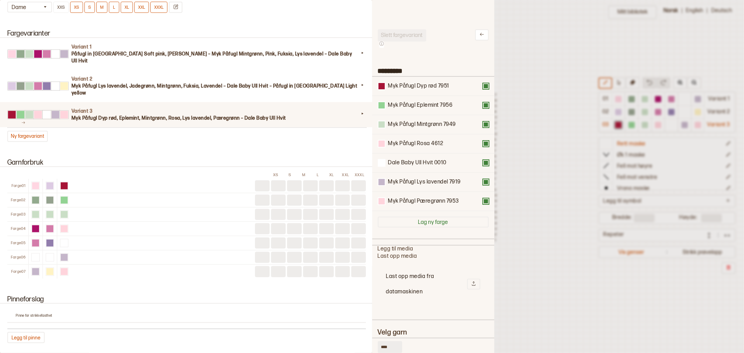
click at [553, 164] on div at bounding box center [372, 176] width 744 height 353
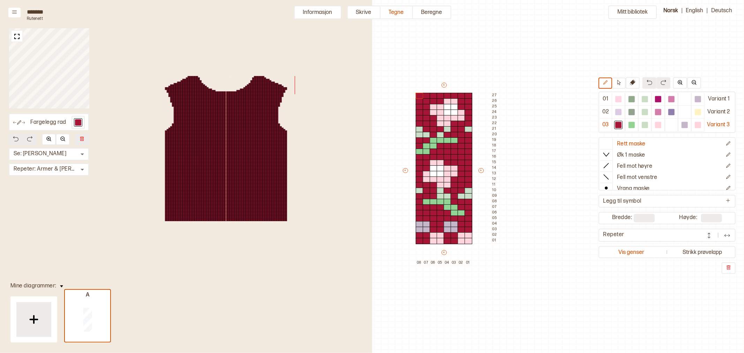
drag, startPoint x: 326, startPoint y: 10, endPoint x: 349, endPoint y: 22, distance: 26.2
click at [326, 10] on button "Informasjon" at bounding box center [317, 13] width 47 height 14
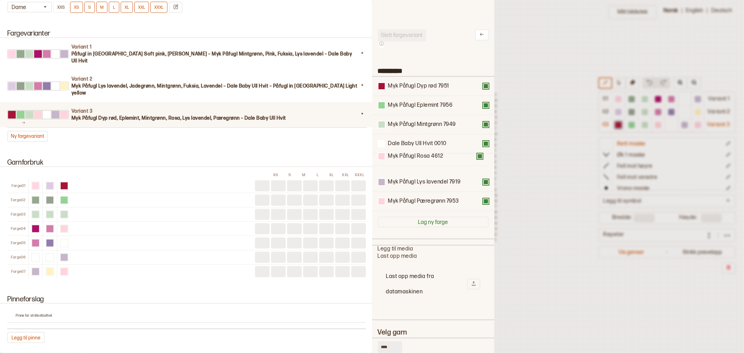
drag, startPoint x: 416, startPoint y: 147, endPoint x: 417, endPoint y: 162, distance: 15.4
click at [417, 162] on div "Myk Påfugl Dyp rød 7951 Myk Påfugl Eplemint 7956 Myk Påfugl Mintgrønn 7949 Myk …" at bounding box center [433, 144] width 111 height 134
click at [522, 173] on div at bounding box center [372, 176] width 744 height 353
